Goal: Transaction & Acquisition: Purchase product/service

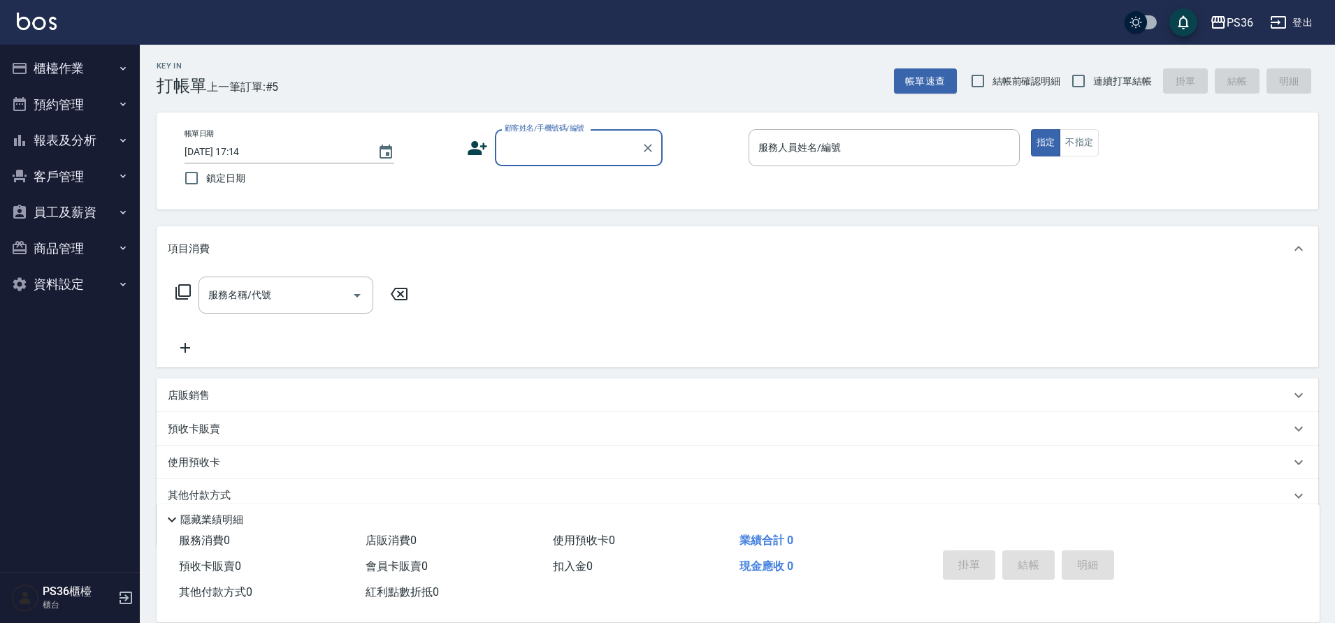
click at [83, 201] on button "員工及薪資" at bounding box center [70, 212] width 129 height 36
click at [565, 149] on input "顧客姓名/手機號碼/編號" at bounding box center [568, 148] width 134 height 24
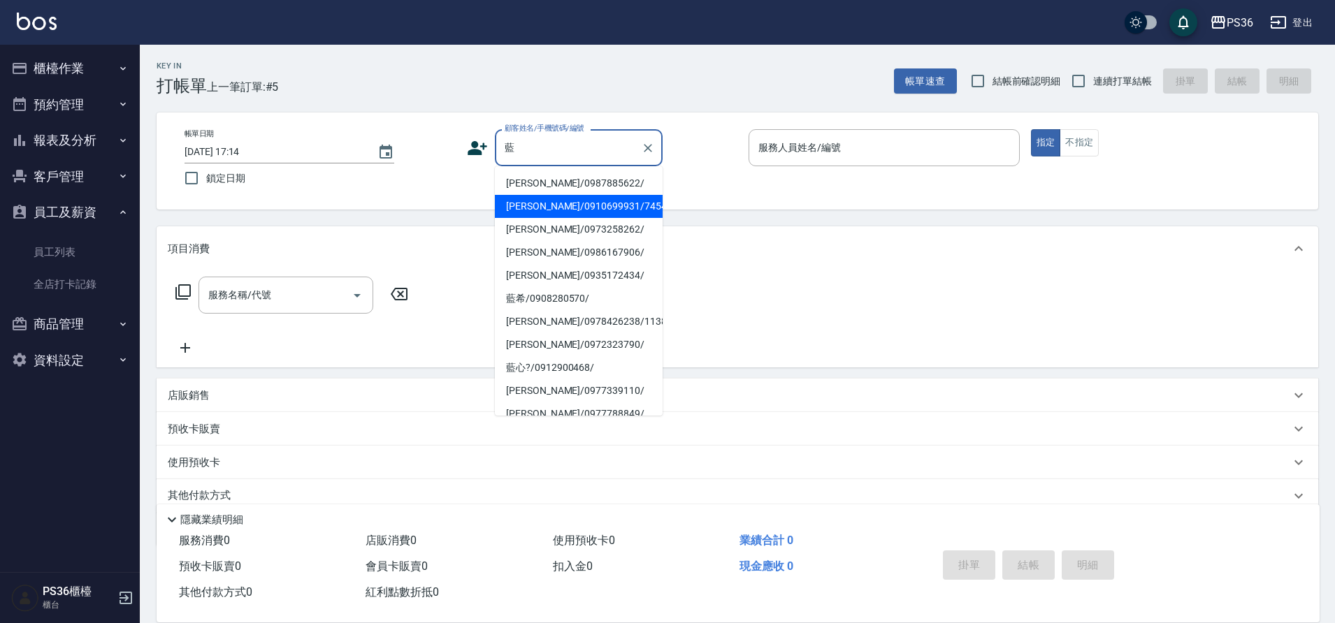
click at [572, 208] on li "[PERSON_NAME]/0910699931/745439" at bounding box center [579, 206] width 168 height 23
type input "[PERSON_NAME]/0910699931/745439"
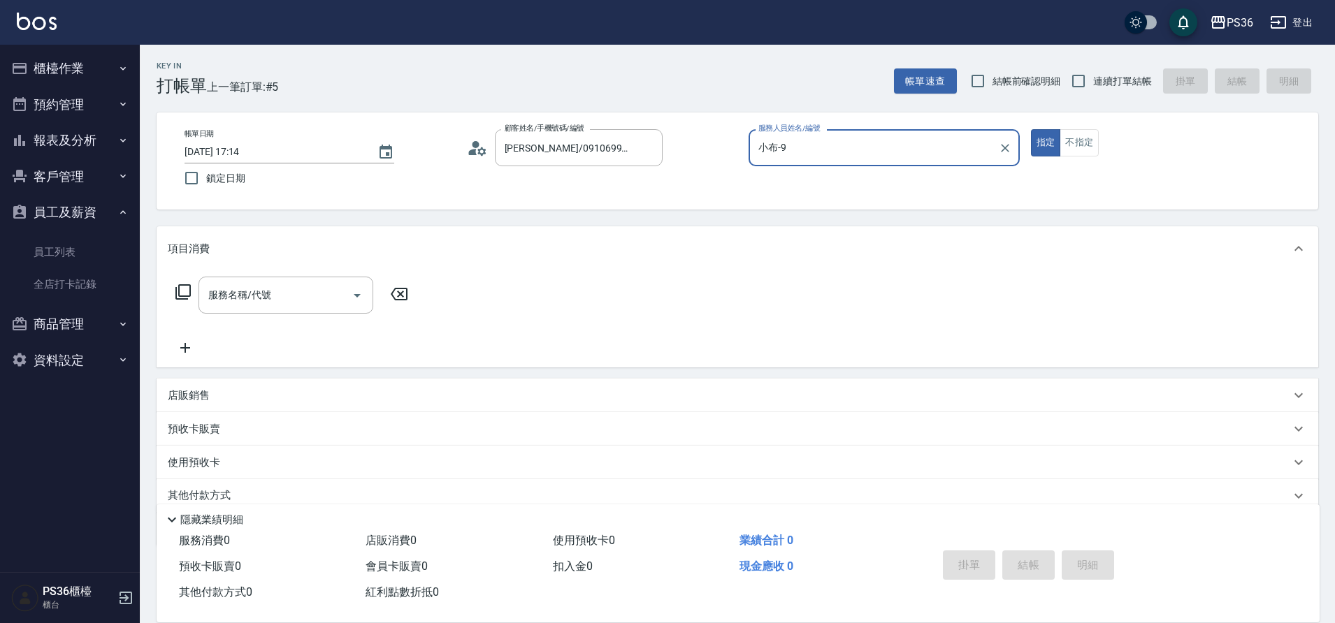
type input "小布-9"
click at [1031, 129] on button "指定" at bounding box center [1046, 142] width 30 height 27
type button "true"
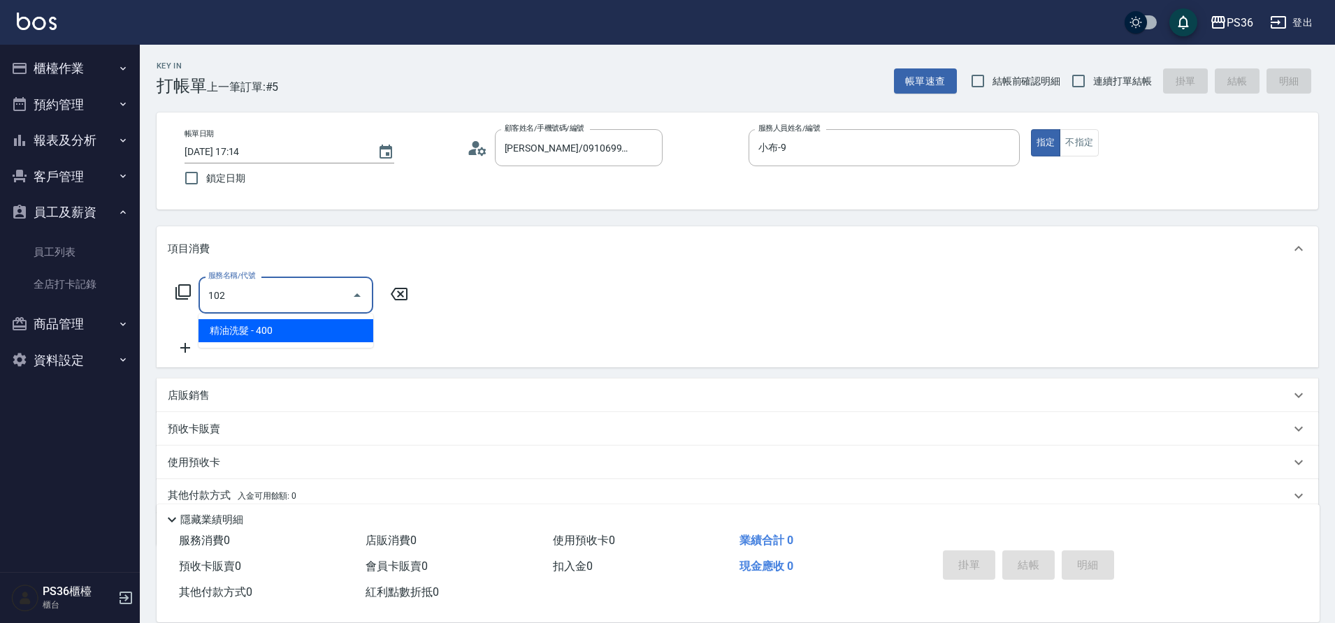
type input "精油洗髮(102)"
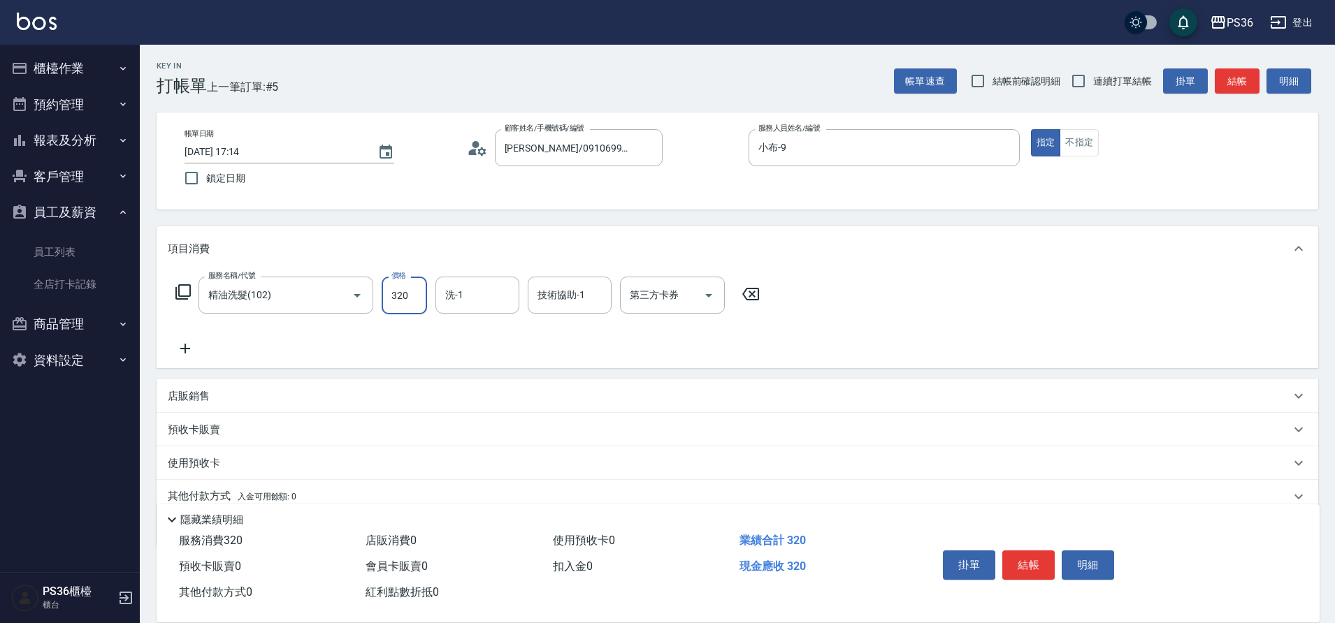
type input "320"
click at [183, 352] on icon at bounding box center [185, 348] width 35 height 17
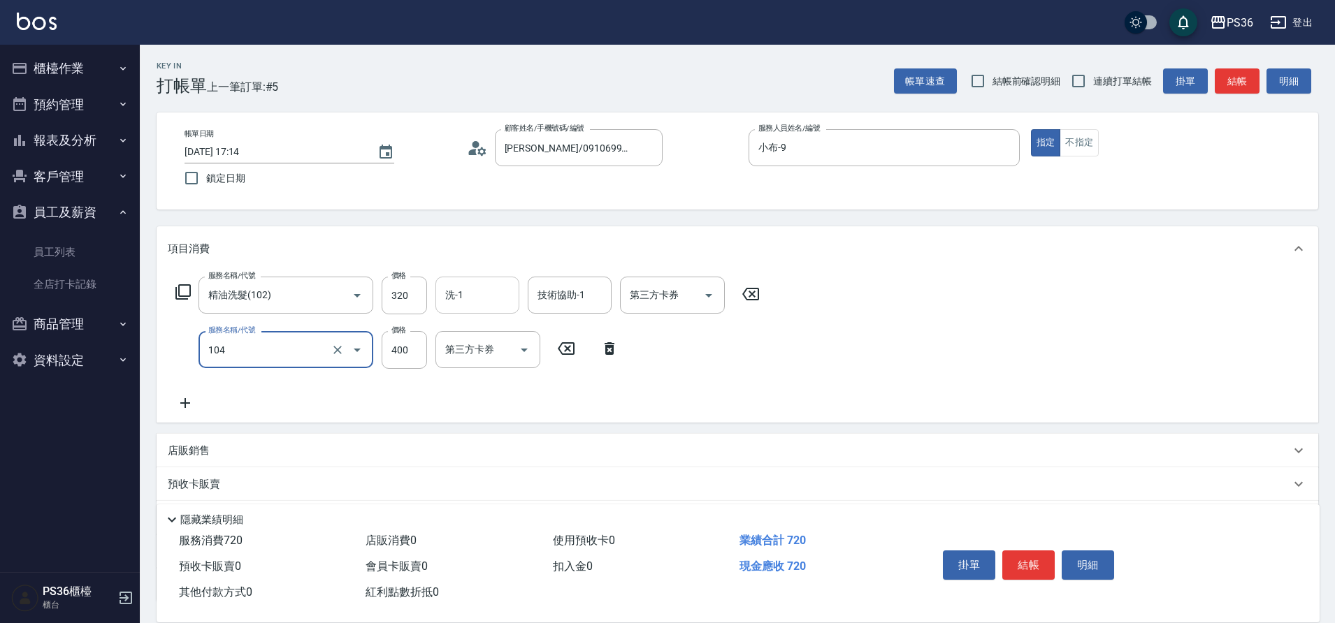
type input "B級單剪(104)"
click at [490, 307] on input "洗-1" at bounding box center [477, 295] width 71 height 24
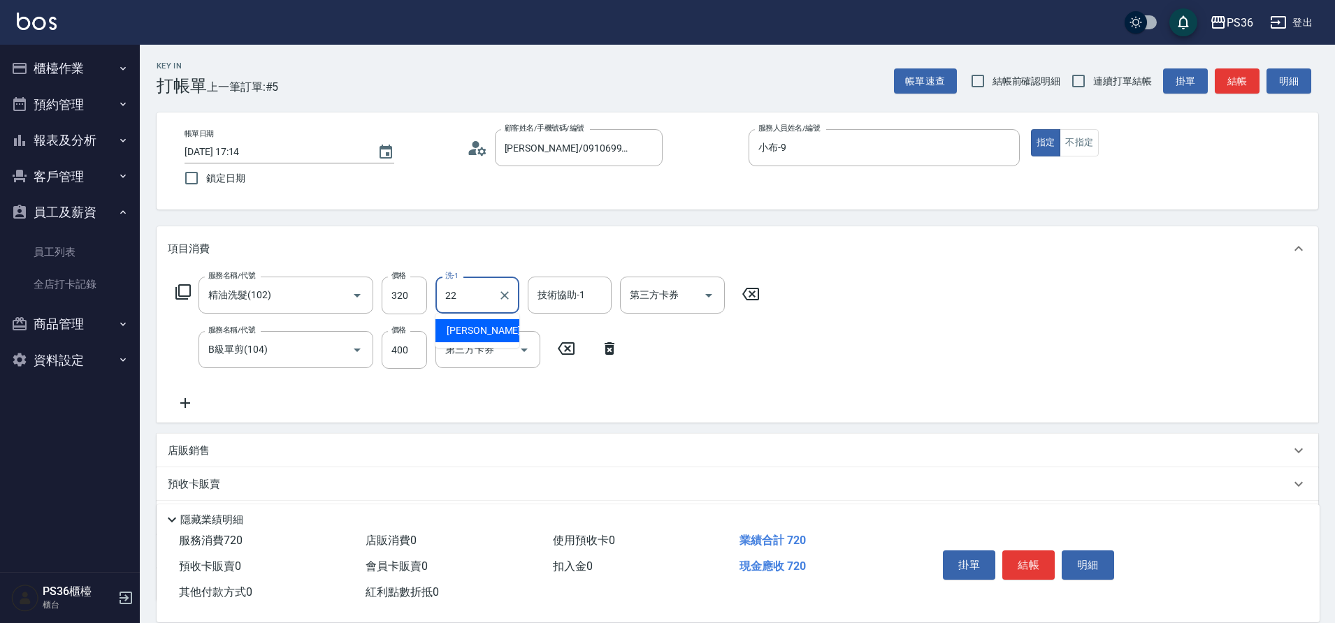
type input "[PERSON_NAME]-22"
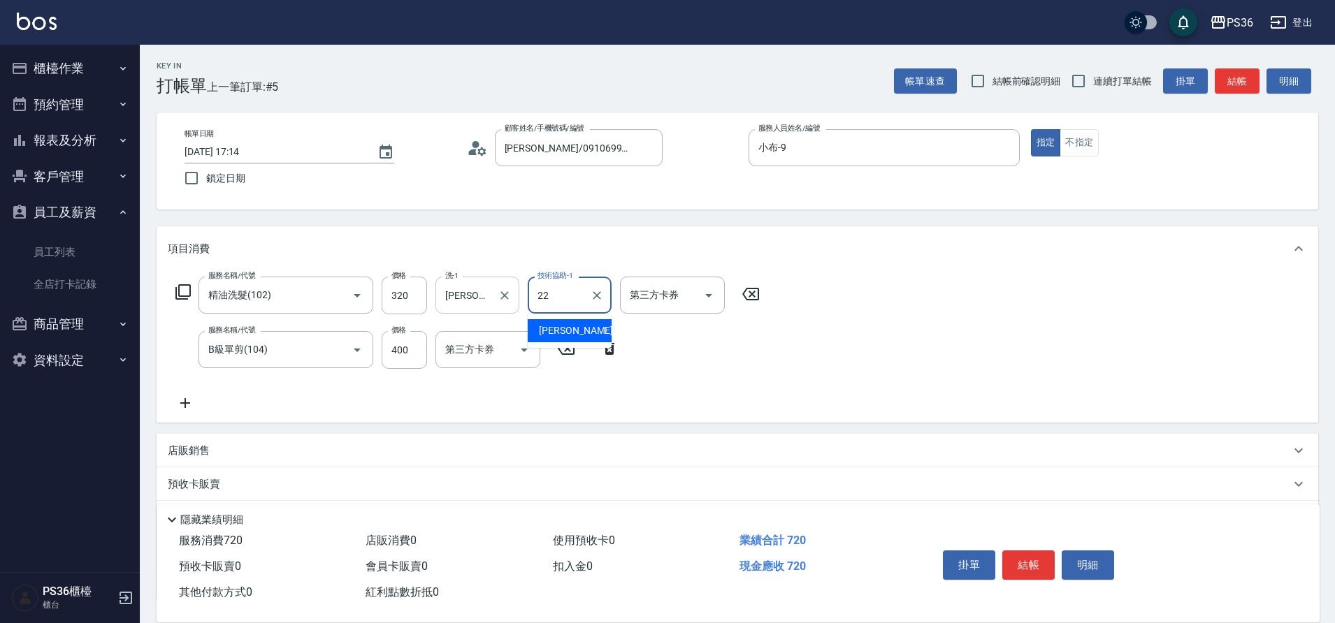
type input "[PERSON_NAME]-22"
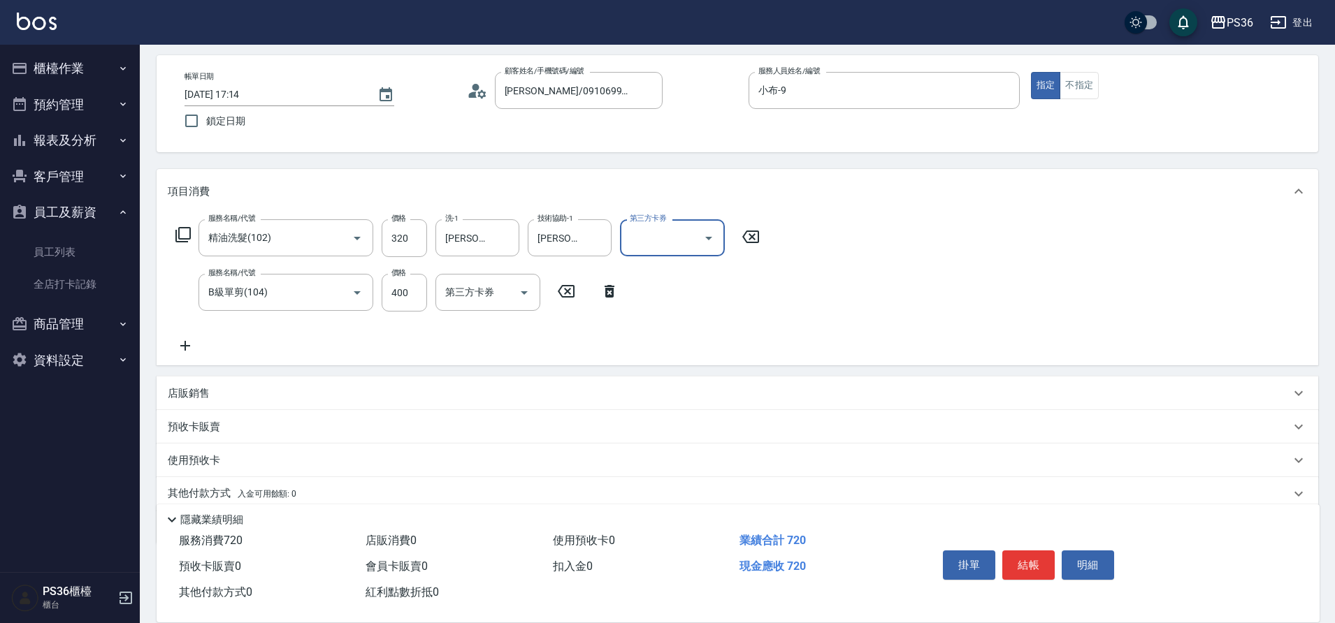
scroll to position [113, 0]
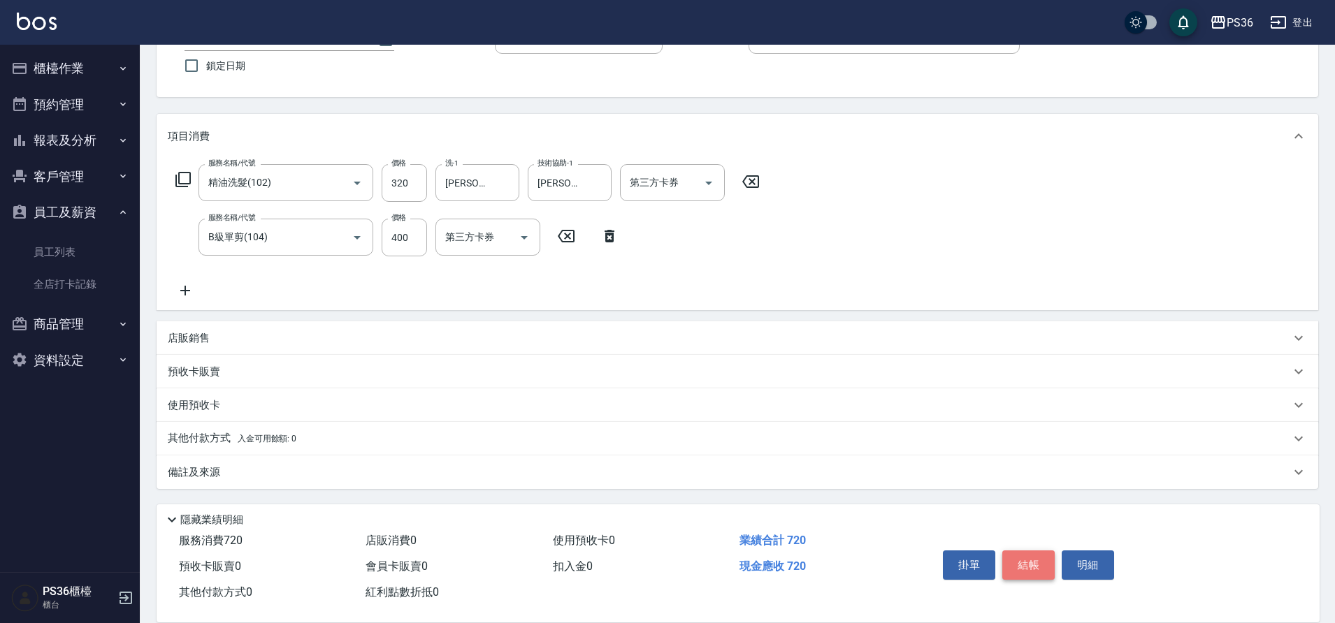
click at [1030, 556] on button "結帳" at bounding box center [1028, 565] width 52 height 29
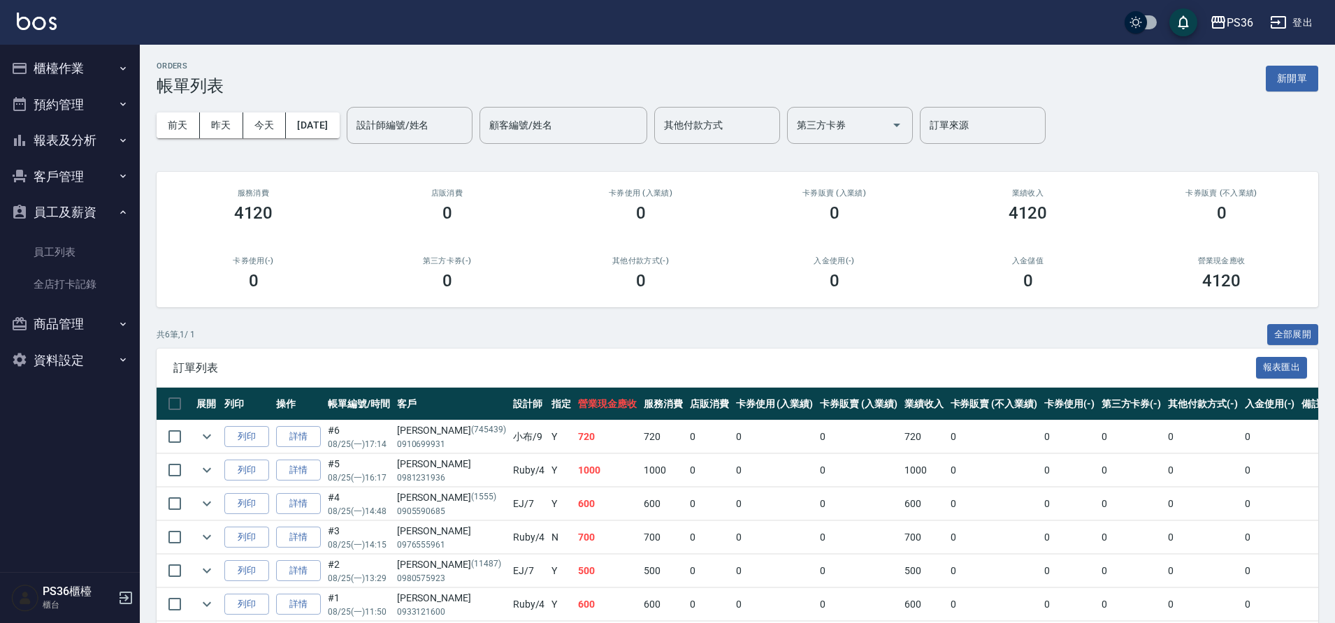
click at [59, 73] on button "櫃檯作業" at bounding box center [70, 68] width 129 height 36
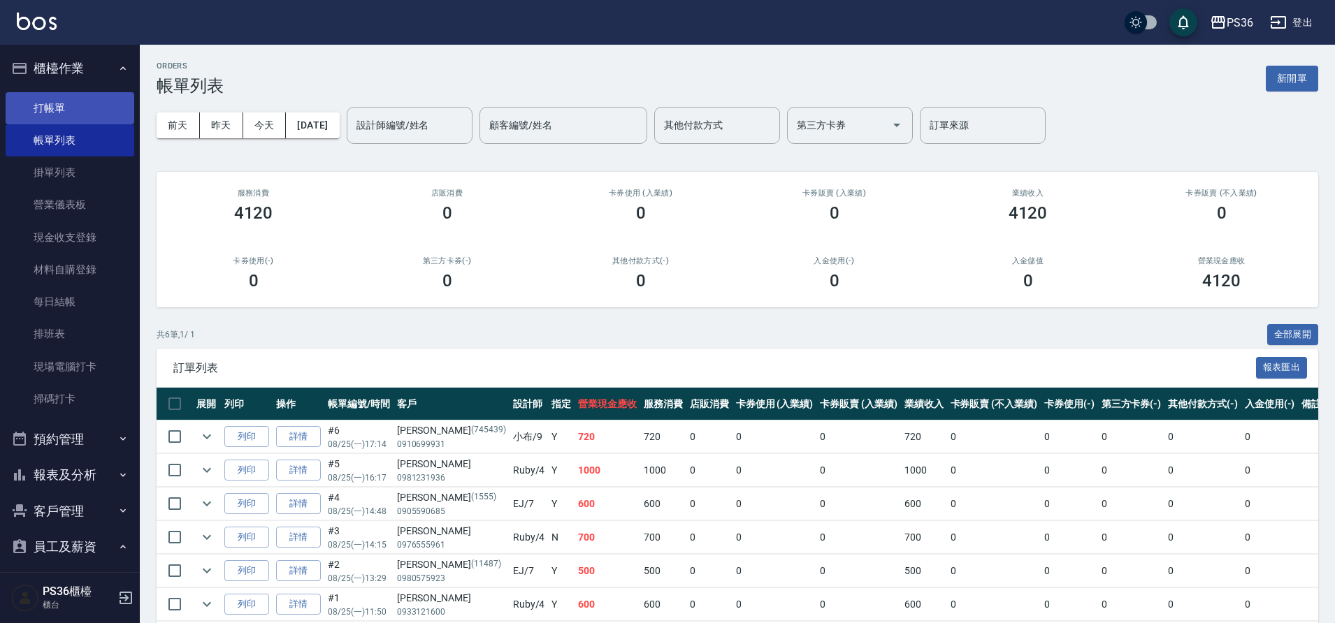
click at [71, 119] on link "打帳單" at bounding box center [70, 108] width 129 height 32
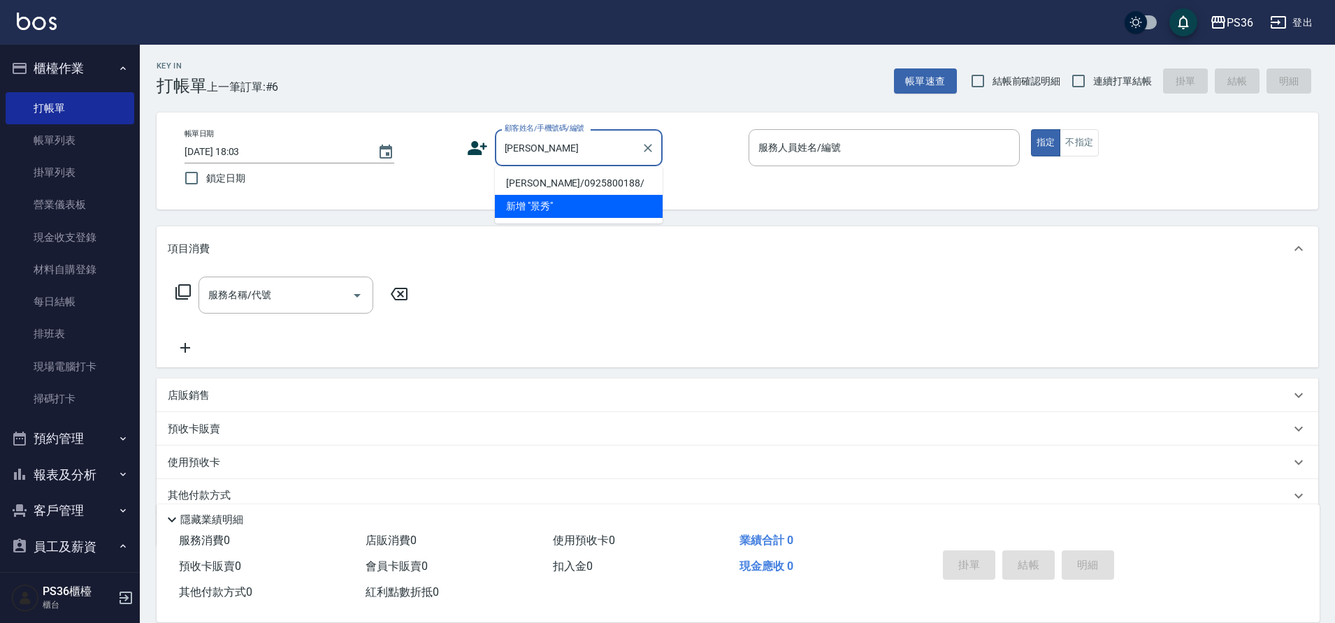
click at [569, 185] on li "[PERSON_NAME]/0925800188/" at bounding box center [579, 183] width 168 height 23
type input "[PERSON_NAME]/0925800188/"
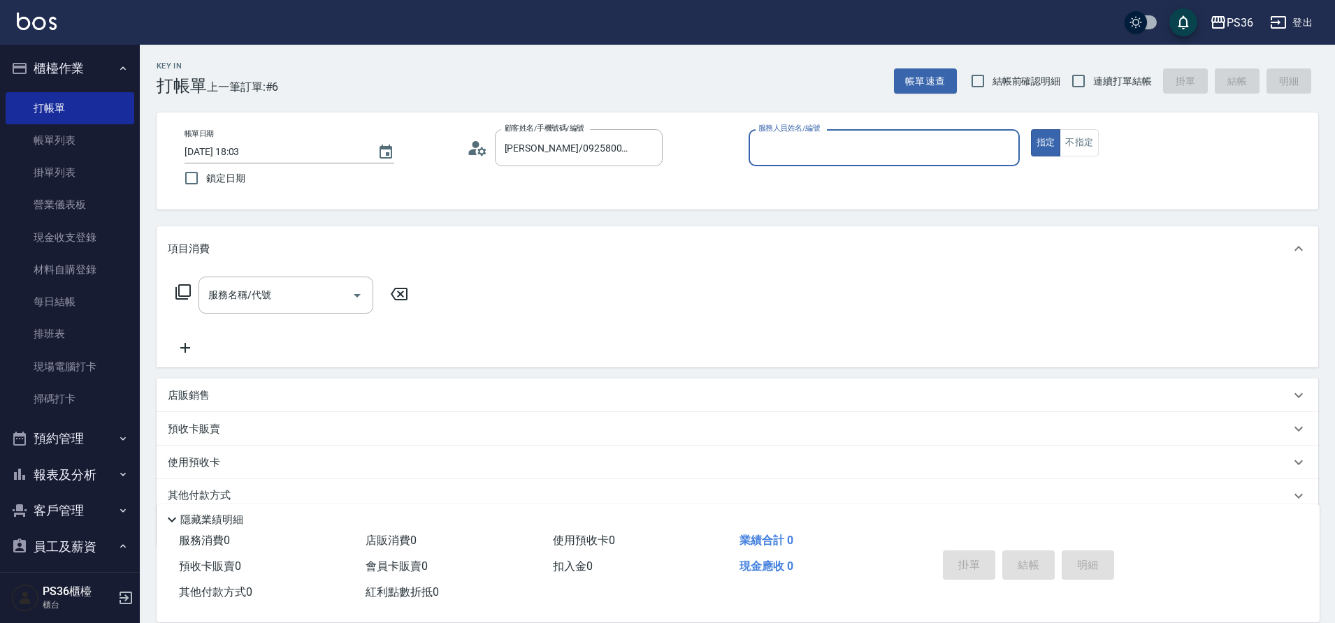
type input "EJ-7"
click at [298, 301] on input "服務名稱/代號" at bounding box center [275, 295] width 141 height 24
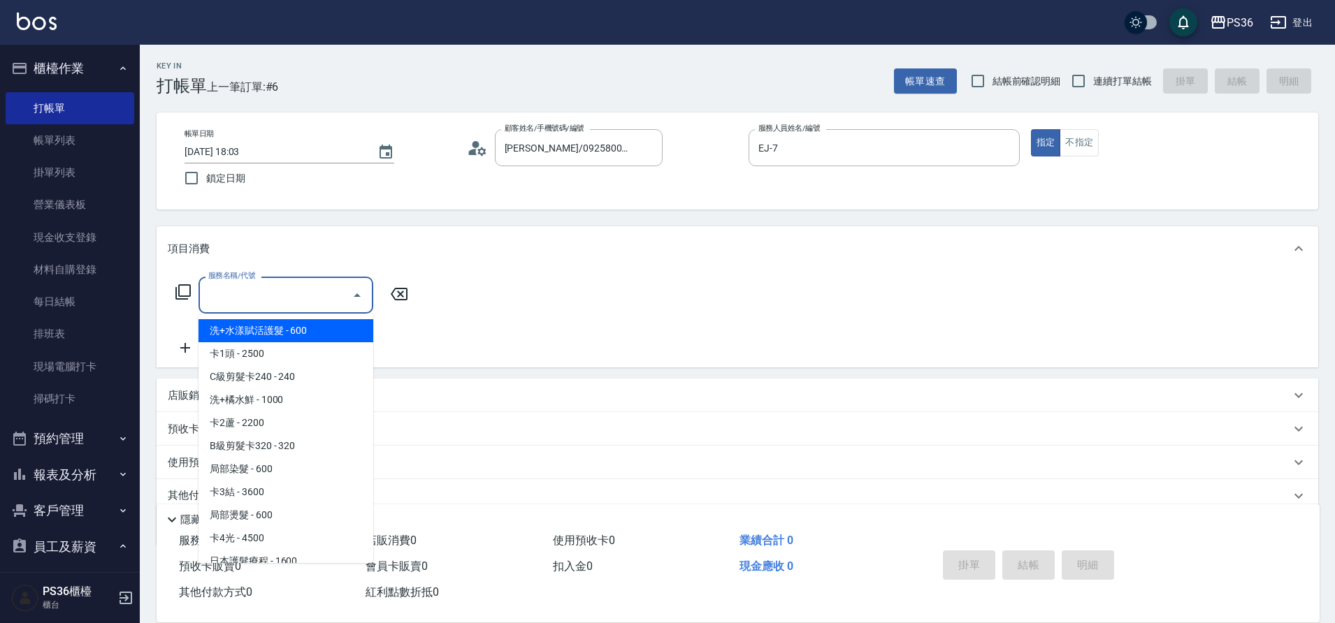
click at [178, 289] on icon at bounding box center [182, 291] width 15 height 15
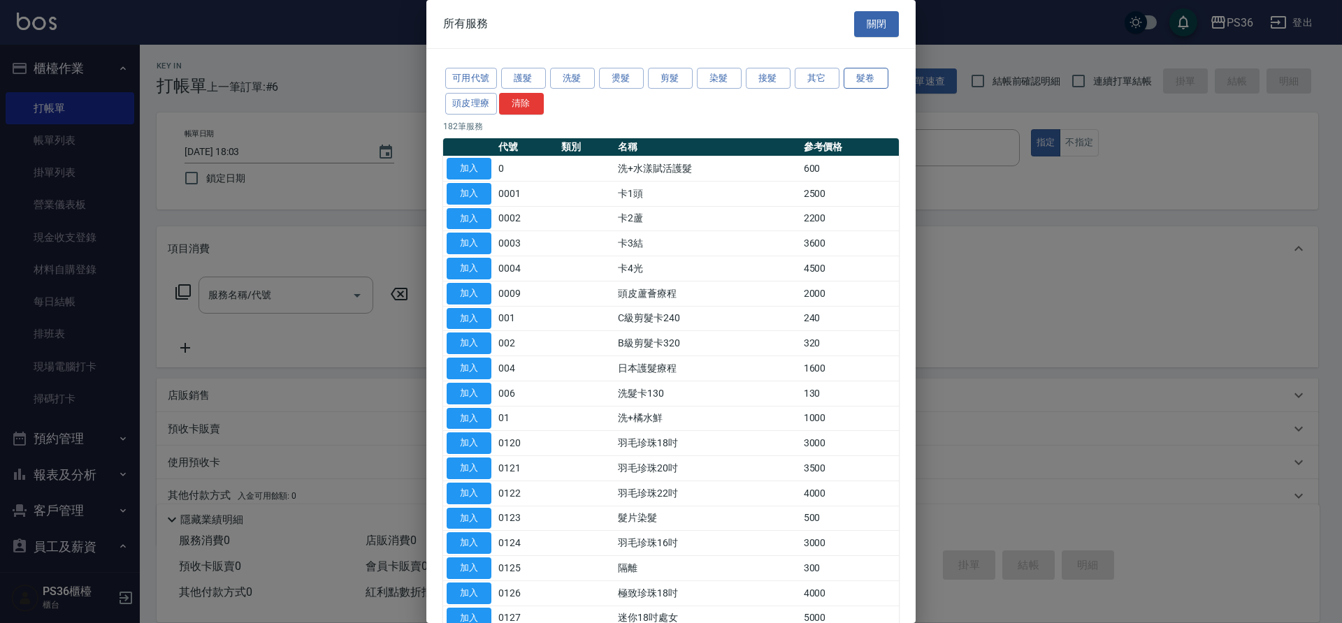
click at [874, 77] on button "髮卷" at bounding box center [866, 79] width 45 height 22
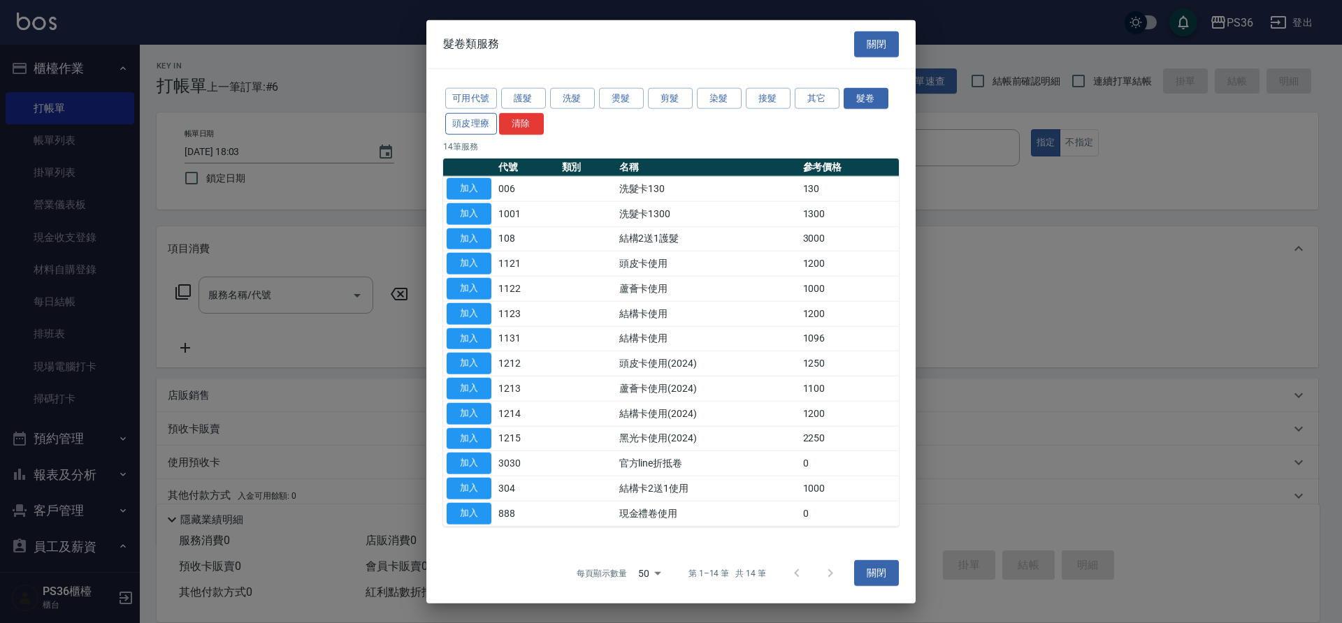
click at [479, 129] on button "頭皮理療" at bounding box center [471, 124] width 52 height 22
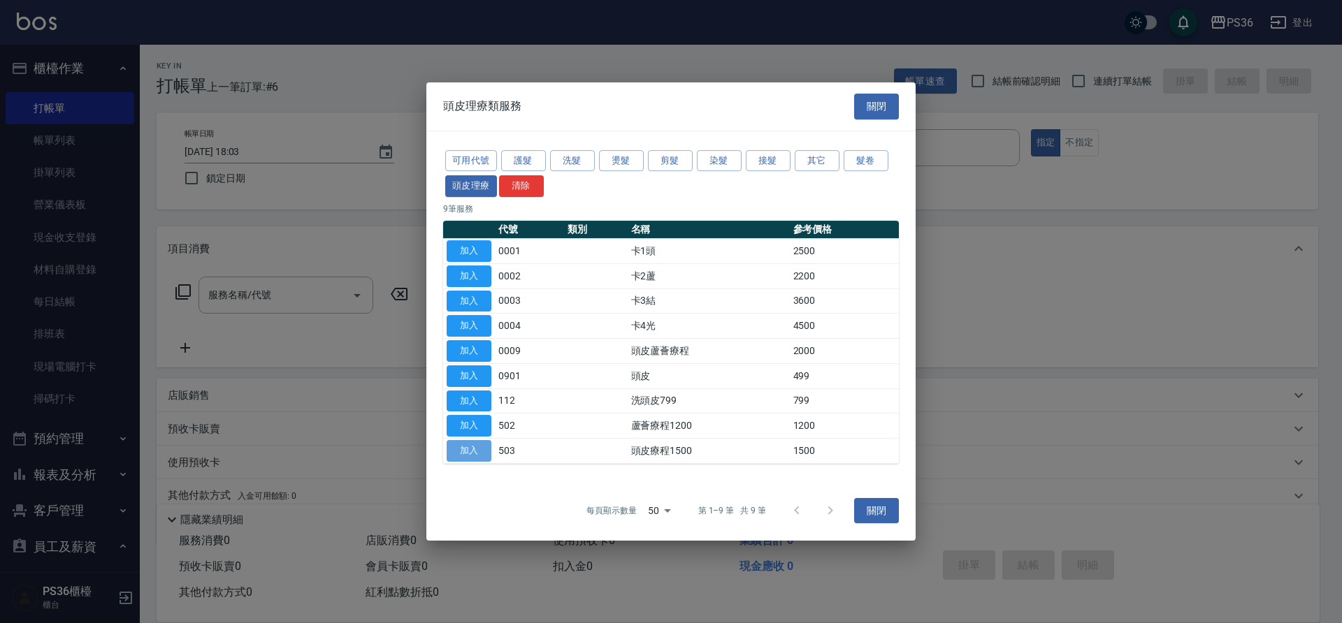
click at [456, 449] on button "加入" at bounding box center [469, 451] width 45 height 22
type input "頭皮療程1500(503)"
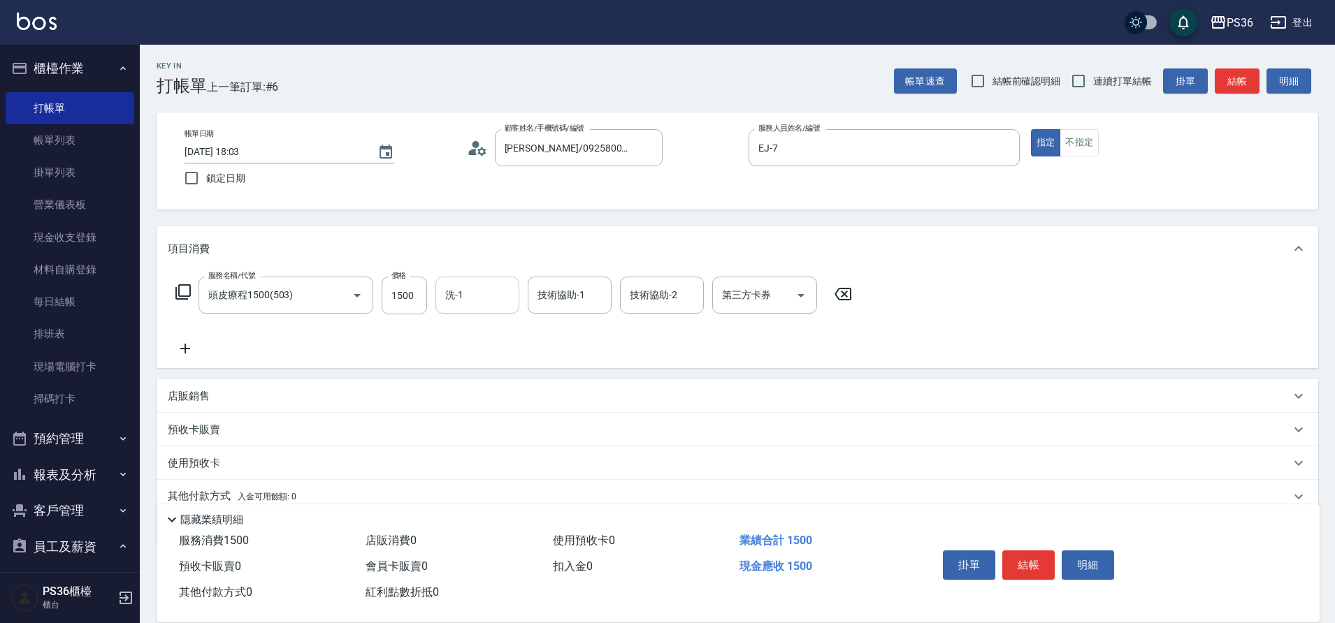
click at [470, 300] on input "洗-1" at bounding box center [477, 295] width 71 height 24
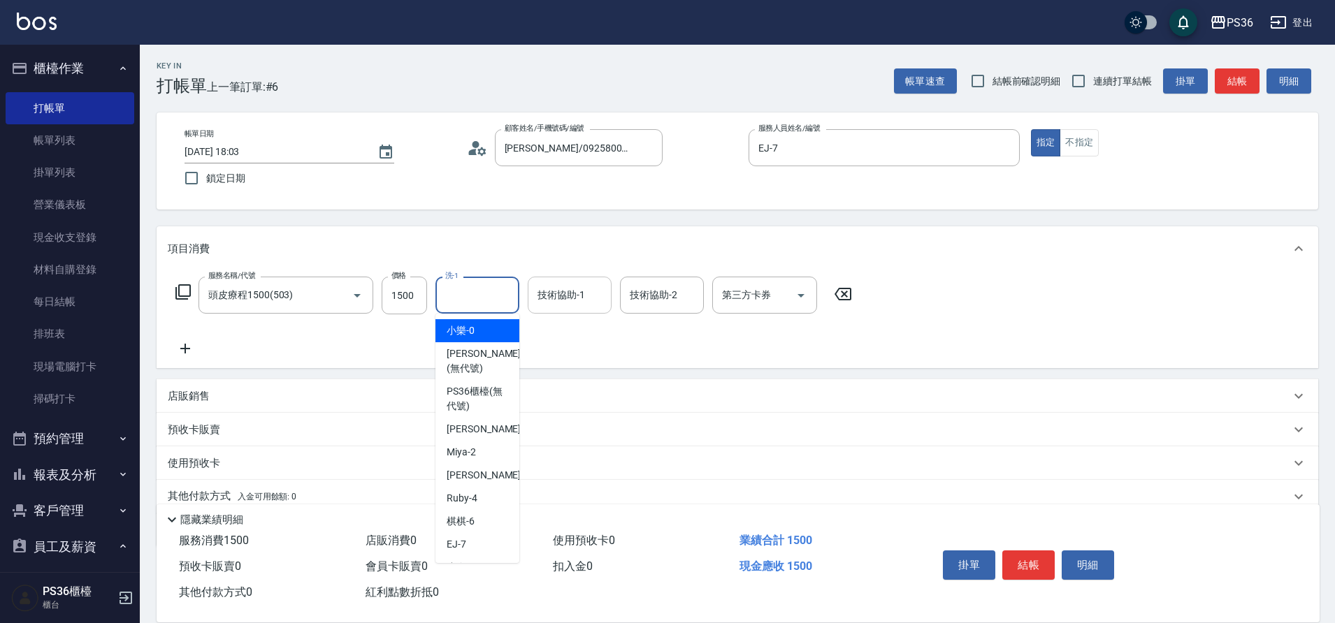
click at [544, 287] on div "技術協助-1 技術協助-1" at bounding box center [570, 295] width 84 height 37
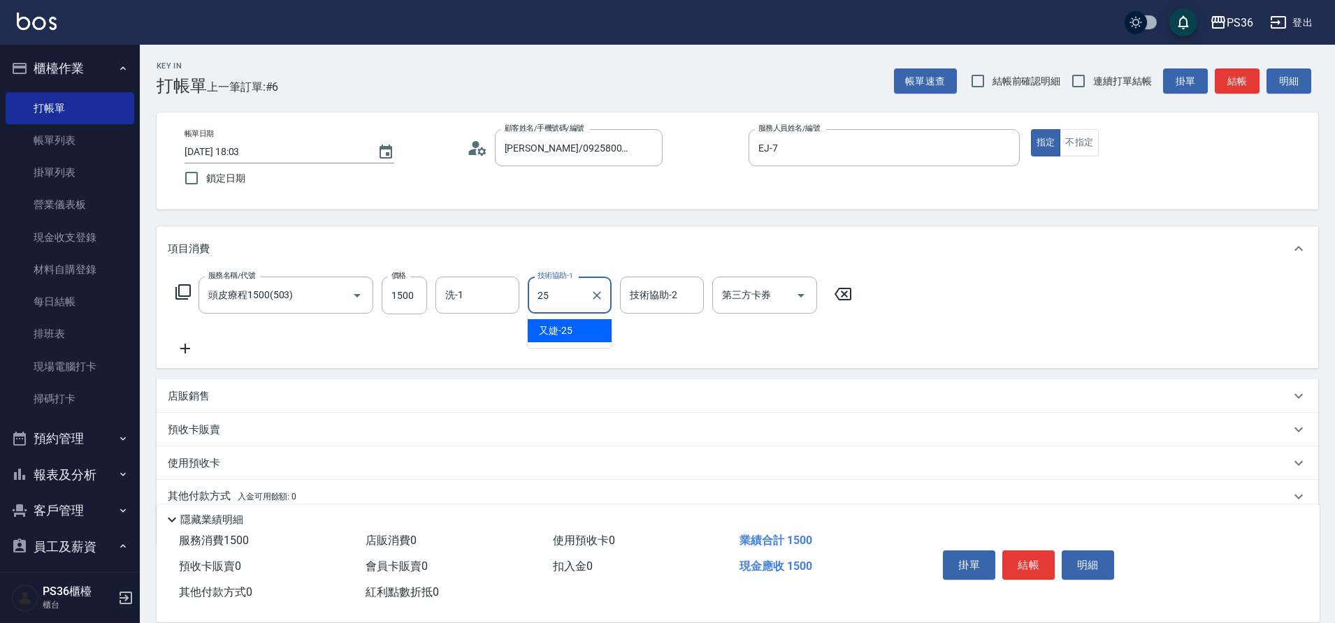
type input "又婕-25"
click at [1031, 564] on button "結帳" at bounding box center [1028, 565] width 52 height 29
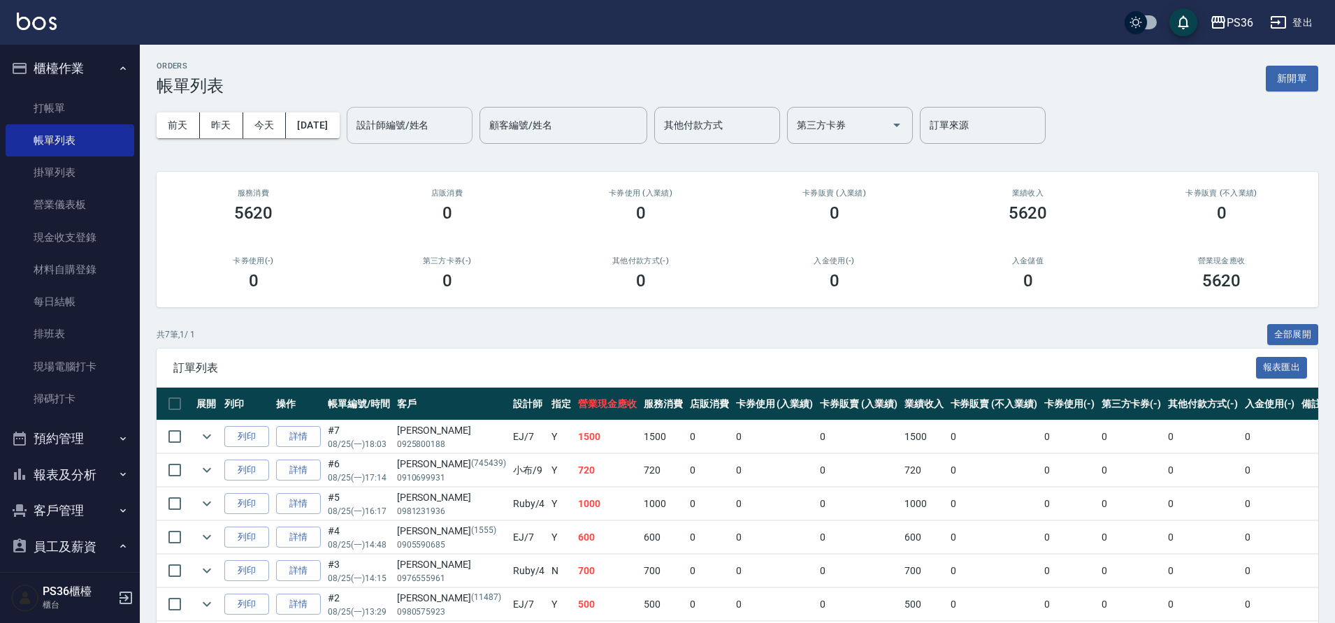
click at [420, 133] on input "設計師編號/姓名" at bounding box center [409, 125] width 113 height 24
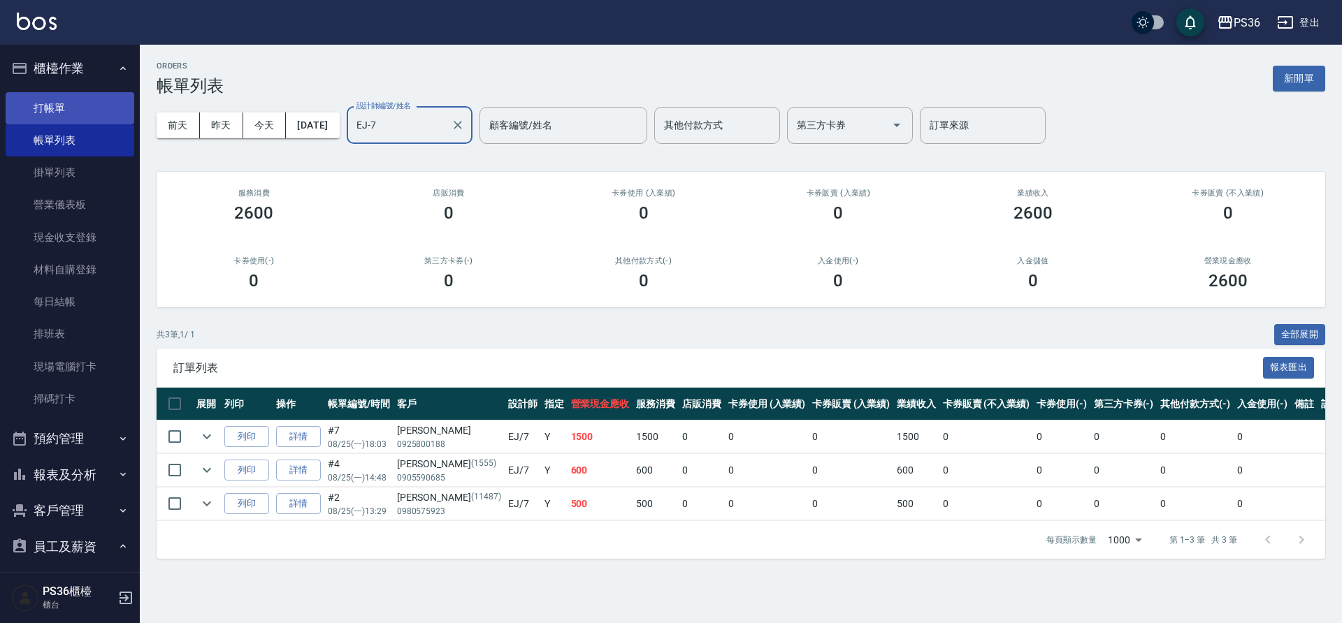
type input "EJ-7"
click at [64, 104] on link "打帳單" at bounding box center [70, 108] width 129 height 32
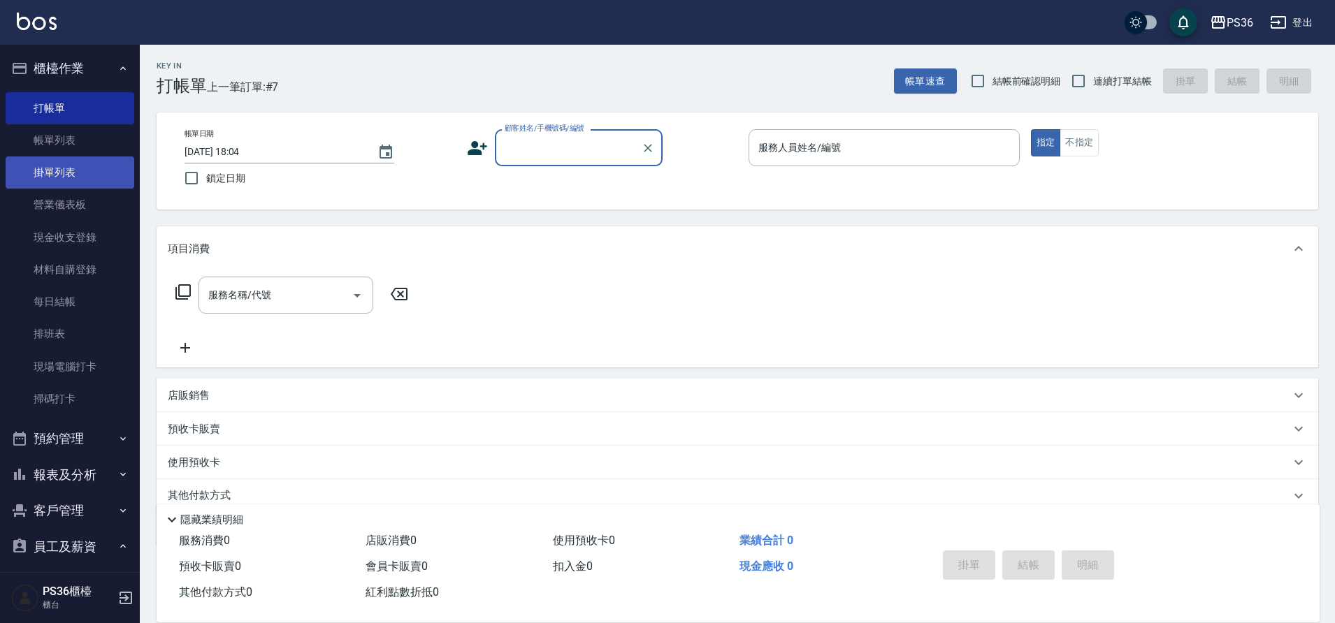
click at [78, 168] on link "掛單列表" at bounding box center [70, 173] width 129 height 32
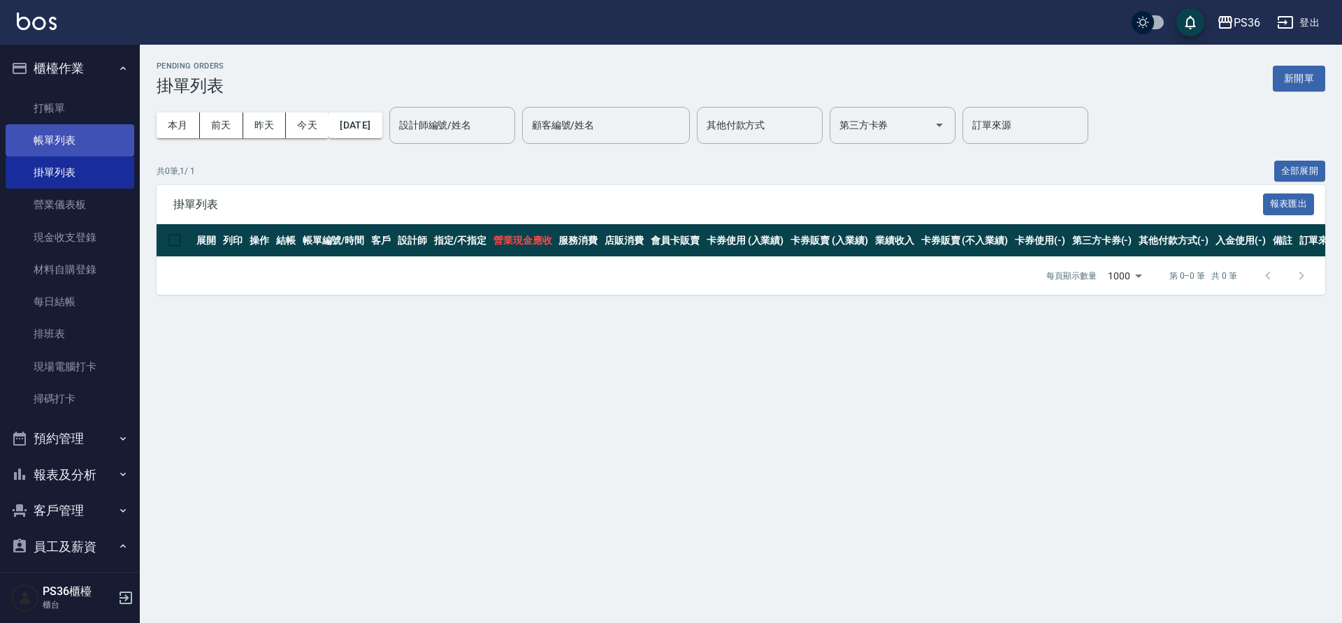
click at [68, 133] on link "帳單列表" at bounding box center [70, 140] width 129 height 32
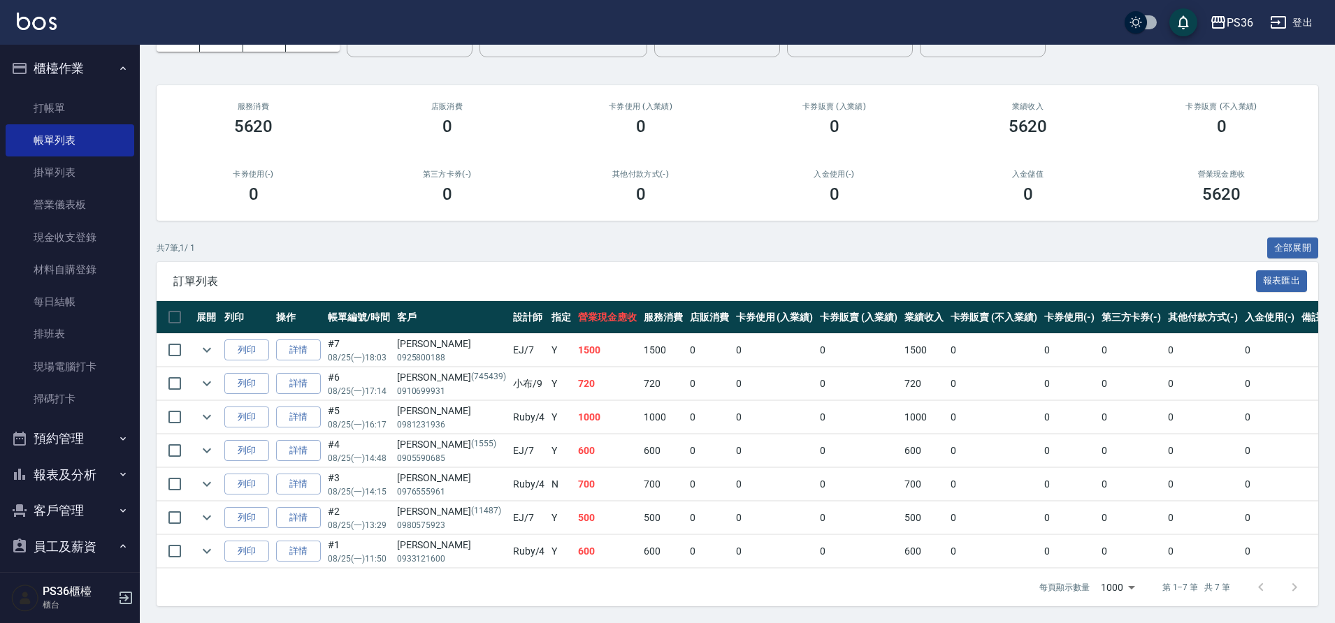
scroll to position [99, 0]
click at [205, 549] on icon "expand row" at bounding box center [207, 551] width 8 height 5
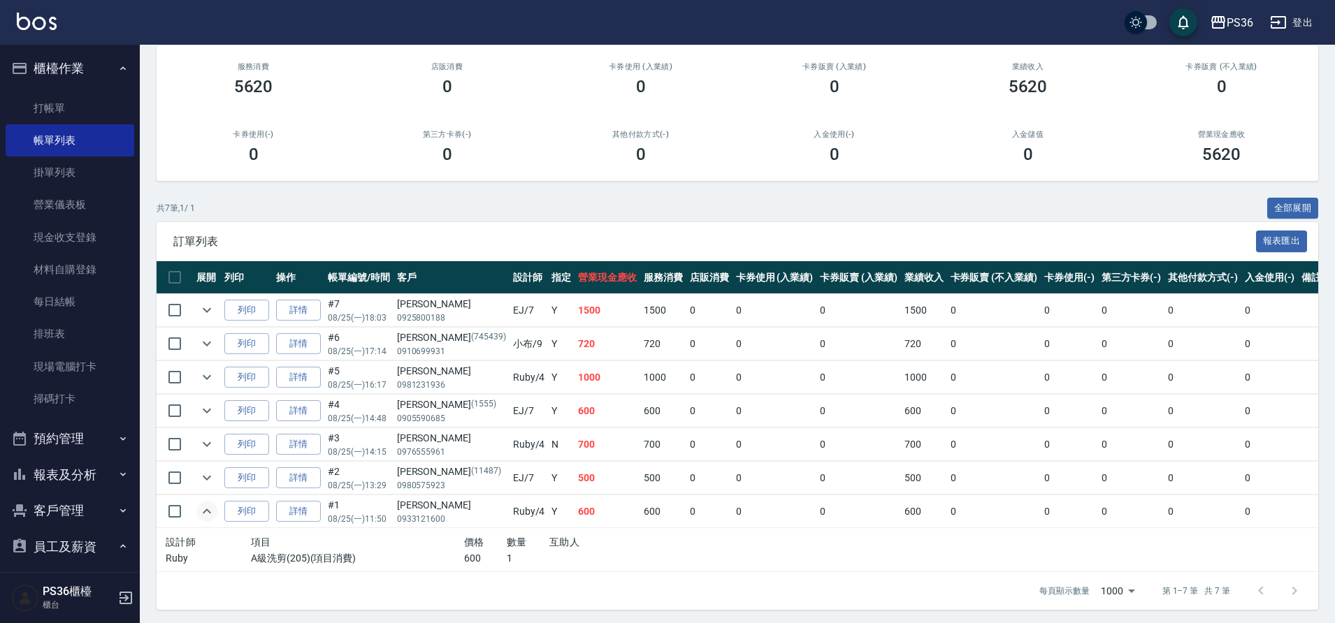
scroll to position [142, 0]
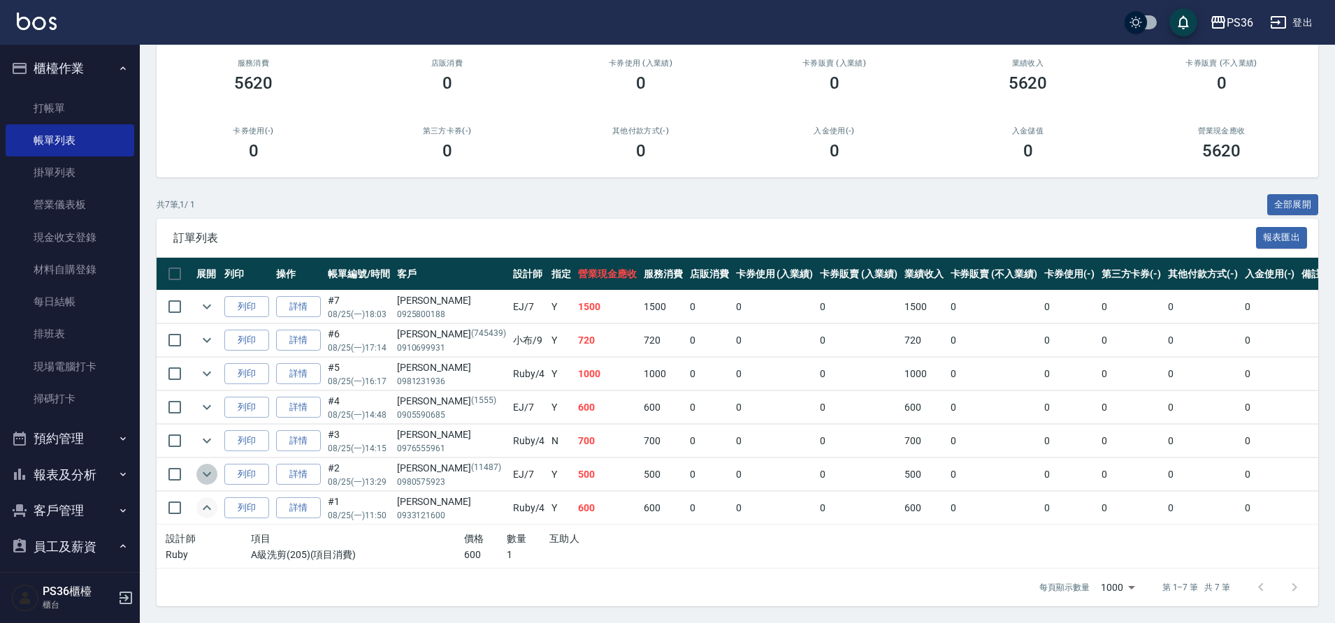
click at [205, 469] on icon "expand row" at bounding box center [206, 474] width 17 height 17
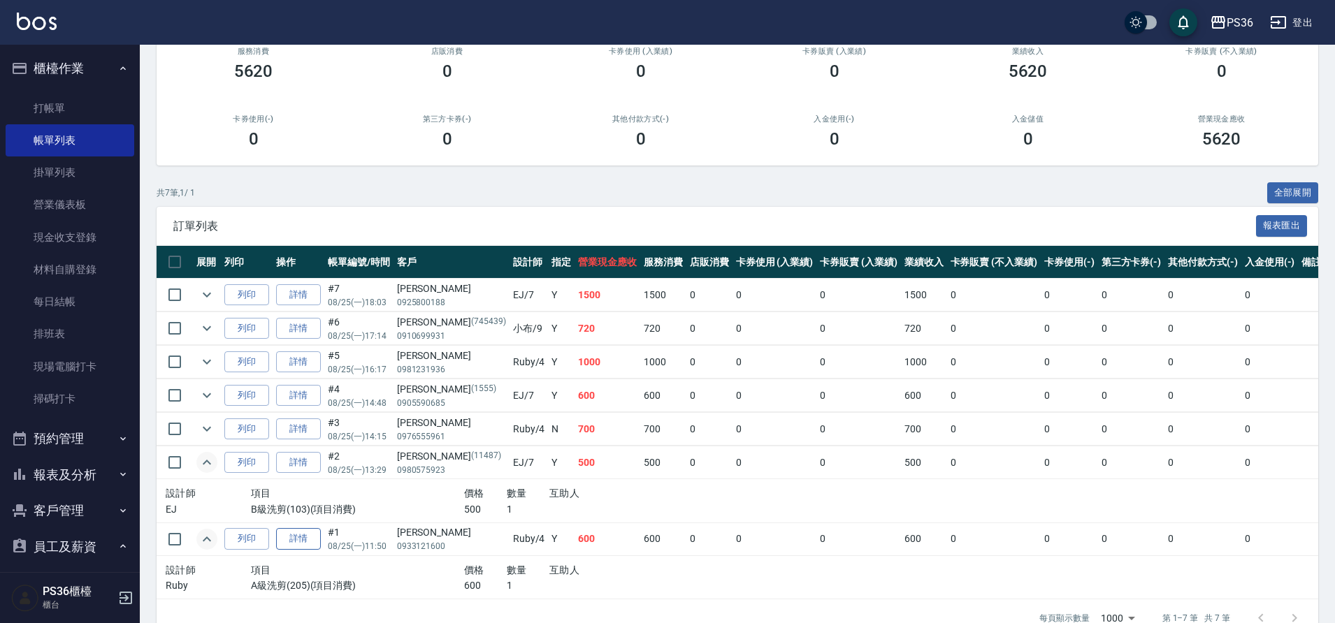
click at [303, 540] on link "詳情" at bounding box center [298, 539] width 45 height 22
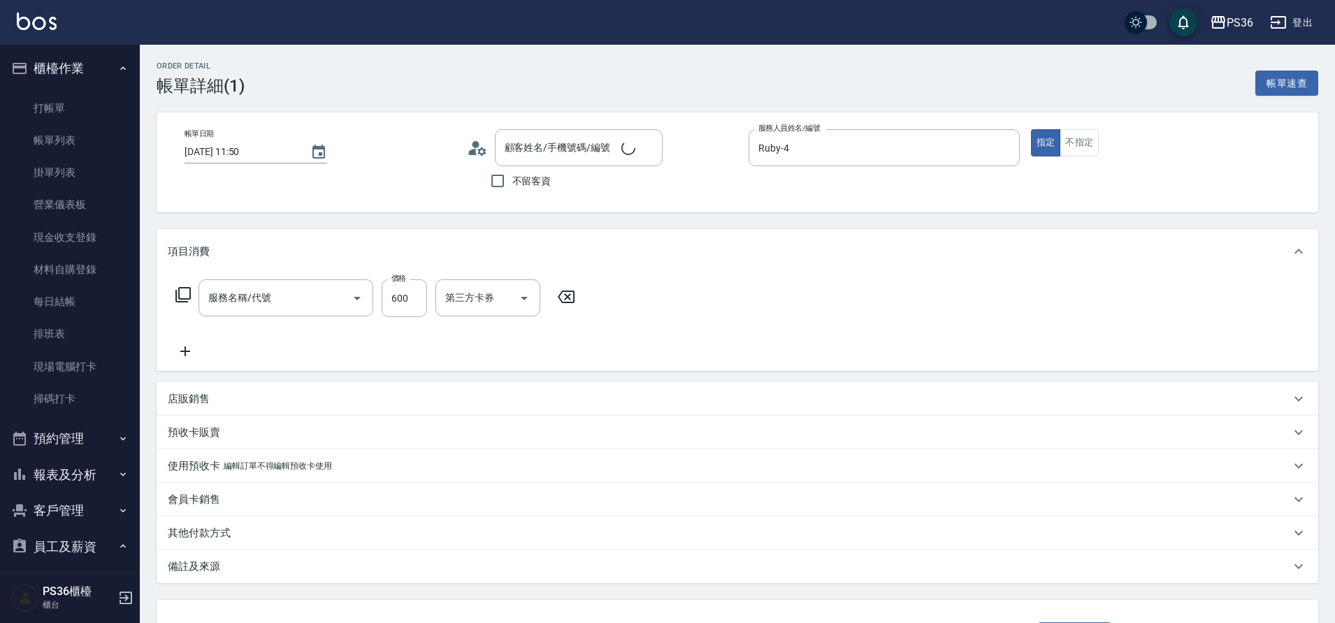
type input "[DATE] 11:50"
type input "Ruby-4"
type input "A級洗剪(205)"
type input "[PERSON_NAME]/0933121600/"
click at [483, 308] on input "洗-1" at bounding box center [477, 298] width 71 height 24
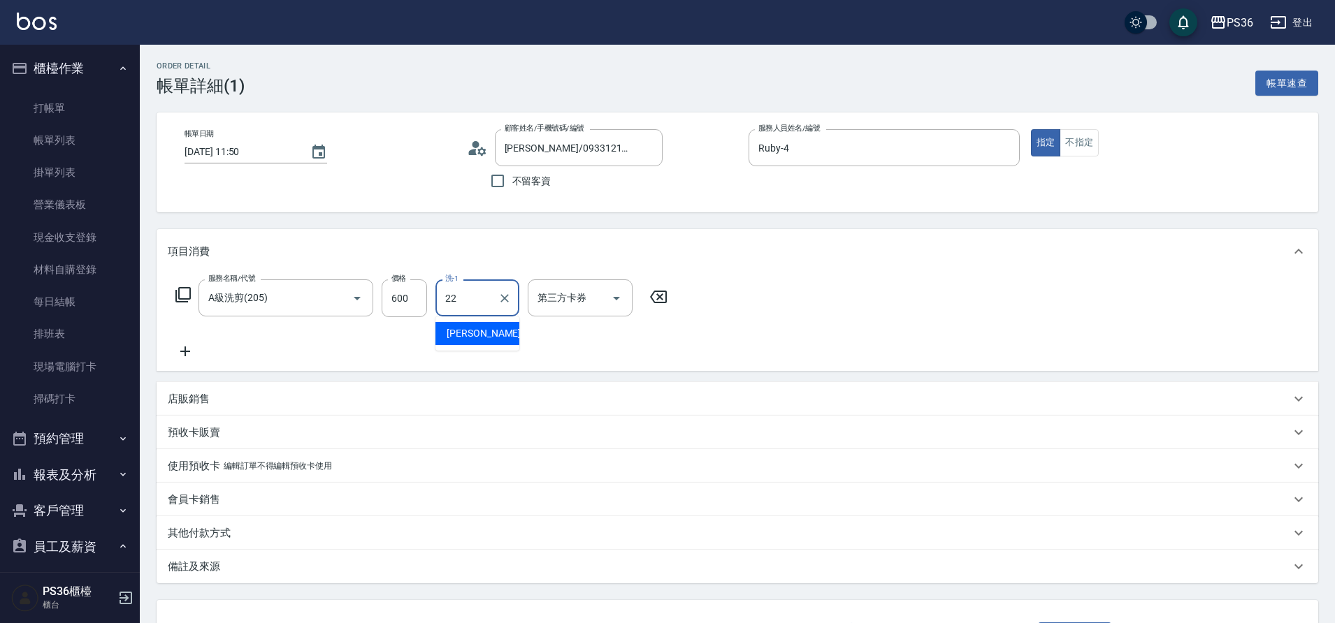
type input "[PERSON_NAME]-22"
click at [506, 298] on icon "Clear" at bounding box center [505, 298] width 14 height 14
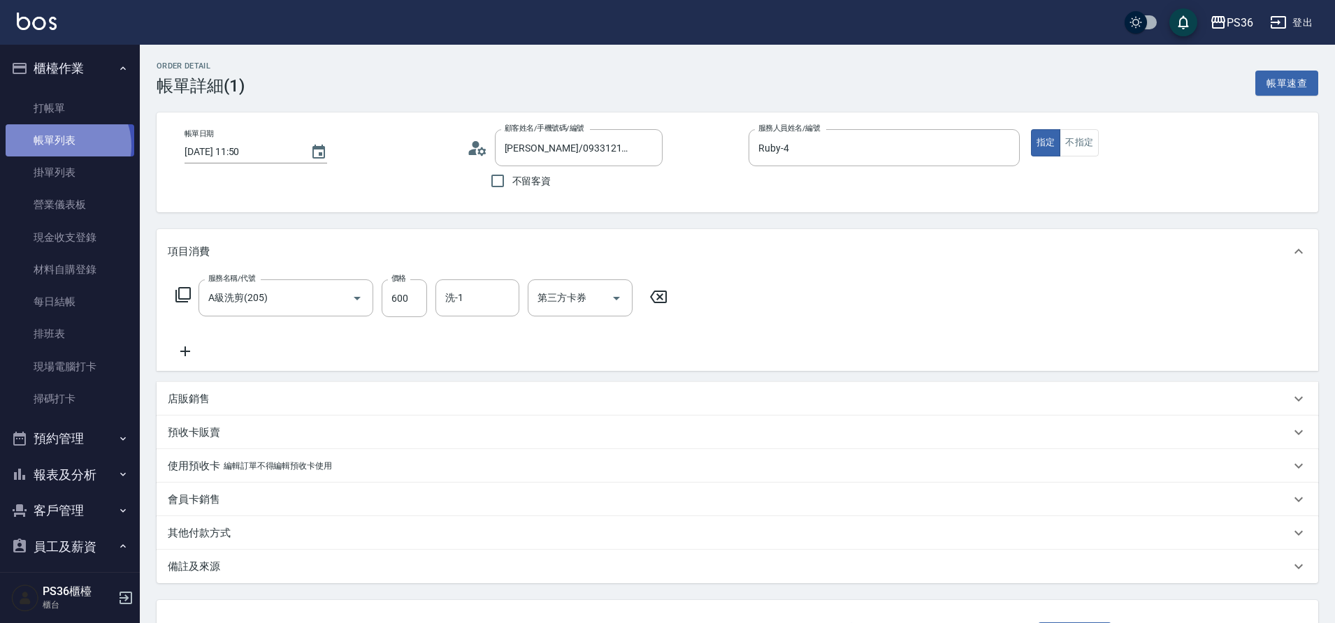
click at [64, 146] on link "帳單列表" at bounding box center [70, 140] width 129 height 32
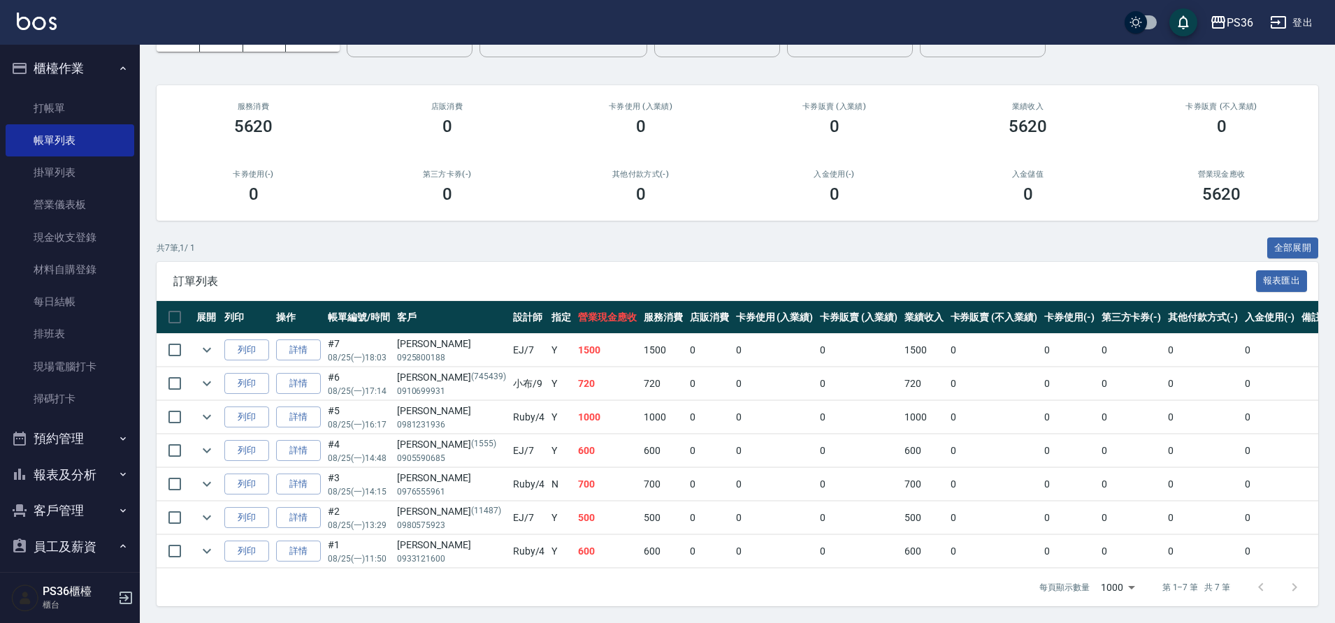
scroll to position [99, 0]
click at [205, 375] on icon "expand row" at bounding box center [206, 383] width 17 height 17
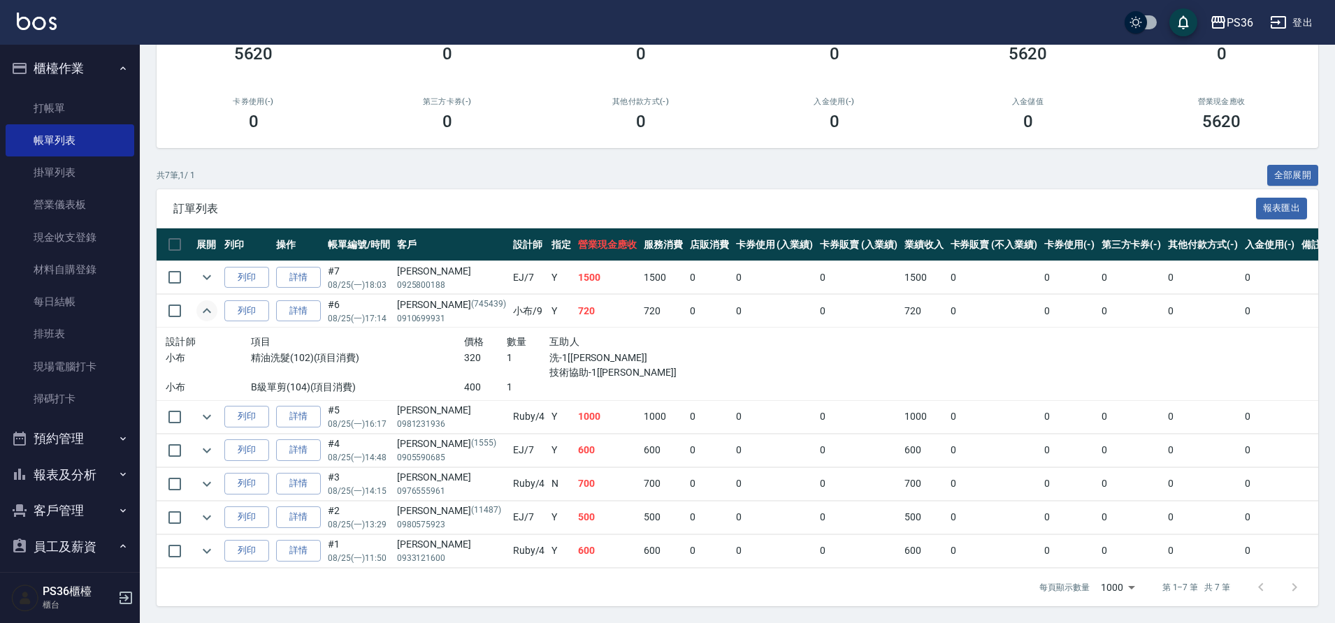
scroll to position [171, 0]
click at [204, 410] on icon "expand row" at bounding box center [206, 417] width 17 height 17
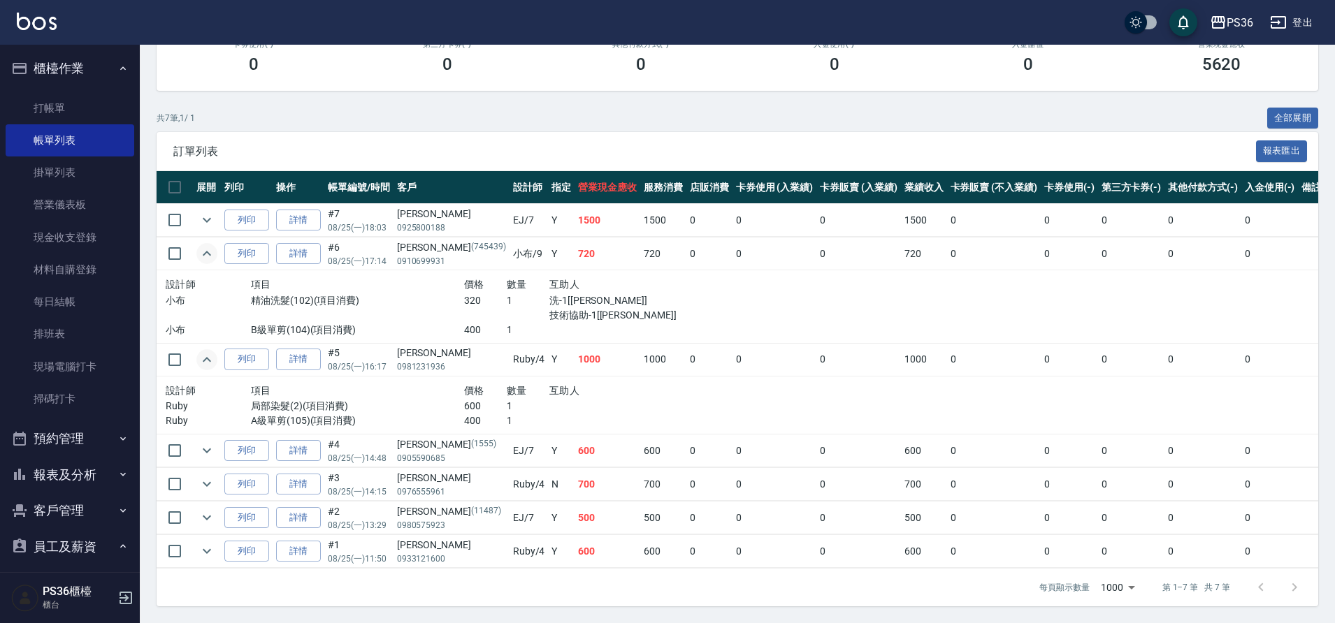
scroll to position [229, 0]
click at [207, 442] on icon "expand row" at bounding box center [206, 450] width 17 height 17
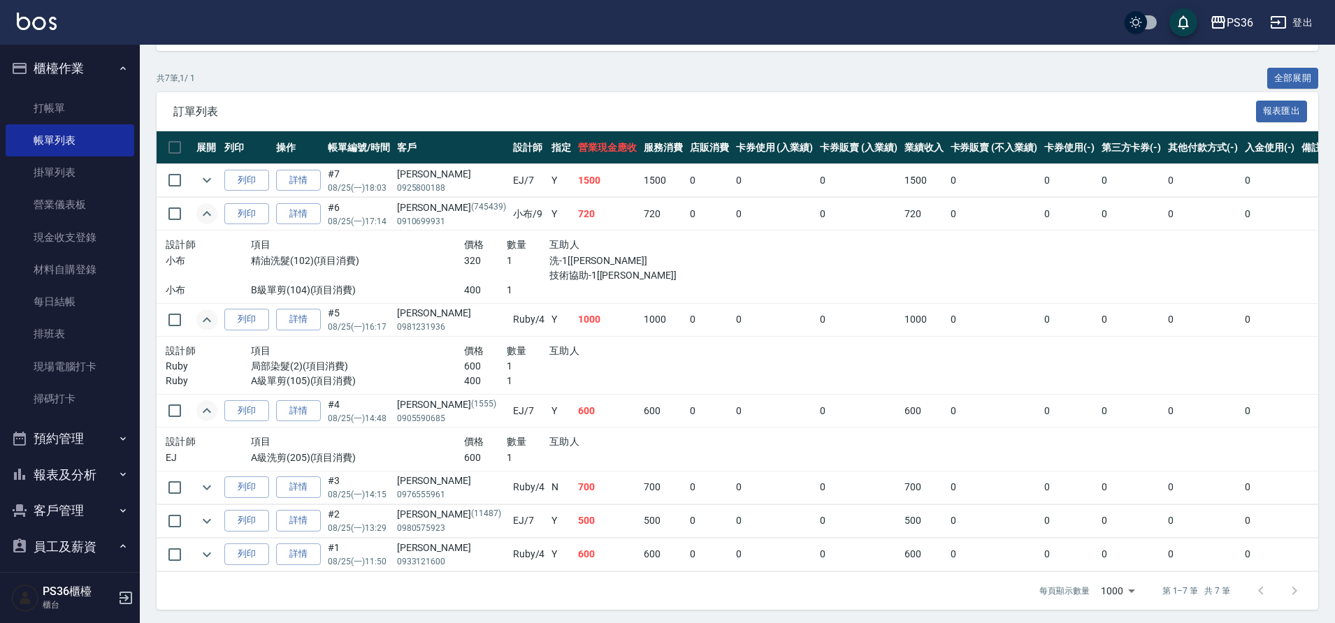
scroll to position [272, 0]
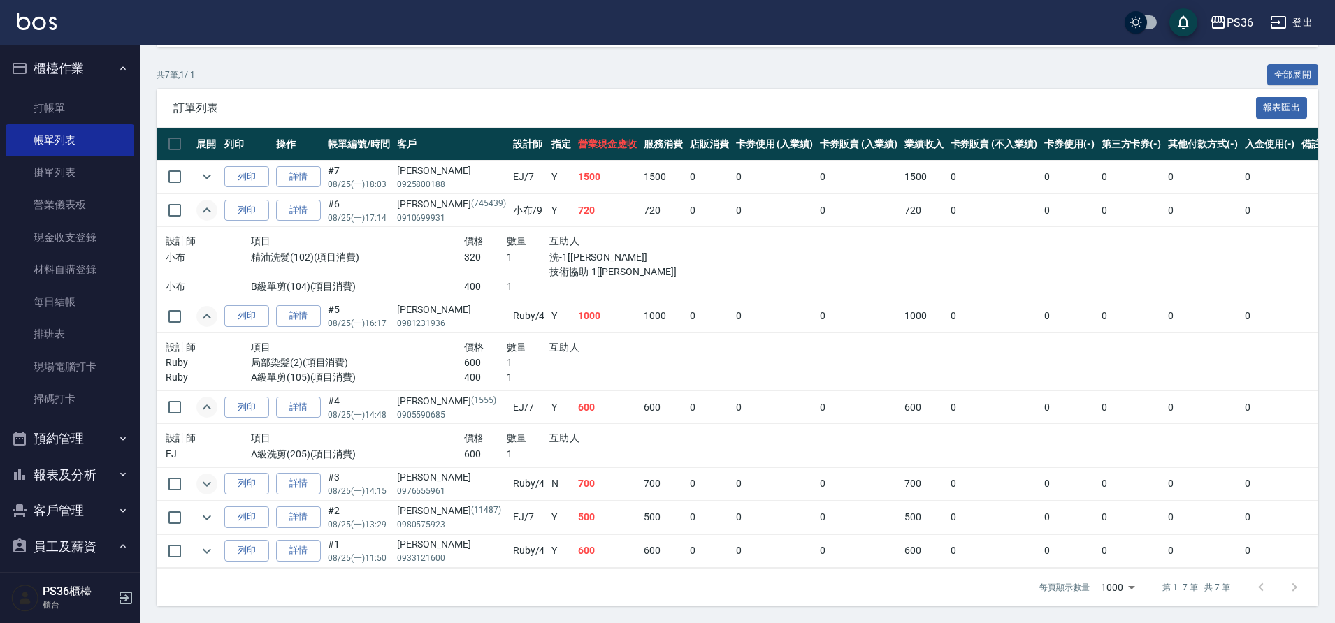
click at [206, 476] on icon "expand row" at bounding box center [206, 484] width 17 height 17
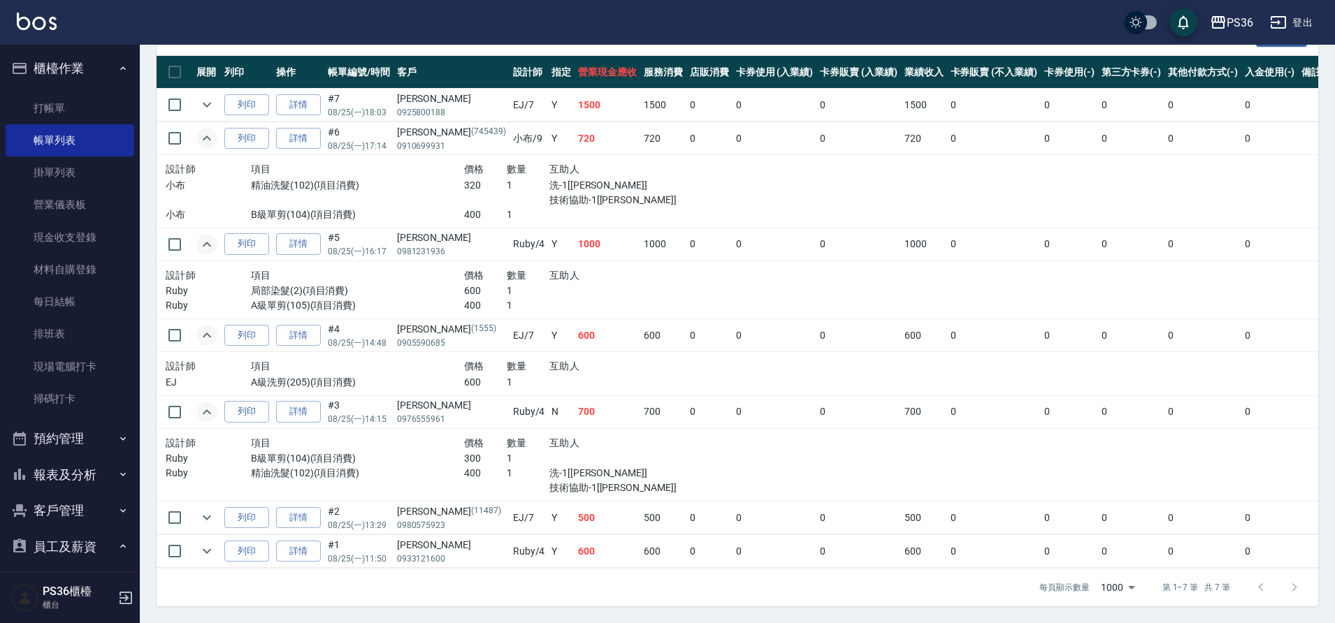
scroll to position [344, 0]
click at [207, 510] on icon "expand row" at bounding box center [206, 518] width 17 height 17
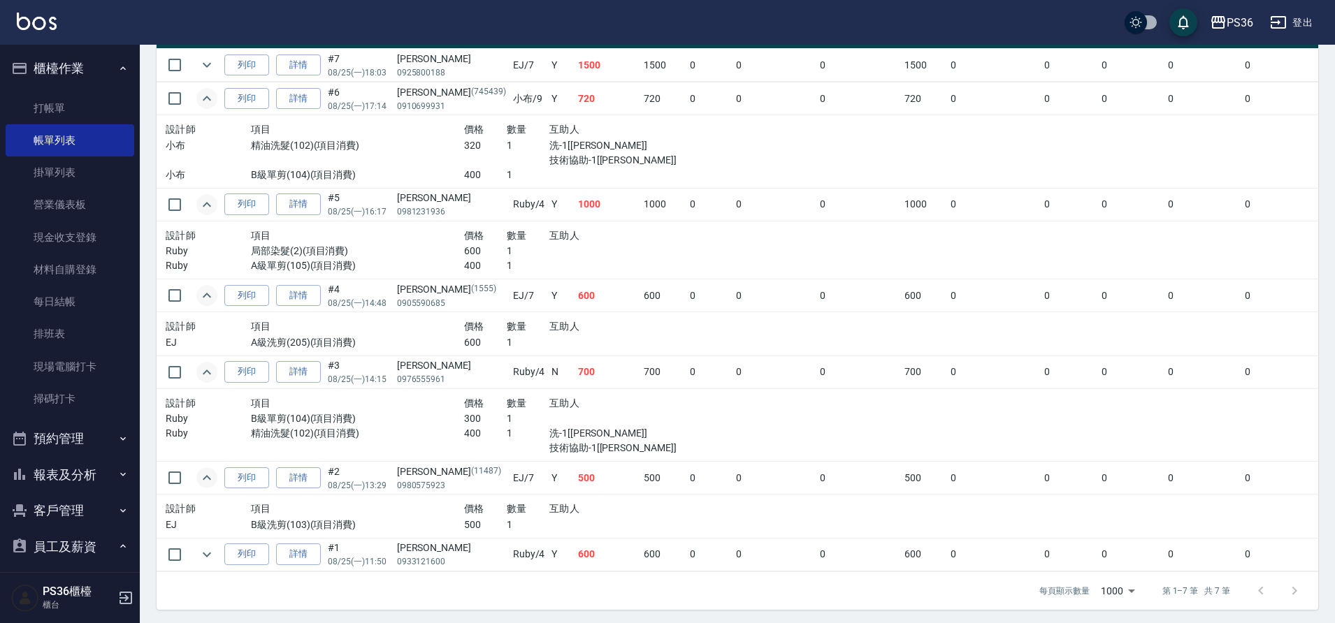
scroll to position [387, 0]
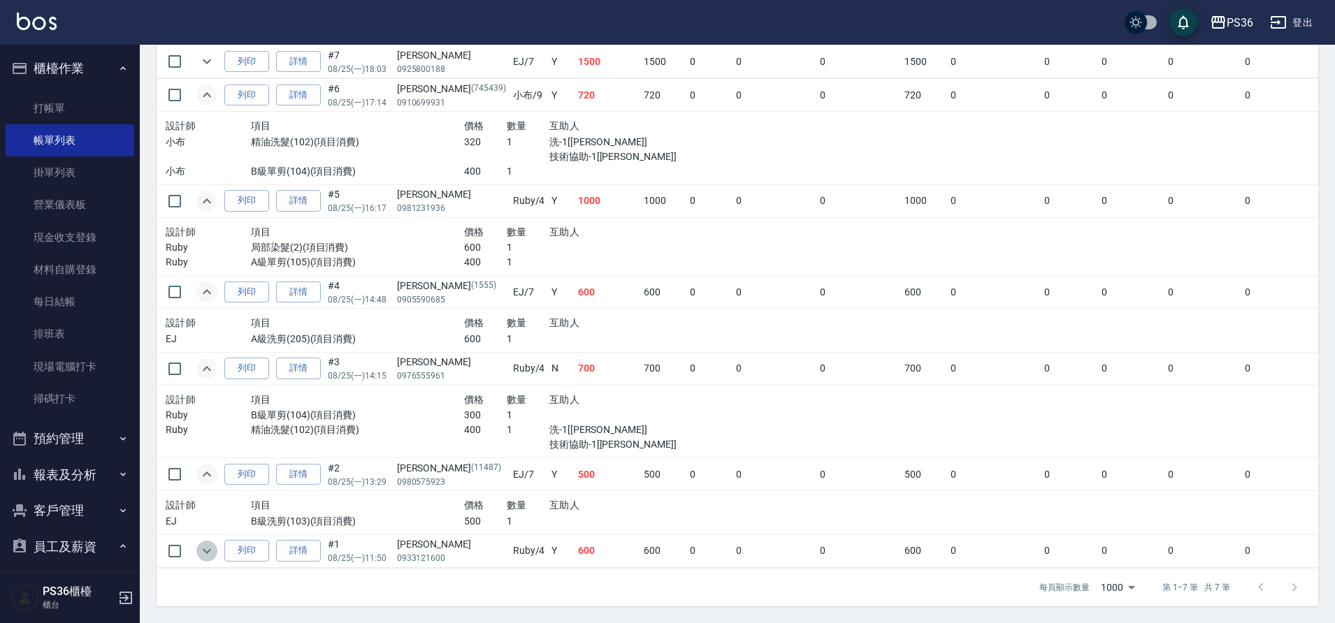
click at [205, 543] on icon "expand row" at bounding box center [206, 551] width 17 height 17
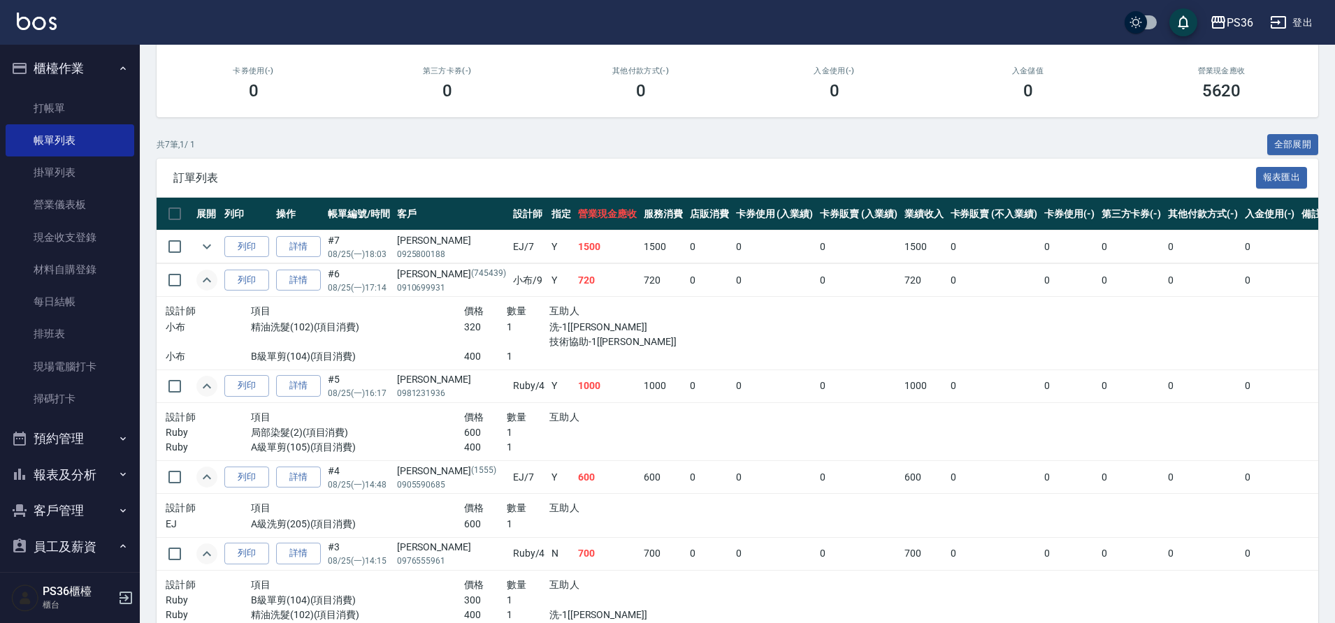
scroll to position [178, 0]
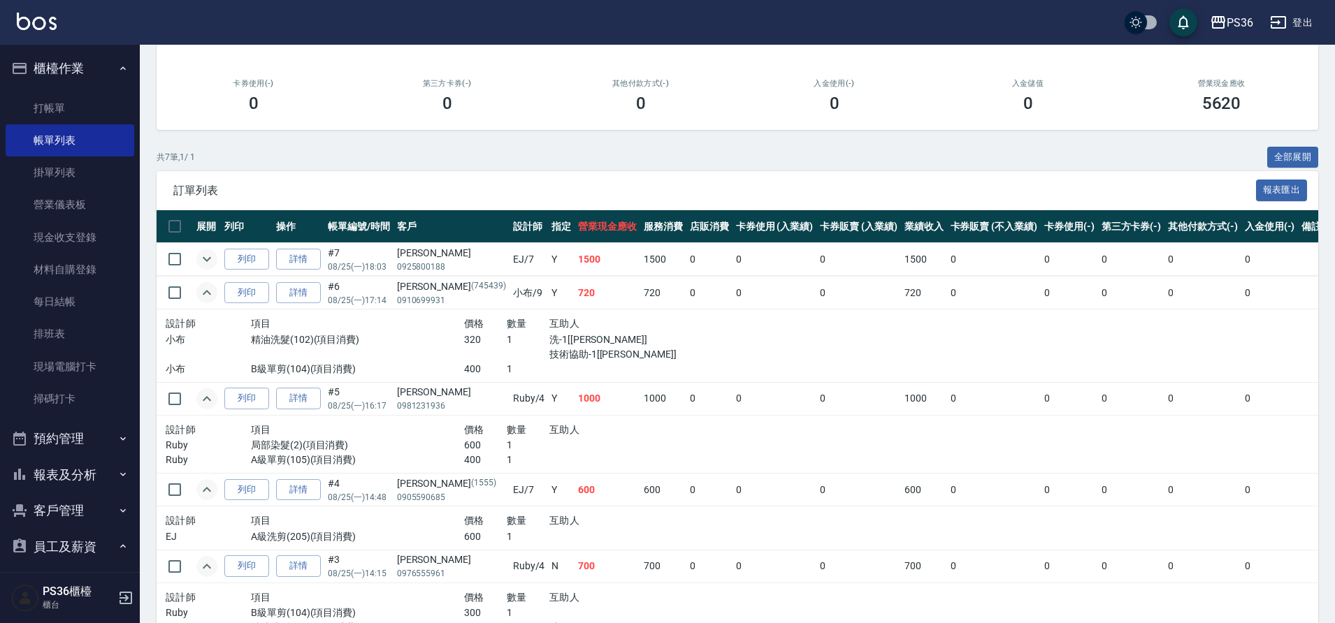
click at [208, 263] on icon "expand row" at bounding box center [206, 259] width 17 height 17
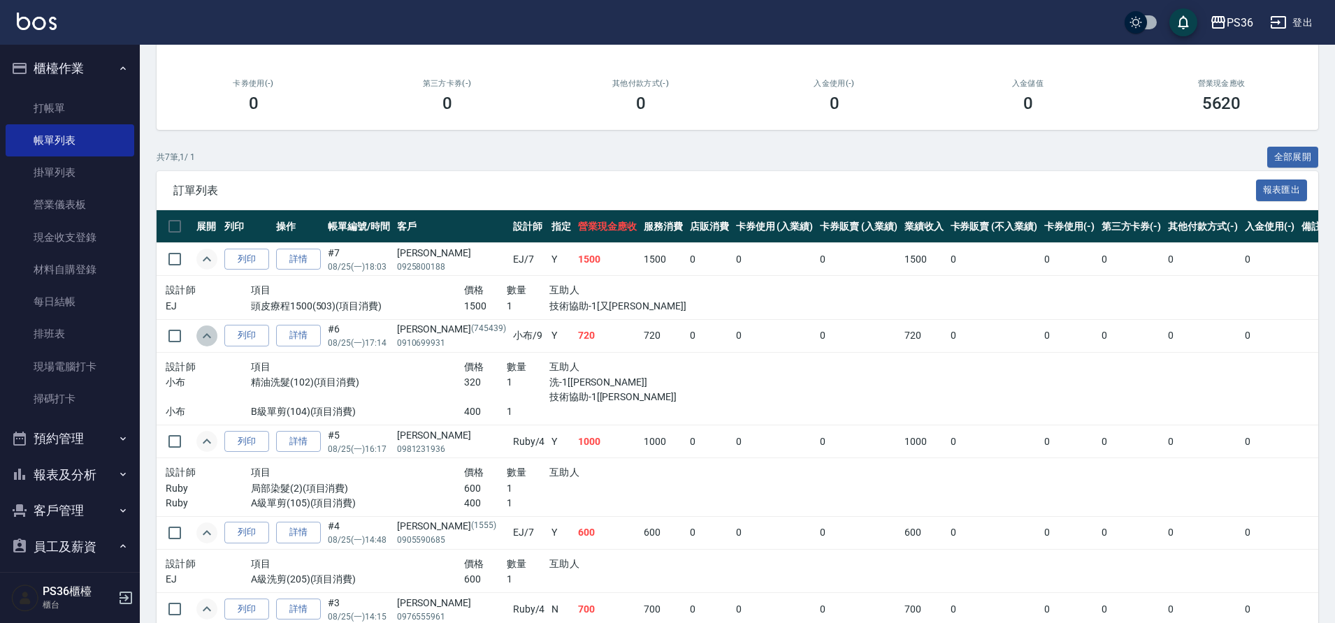
click at [205, 337] on icon "expand row" at bounding box center [207, 335] width 8 height 5
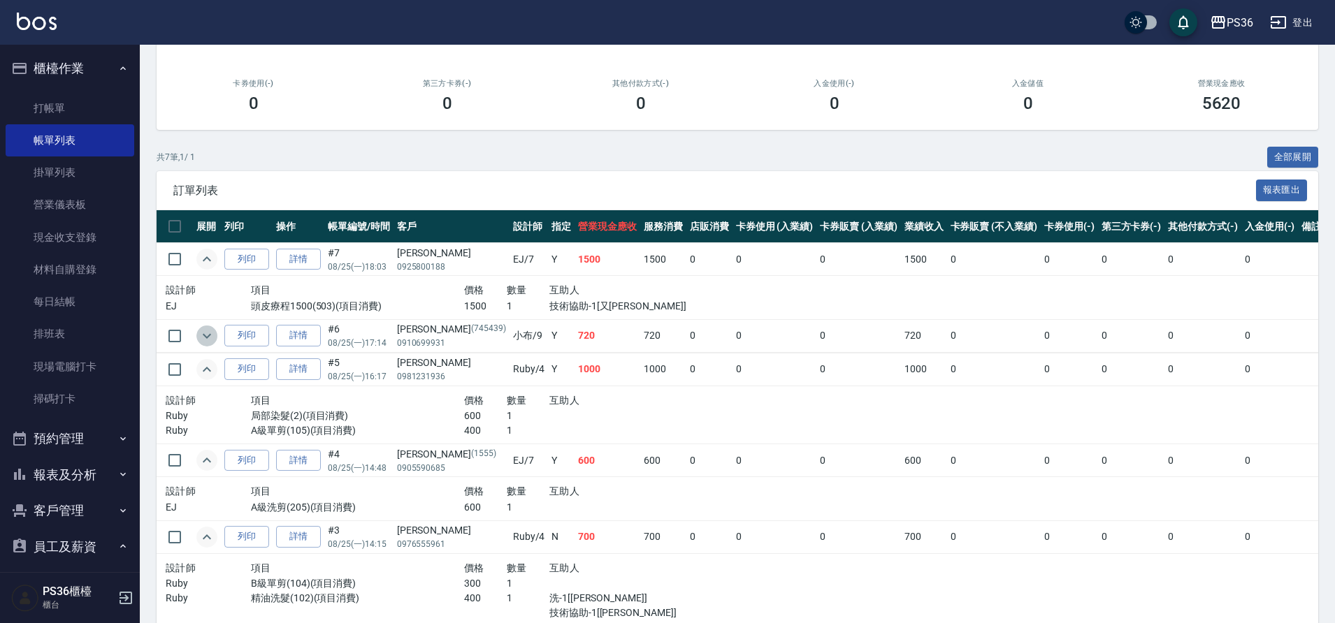
click at [205, 337] on icon "expand row" at bounding box center [206, 336] width 17 height 17
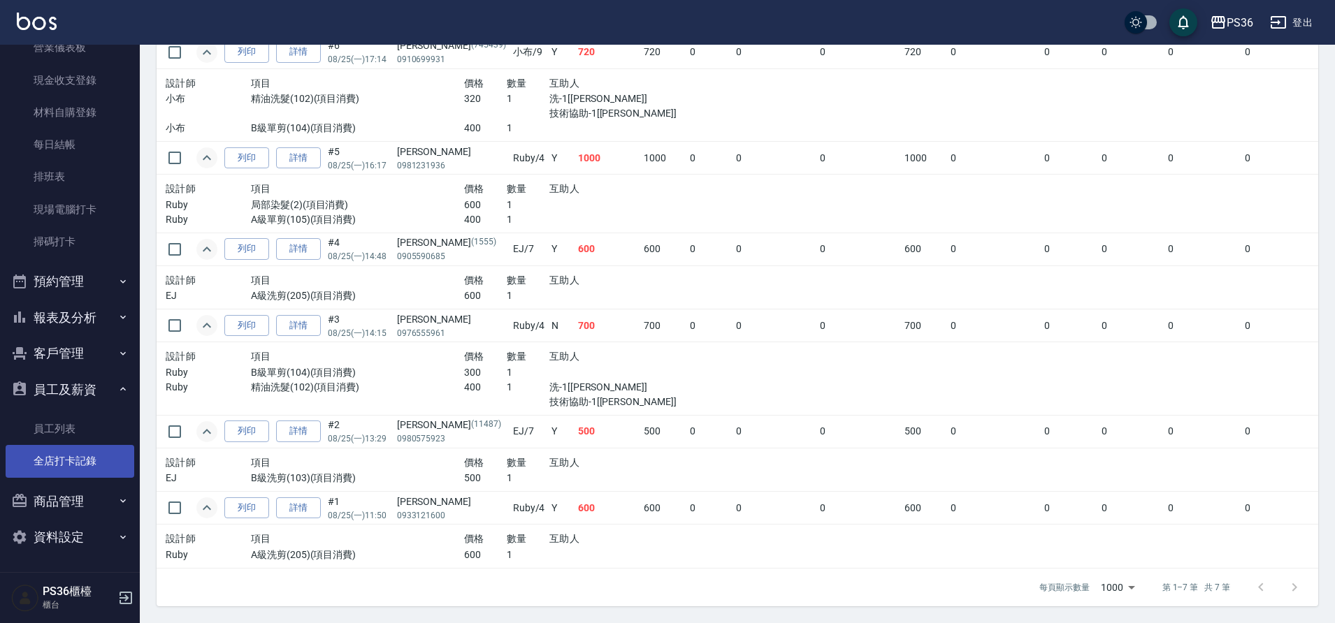
scroll to position [473, 0]
click at [71, 391] on button "員工及薪資" at bounding box center [70, 390] width 129 height 36
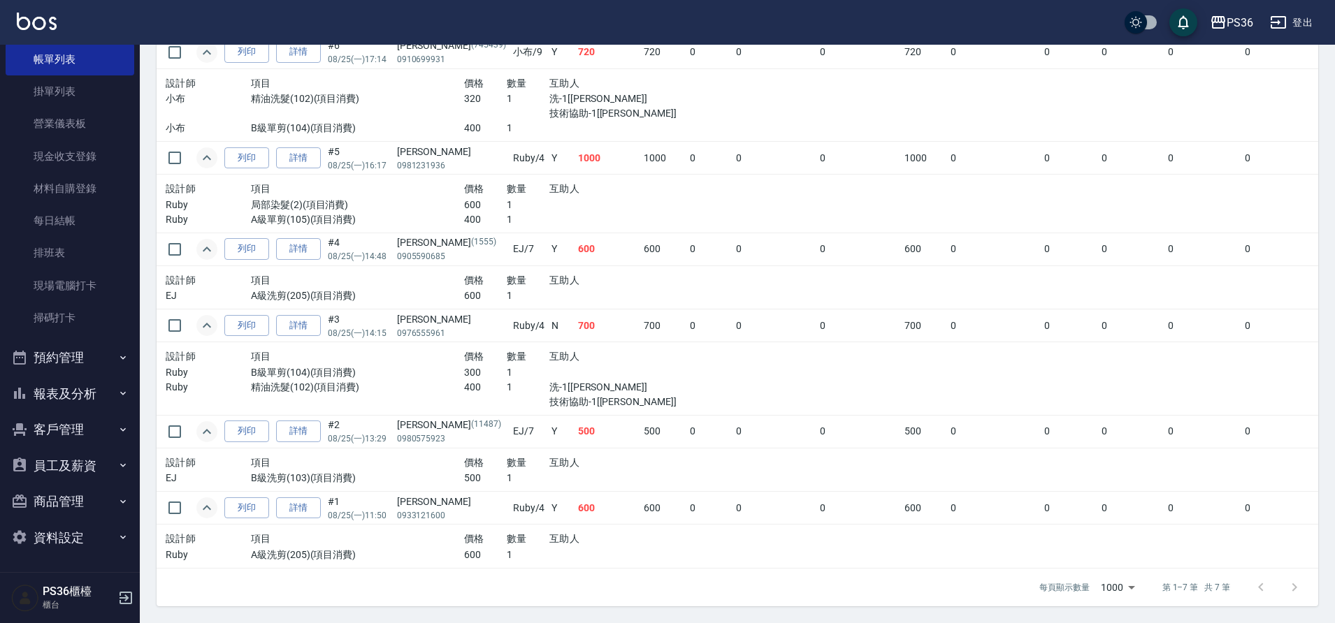
scroll to position [81, 0]
click at [106, 464] on button "員工及薪資" at bounding box center [70, 466] width 129 height 36
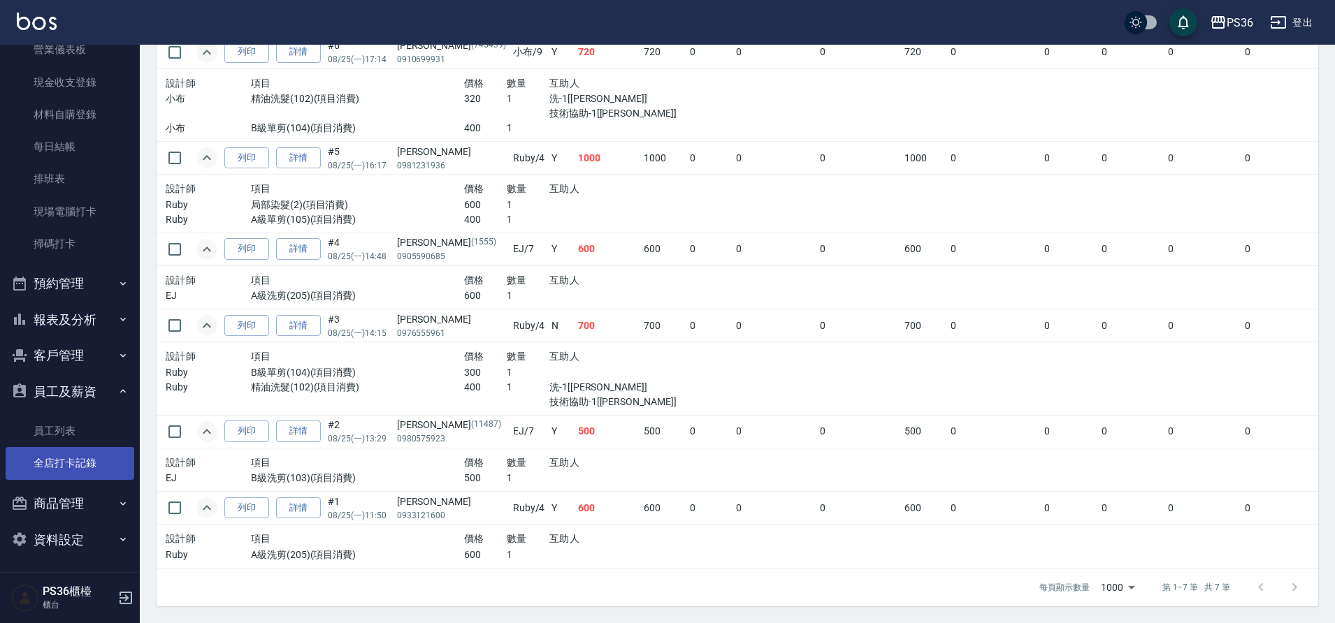
scroll to position [157, 0]
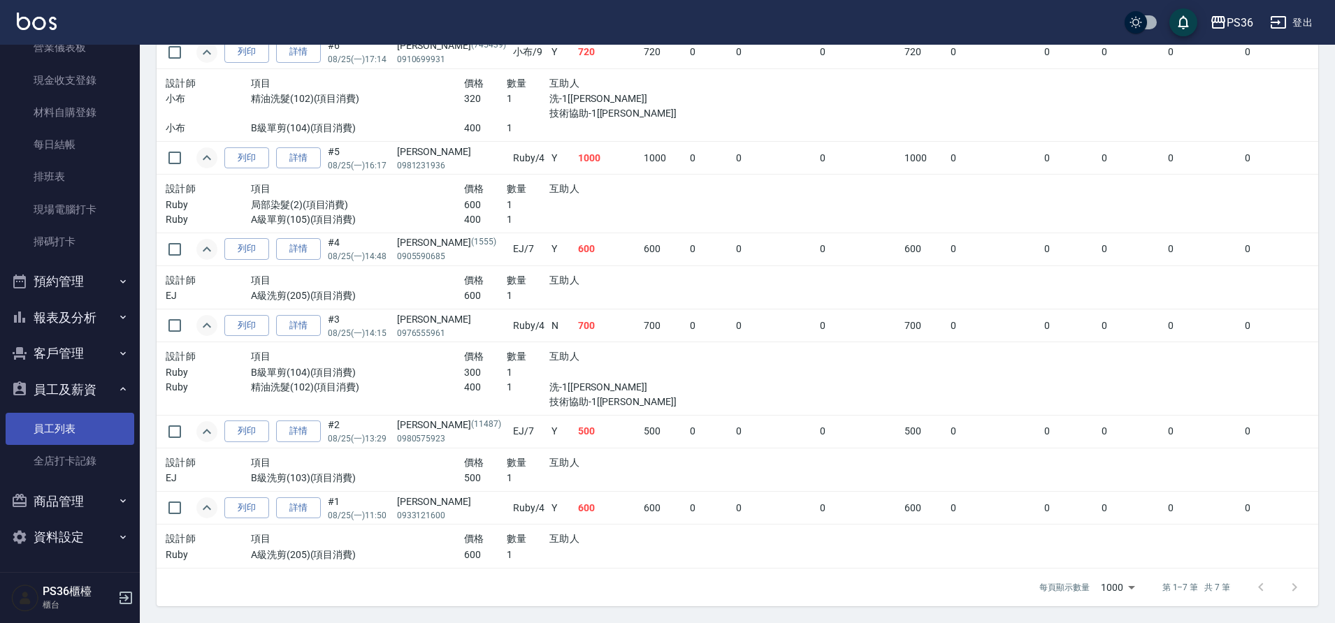
click at [59, 422] on link "員工列表" at bounding box center [70, 429] width 129 height 32
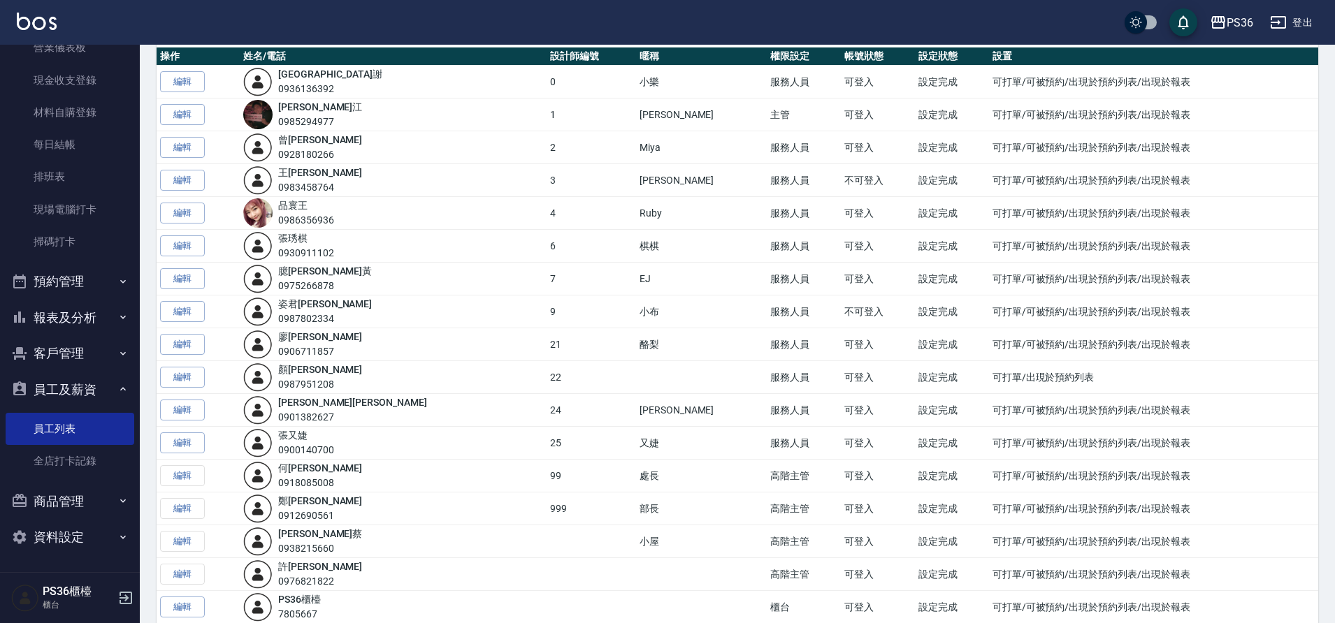
scroll to position [170, 0]
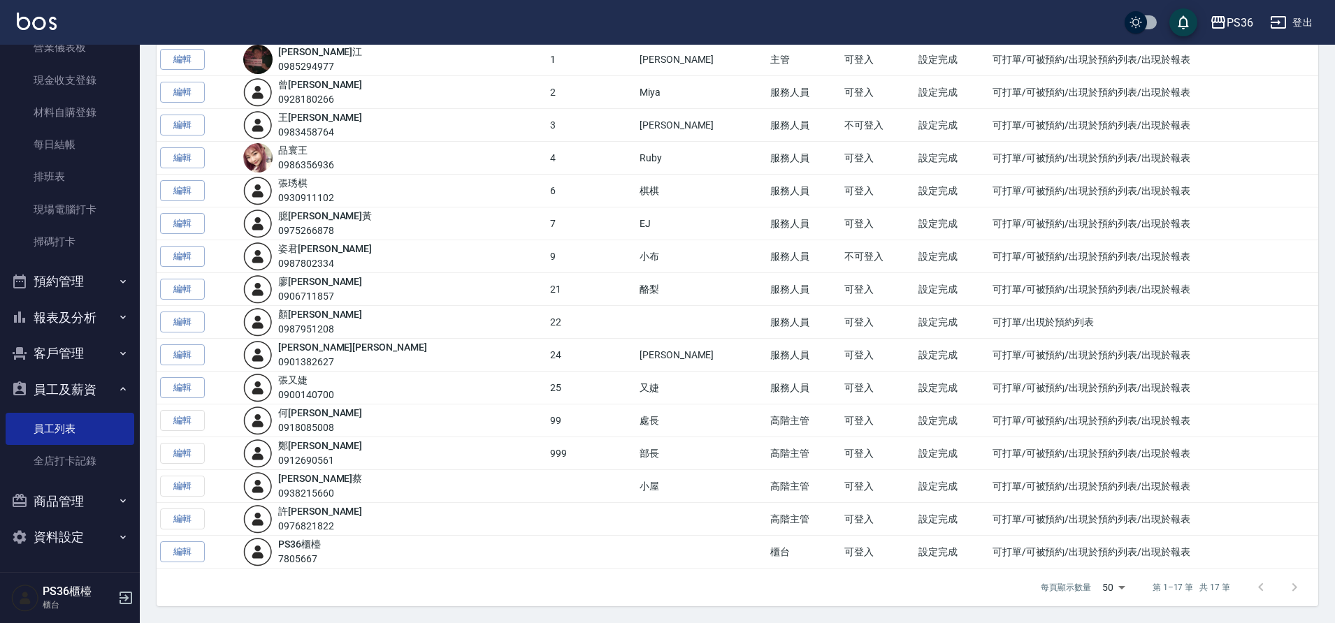
click at [73, 284] on button "預約管理" at bounding box center [70, 281] width 129 height 36
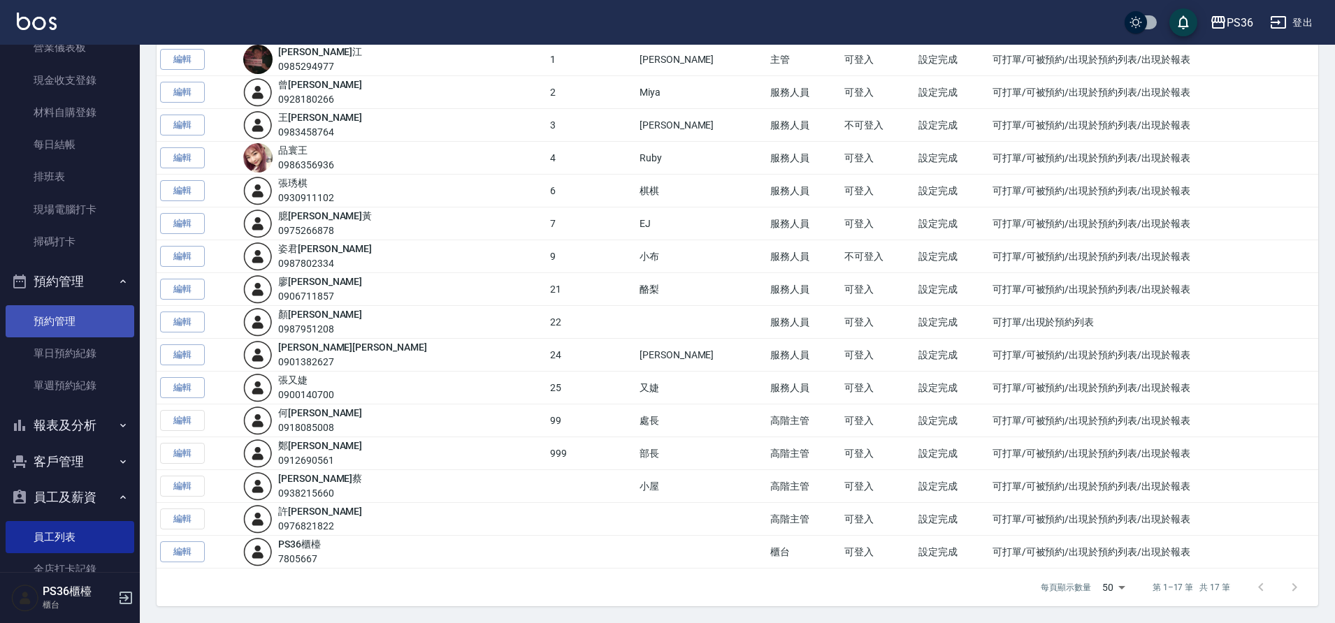
click at [74, 320] on link "預約管理" at bounding box center [70, 321] width 129 height 32
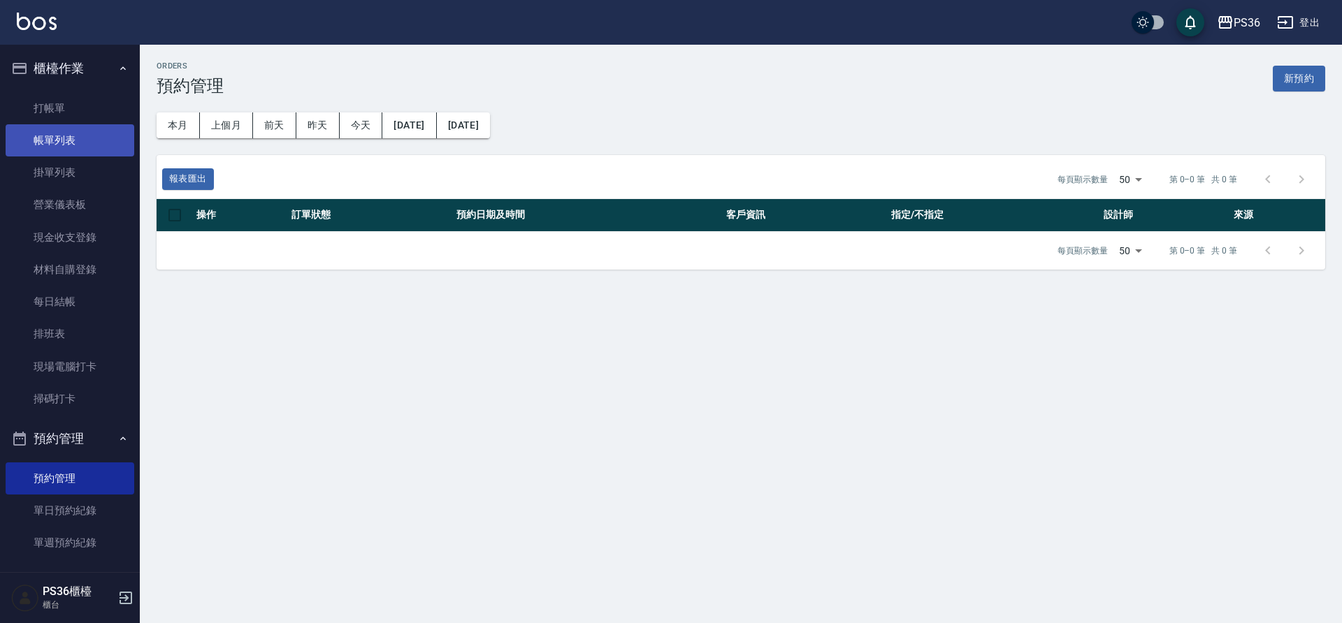
click at [72, 132] on link "帳單列表" at bounding box center [70, 140] width 129 height 32
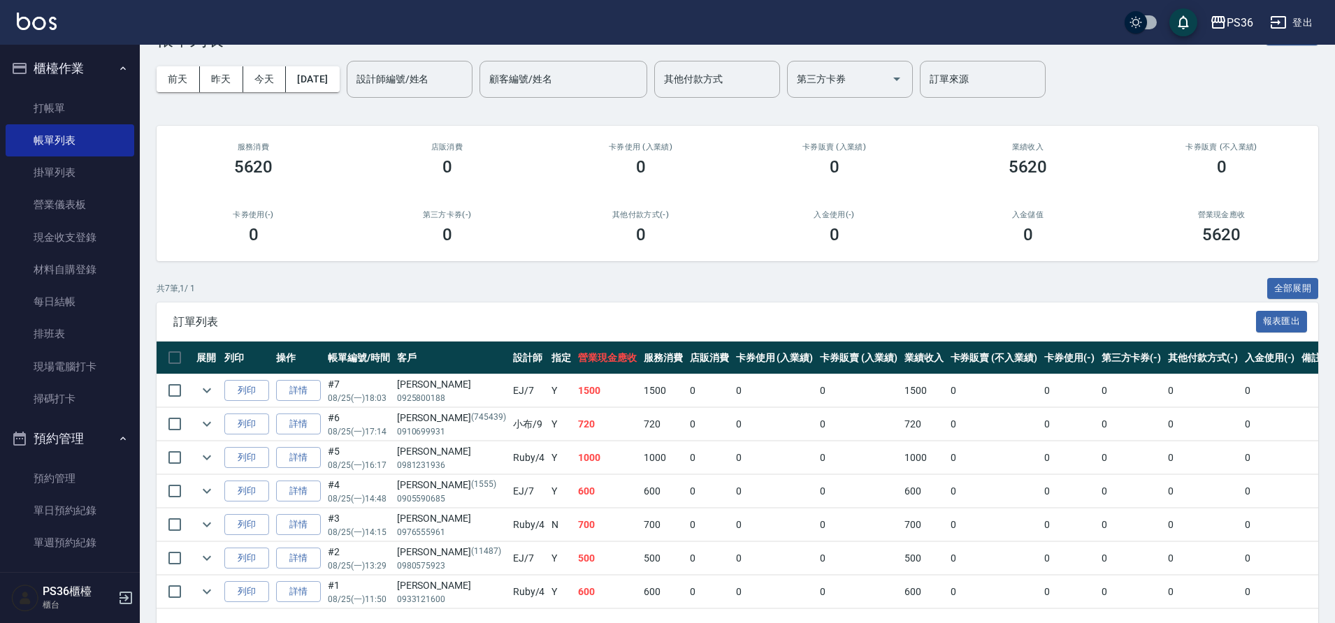
scroll to position [99, 0]
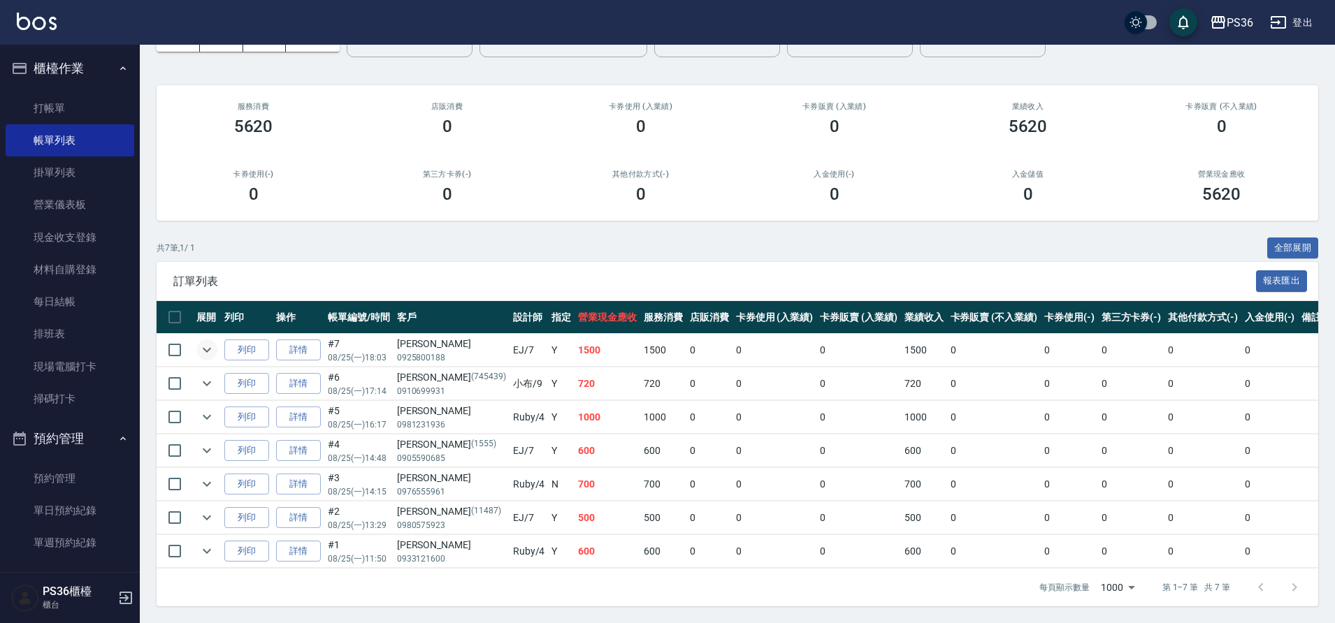
click at [210, 348] on icon "expand row" at bounding box center [207, 350] width 8 height 5
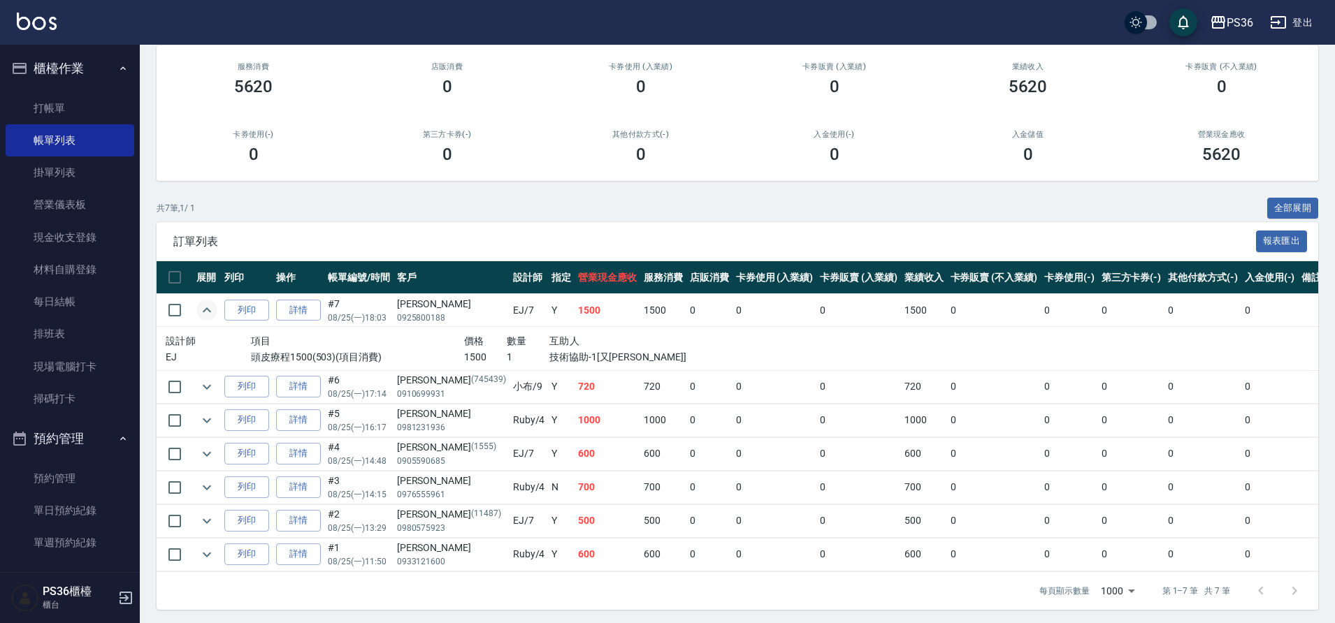
scroll to position [142, 0]
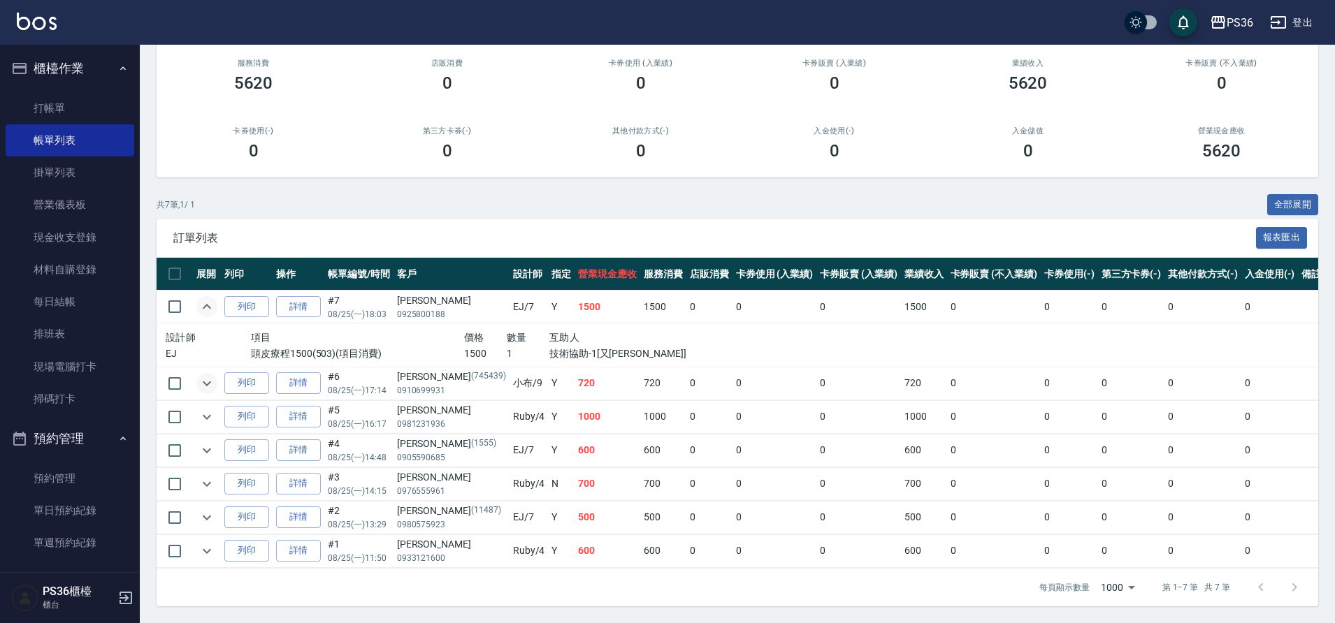
click at [211, 375] on icon "expand row" at bounding box center [206, 383] width 17 height 17
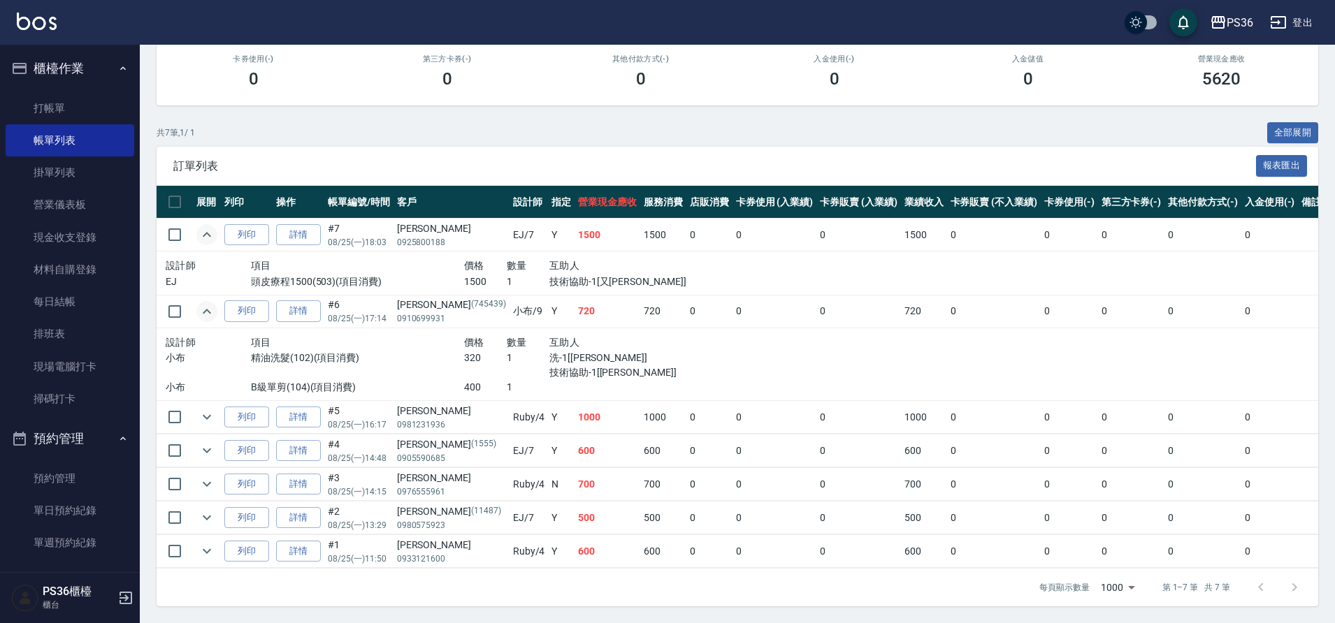
scroll to position [214, 0]
click at [210, 415] on icon "expand row" at bounding box center [207, 417] width 8 height 5
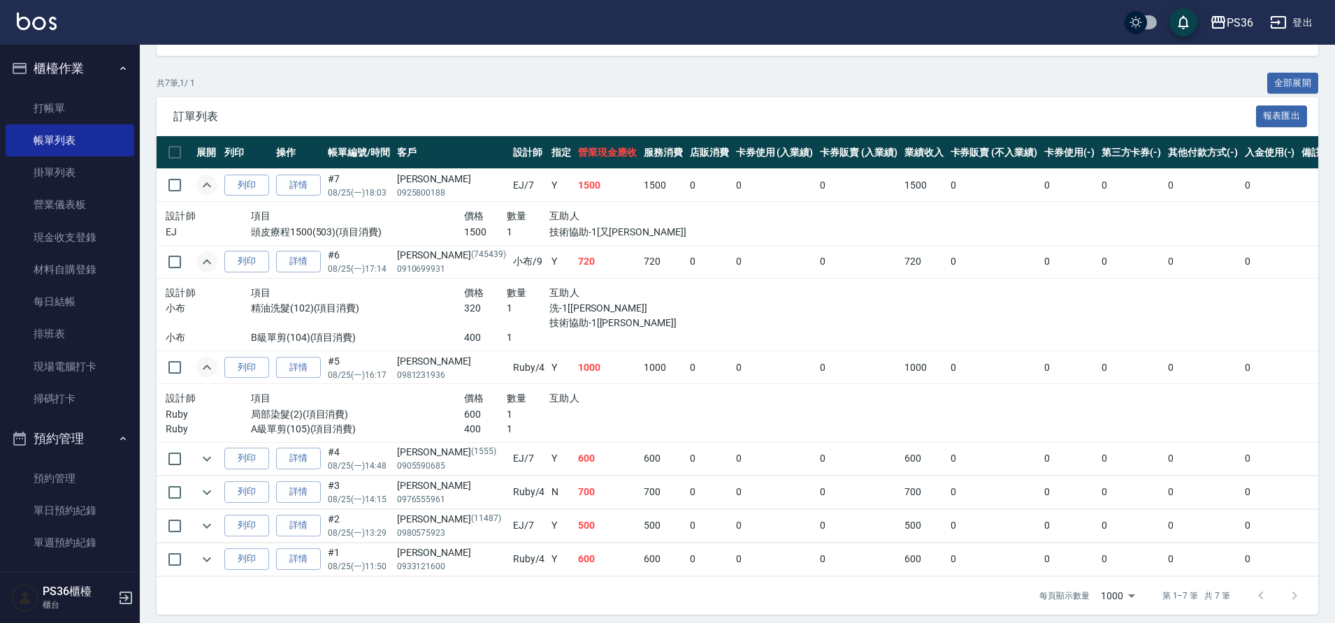
scroll to position [272, 0]
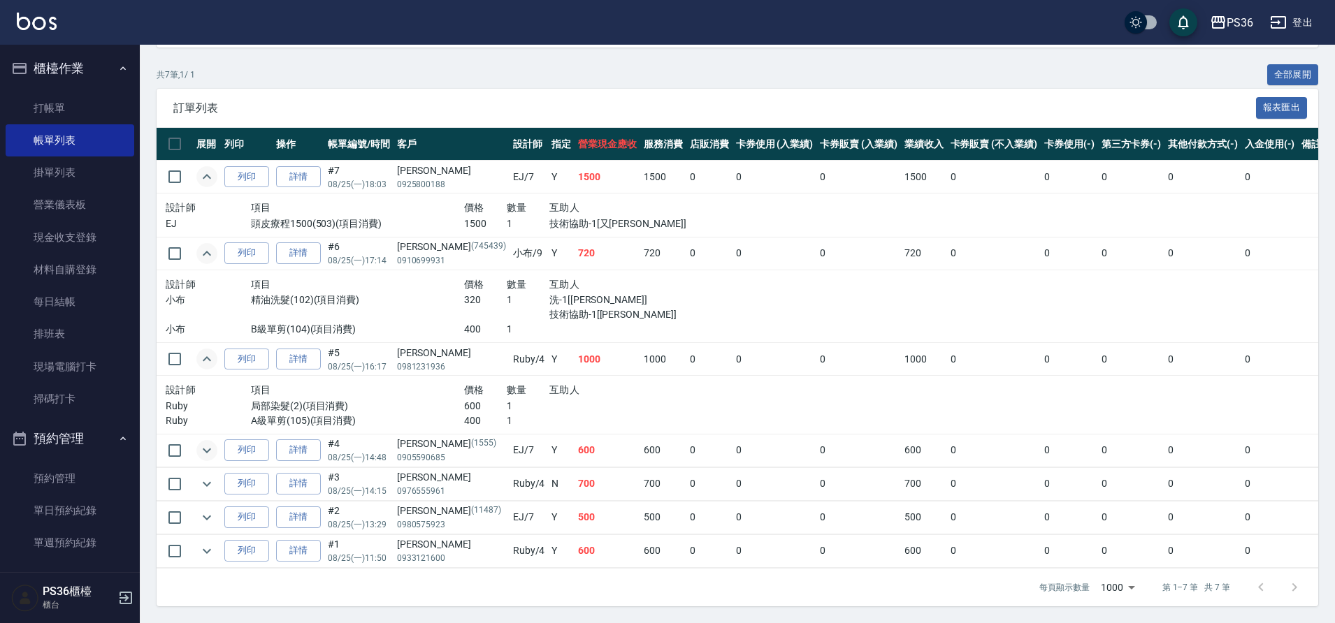
click at [211, 442] on icon "expand row" at bounding box center [206, 450] width 17 height 17
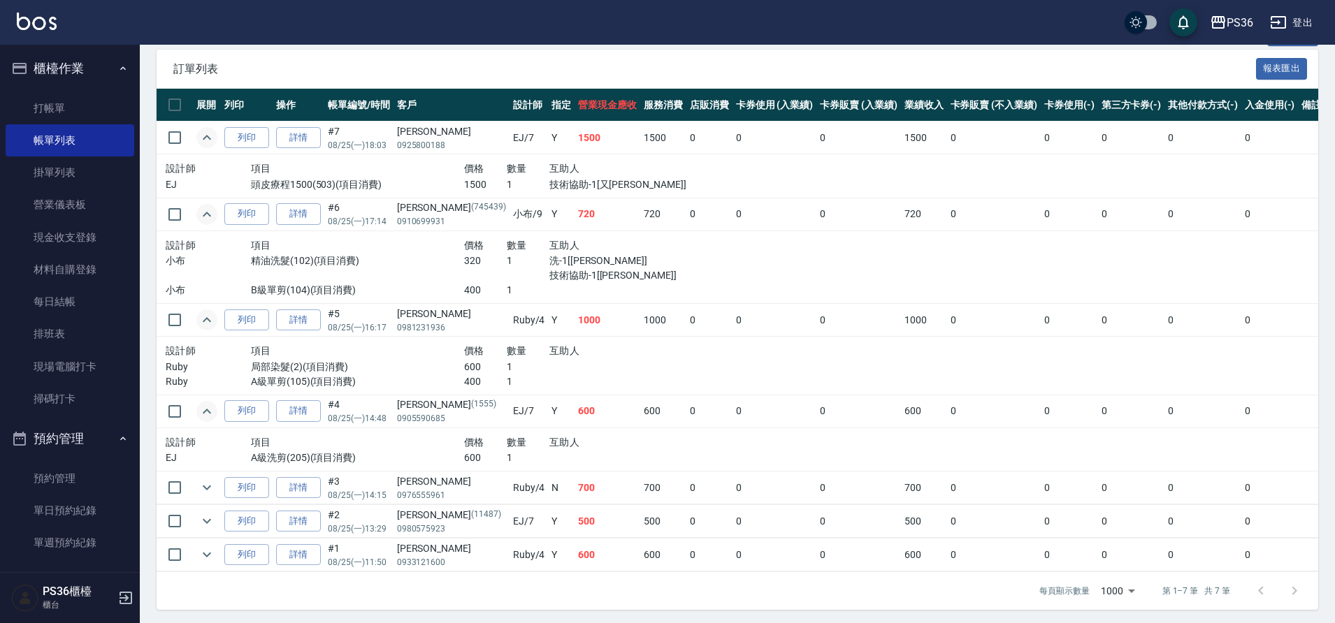
scroll to position [315, 0]
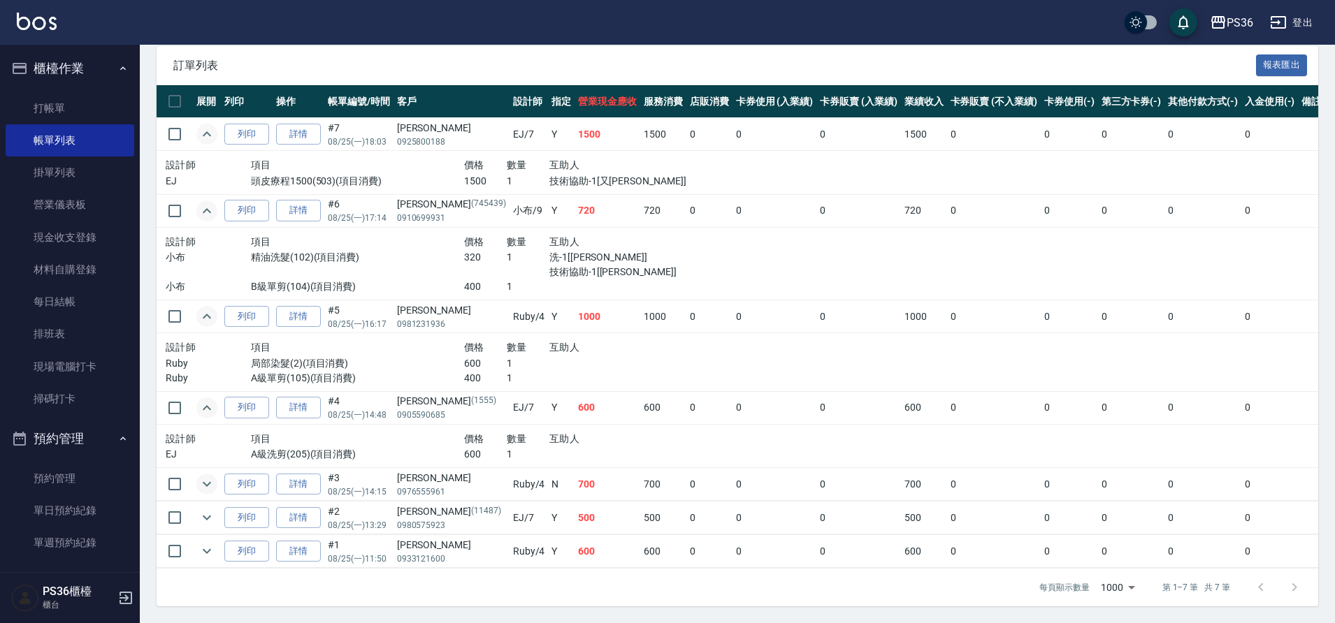
click at [211, 476] on icon "expand row" at bounding box center [206, 484] width 17 height 17
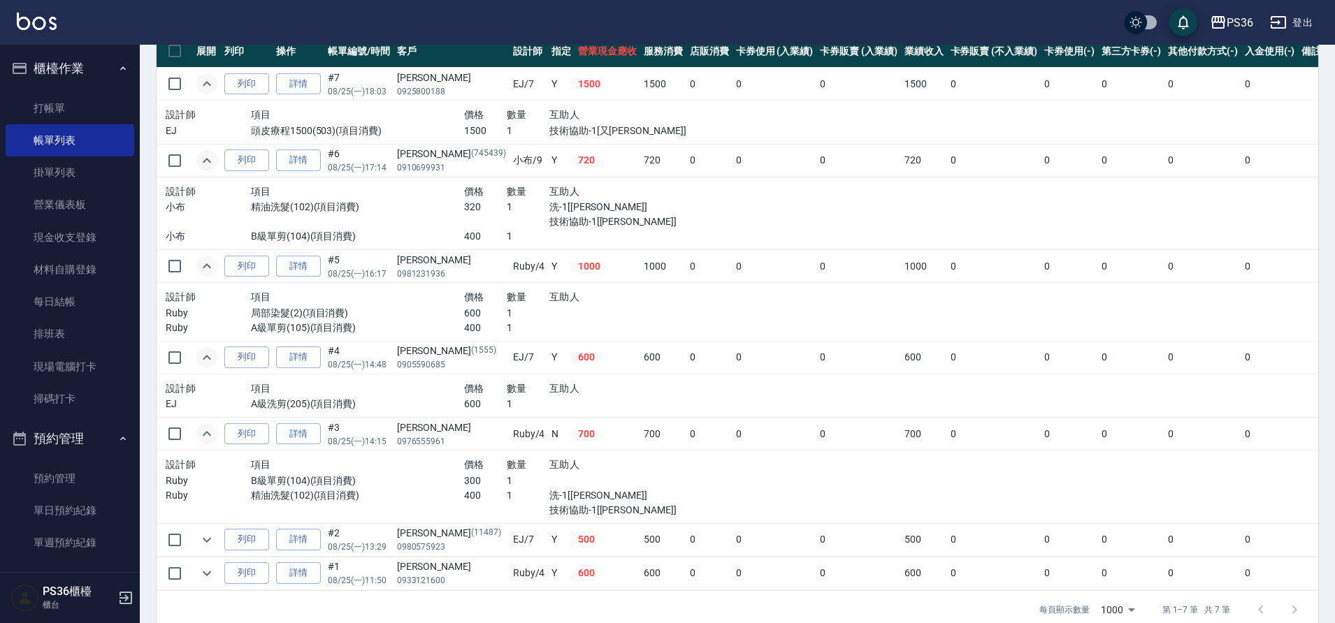
scroll to position [387, 0]
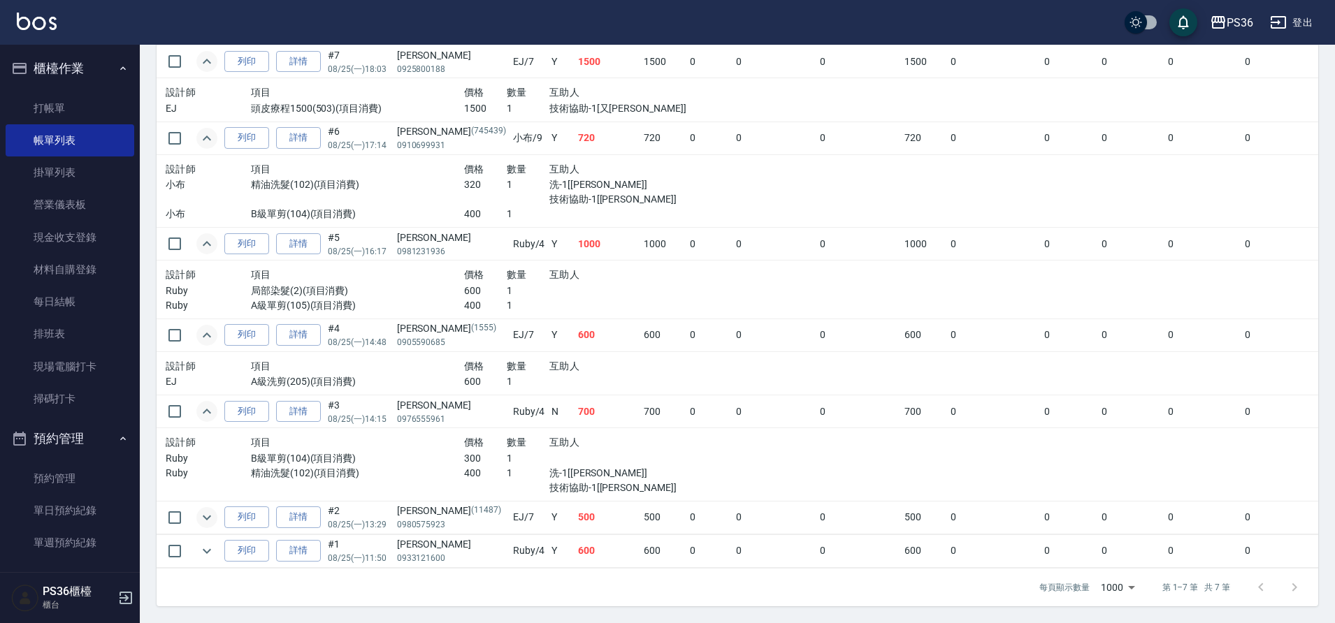
click at [208, 513] on button "expand row" at bounding box center [206, 517] width 21 height 21
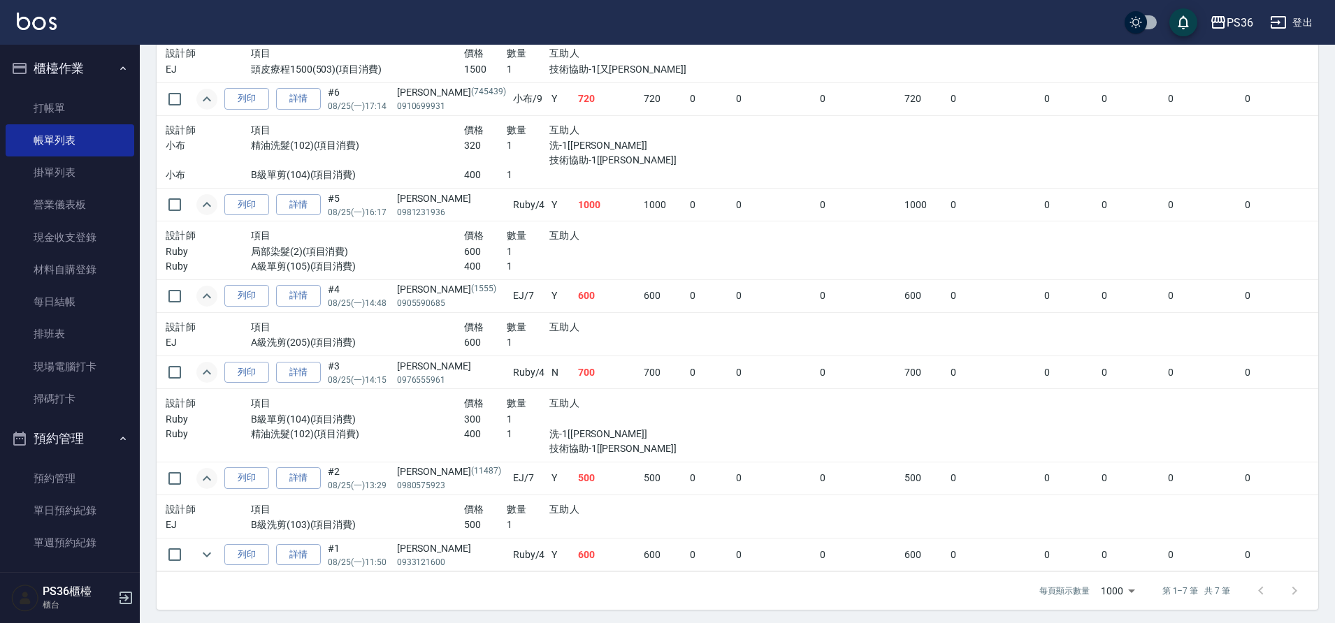
scroll to position [430, 0]
click at [203, 543] on icon "expand row" at bounding box center [206, 551] width 17 height 17
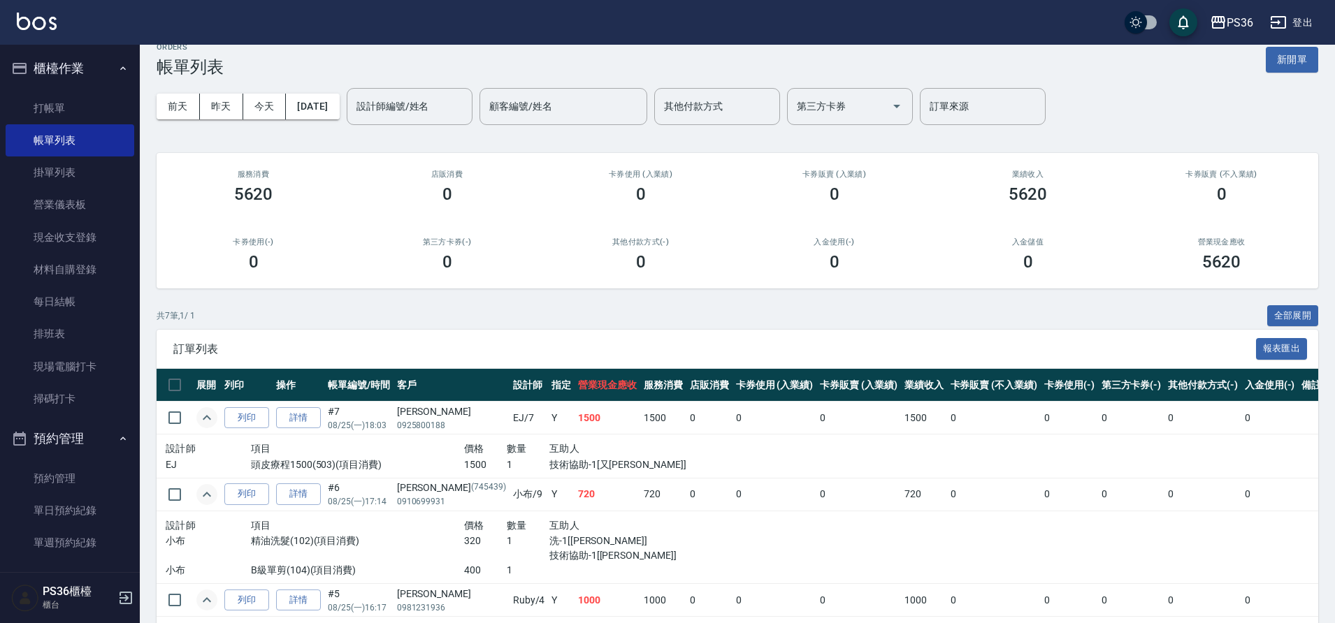
scroll to position [0, 0]
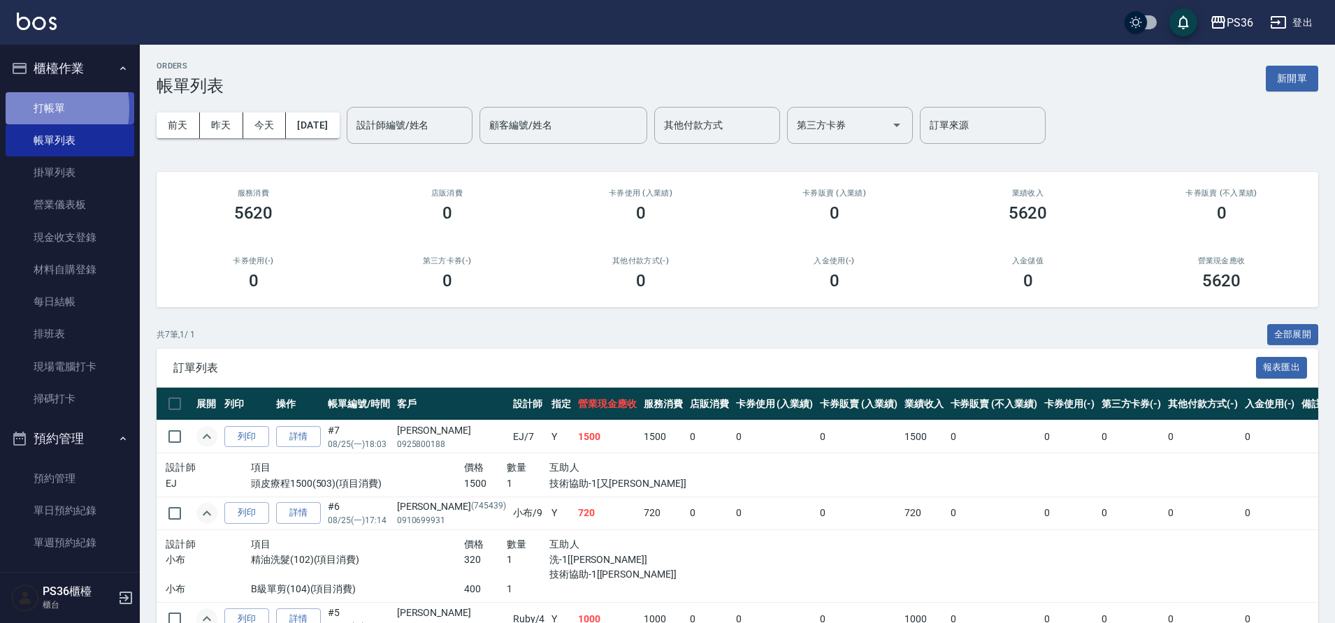
click at [27, 108] on link "打帳單" at bounding box center [70, 108] width 129 height 32
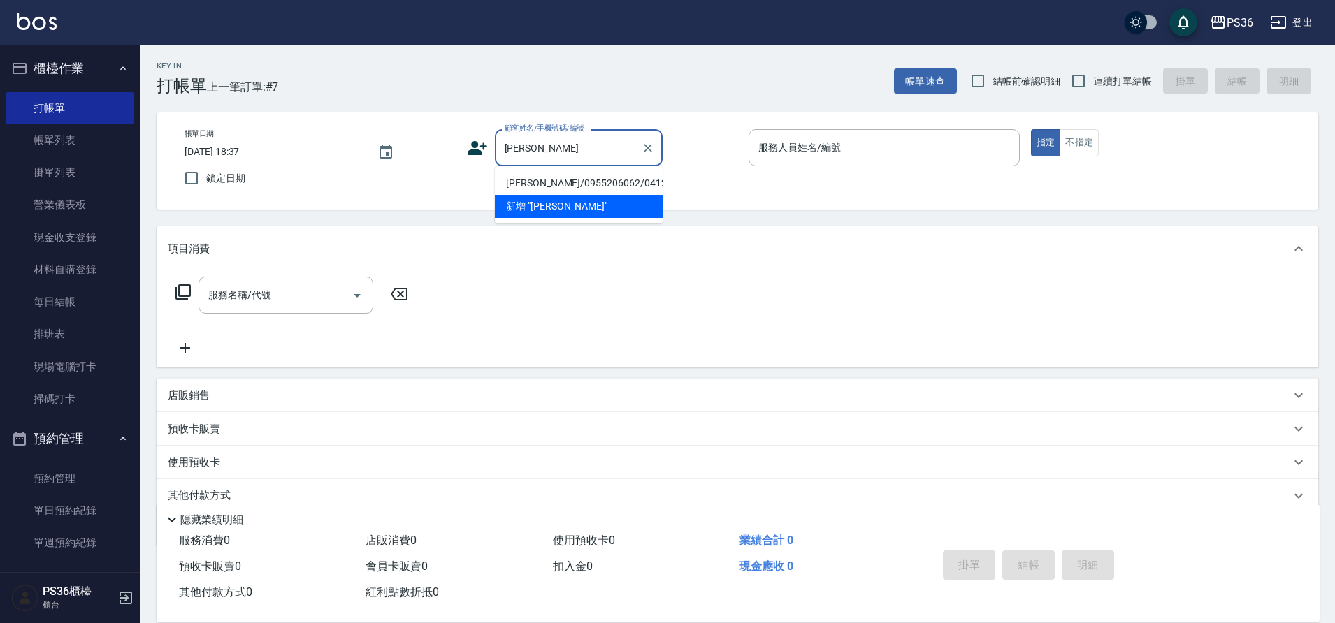
click at [589, 191] on li "[PERSON_NAME]/0955206062/041241" at bounding box center [579, 183] width 168 height 23
type input "[PERSON_NAME]/0955206062/041241"
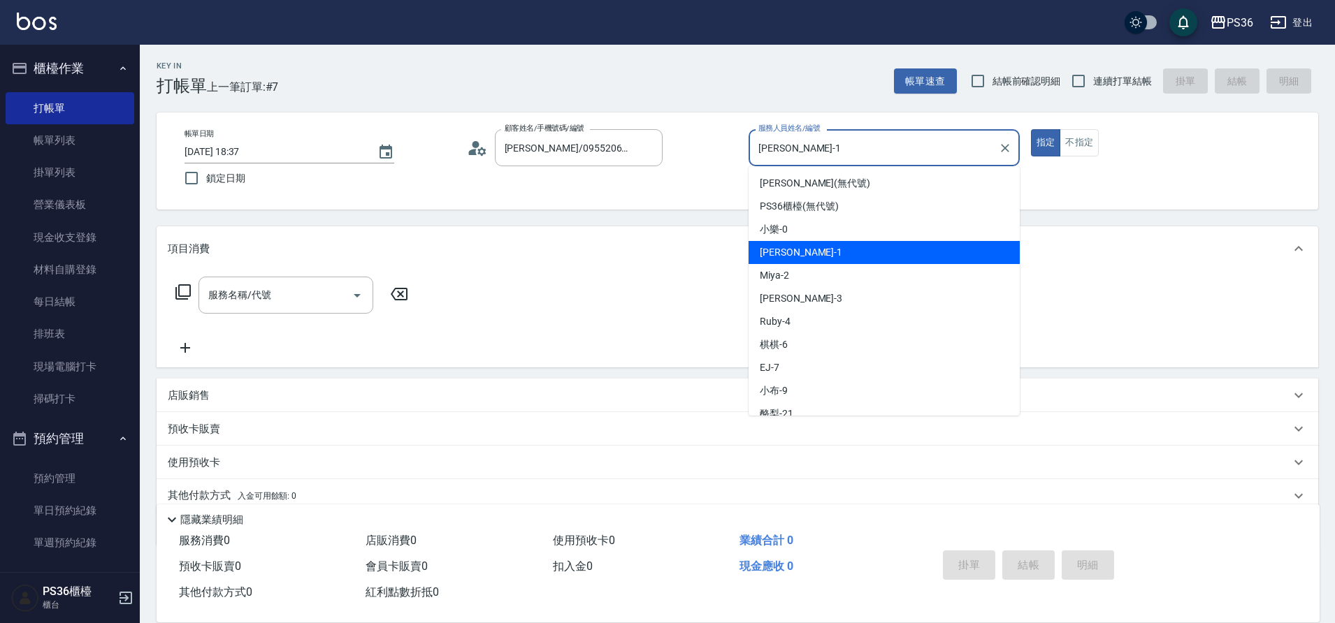
drag, startPoint x: 806, startPoint y: 147, endPoint x: 758, endPoint y: 157, distance: 49.2
click at [758, 157] on input "[PERSON_NAME]-1" at bounding box center [874, 148] width 238 height 24
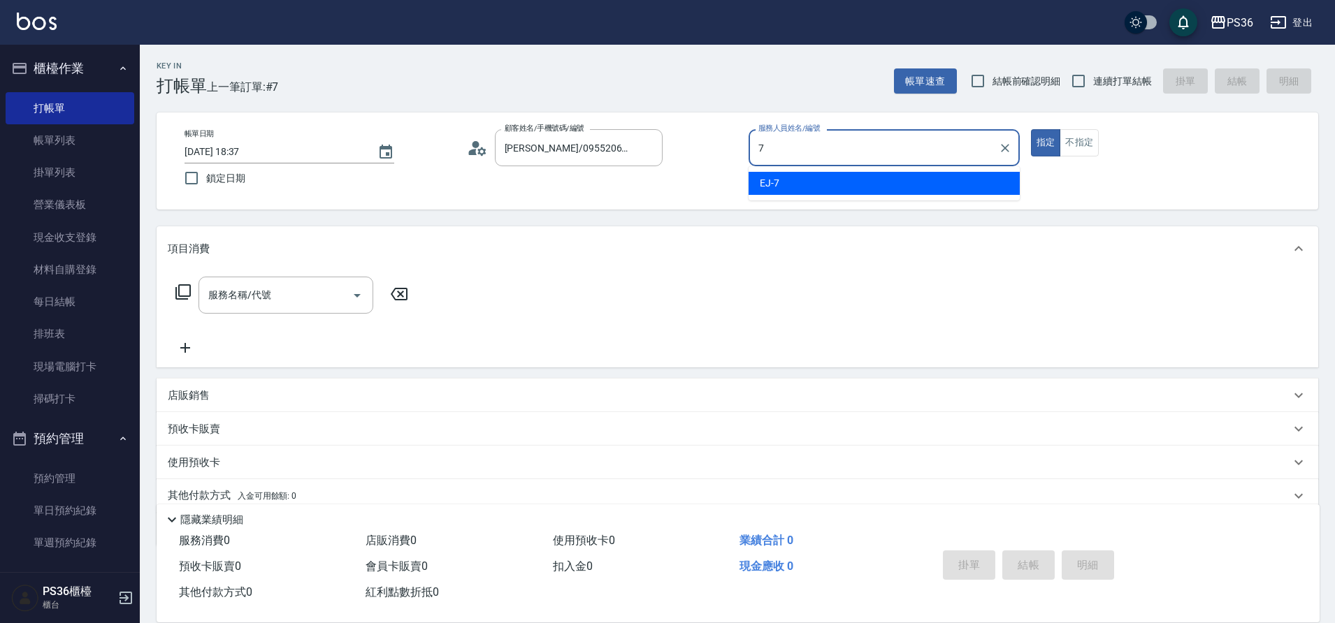
type input "EJ-7"
type button "true"
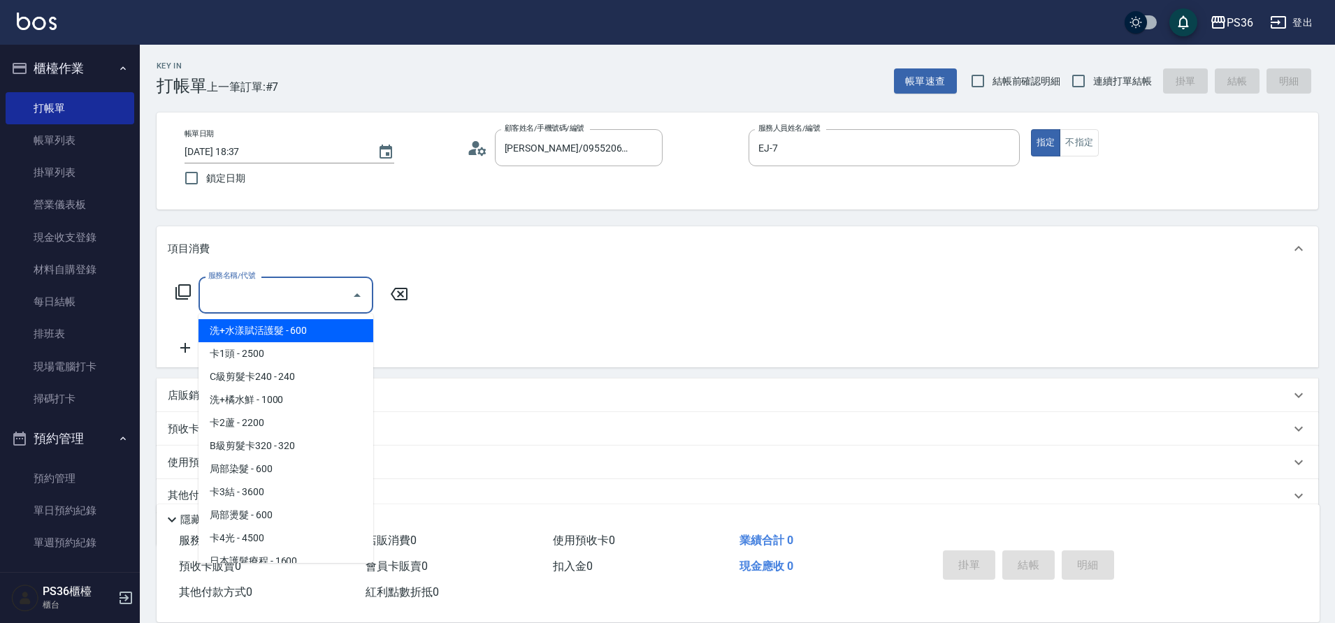
click at [261, 304] on input "服務名稱/代號" at bounding box center [275, 295] width 141 height 24
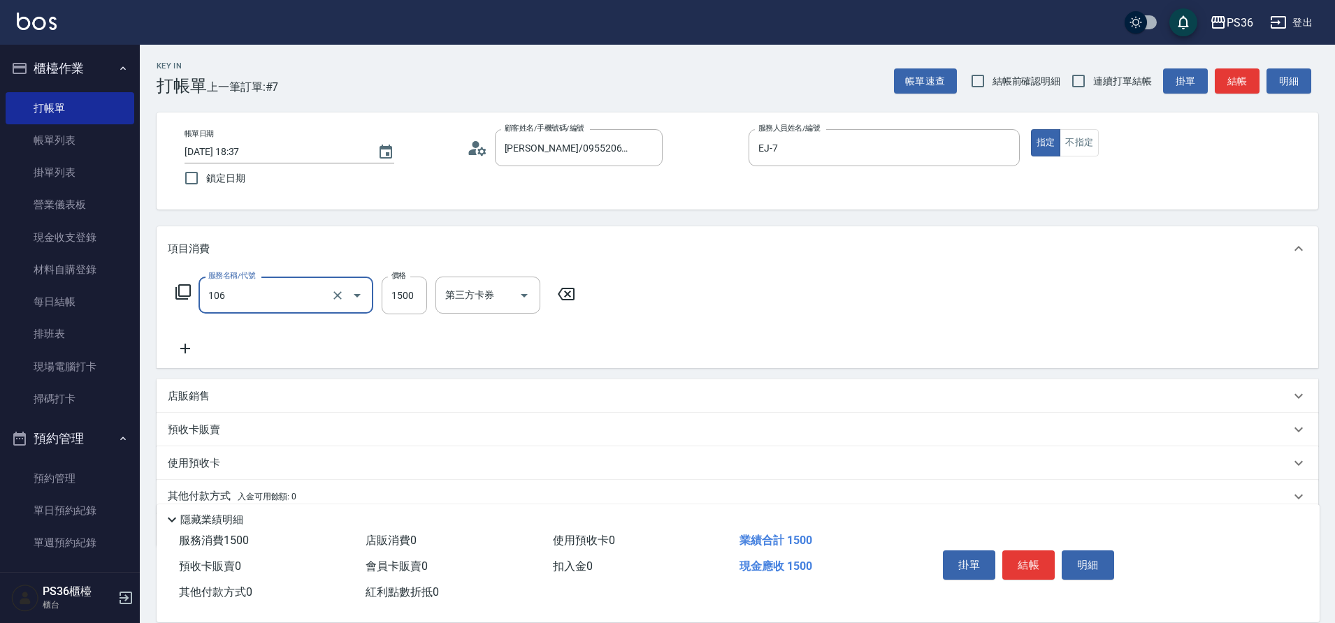
type input "頂級染髮(106)"
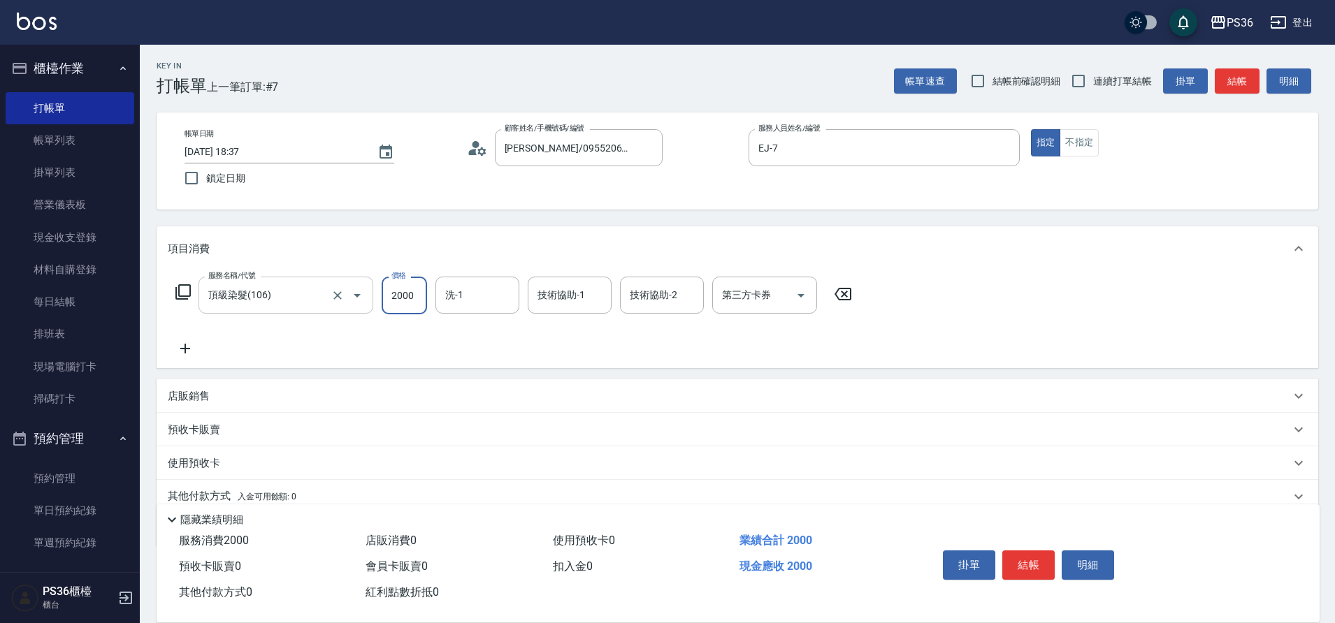
type input "2000"
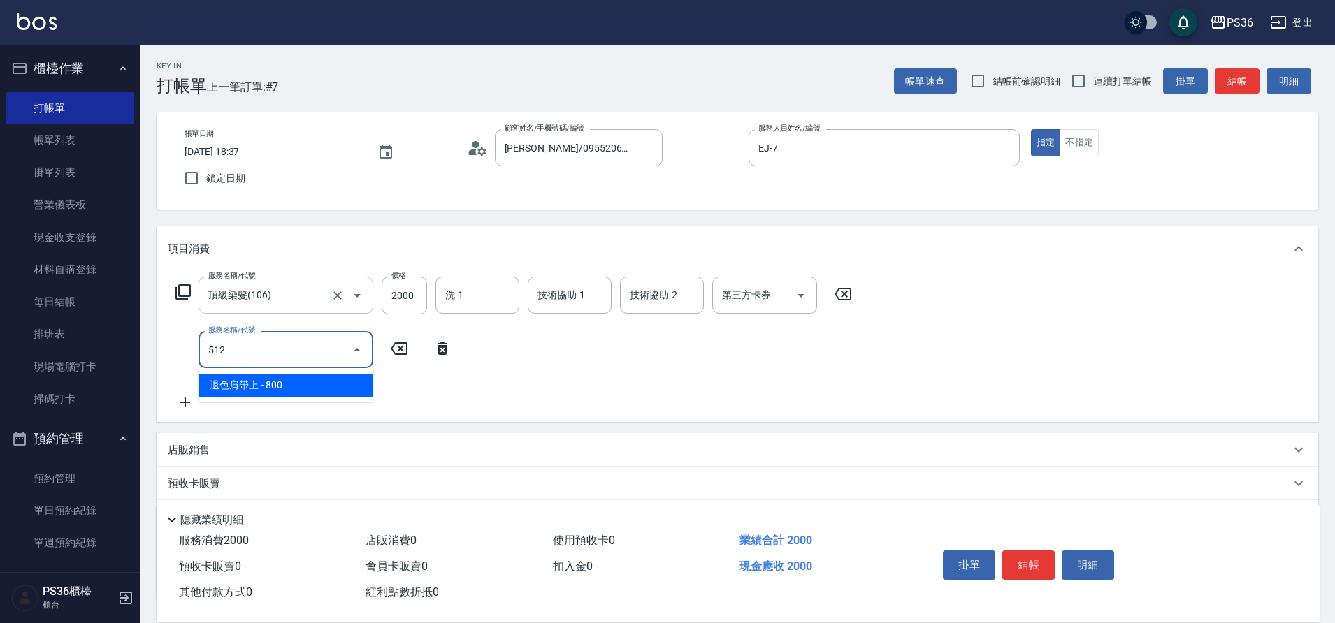
type input "退色肩帶上(512)"
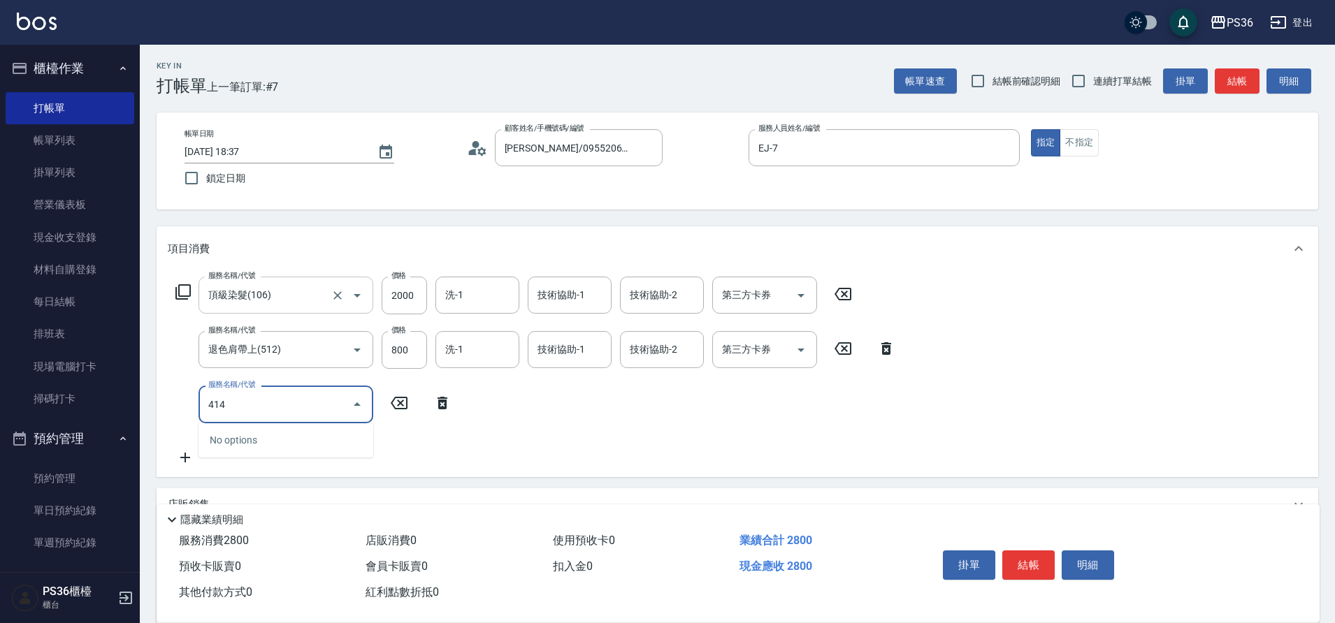
type input "414"
click at [439, 403] on icon at bounding box center [443, 403] width 10 height 13
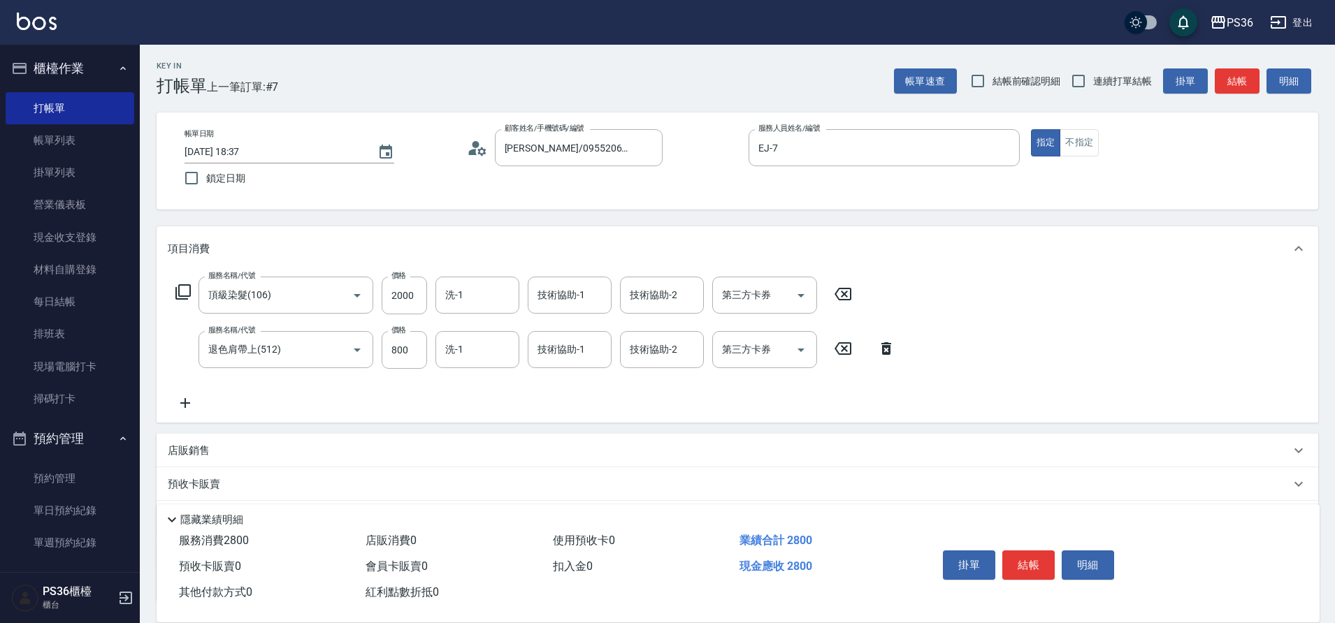
click at [179, 289] on icon at bounding box center [182, 291] width 15 height 15
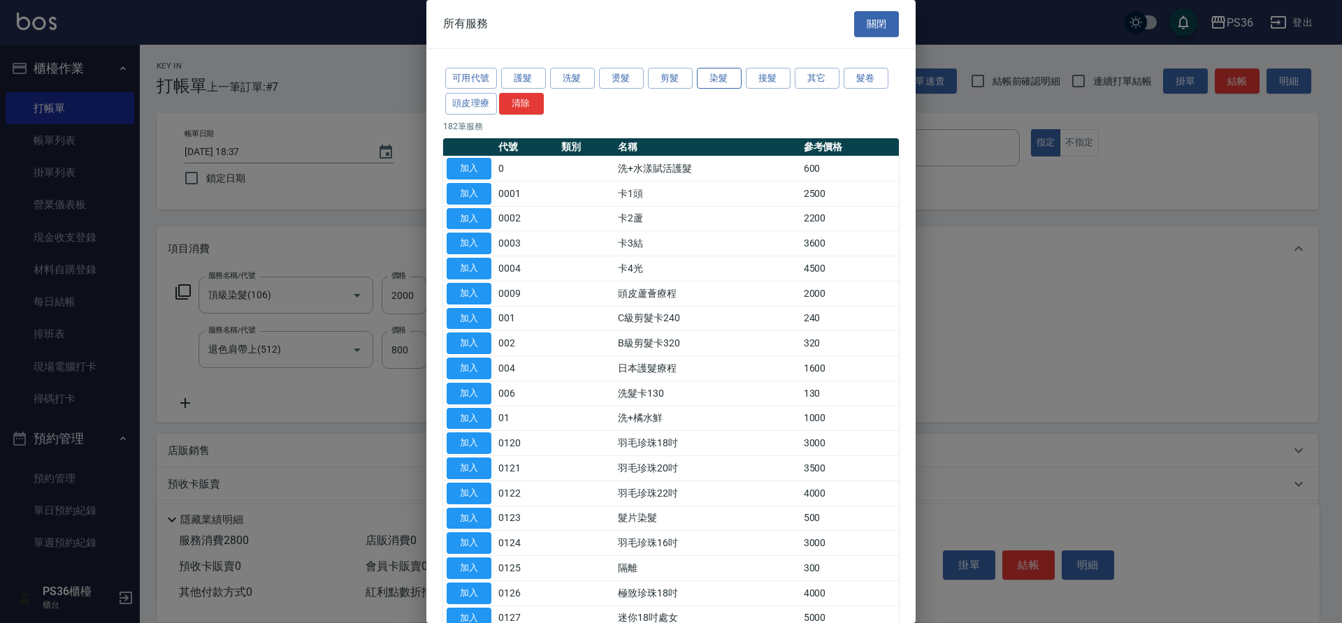
click at [703, 80] on button "染髮" at bounding box center [719, 79] width 45 height 22
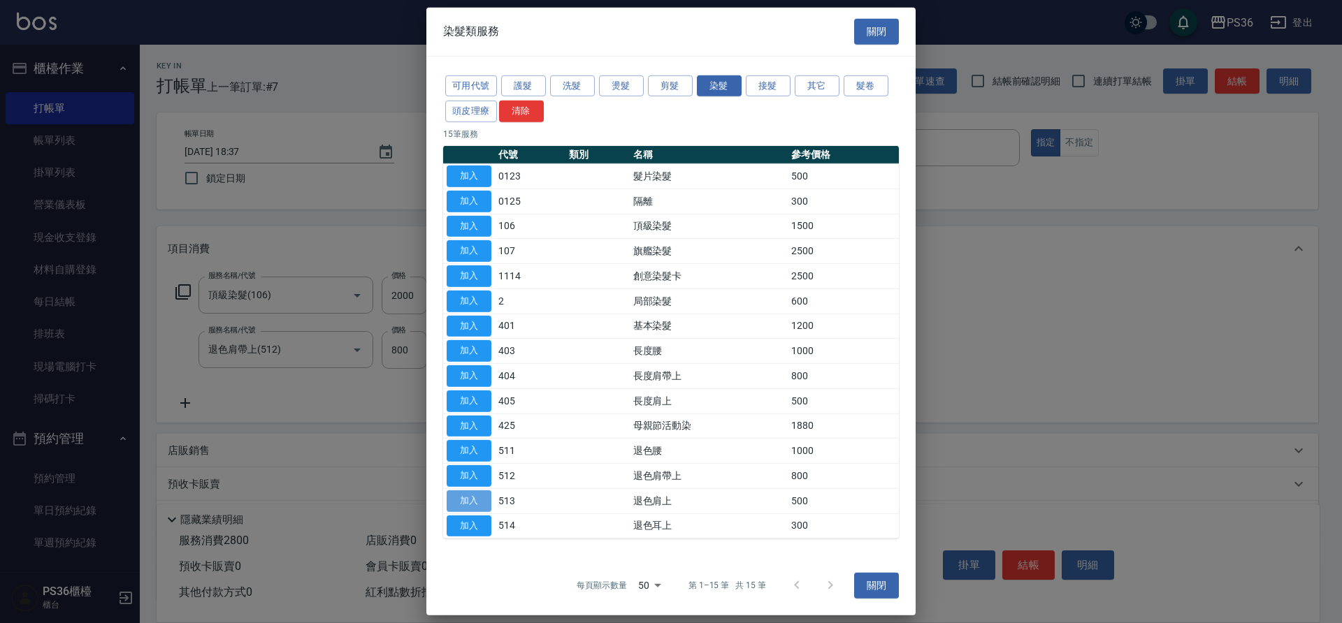
click at [470, 500] on button "加入" at bounding box center [469, 502] width 45 height 22
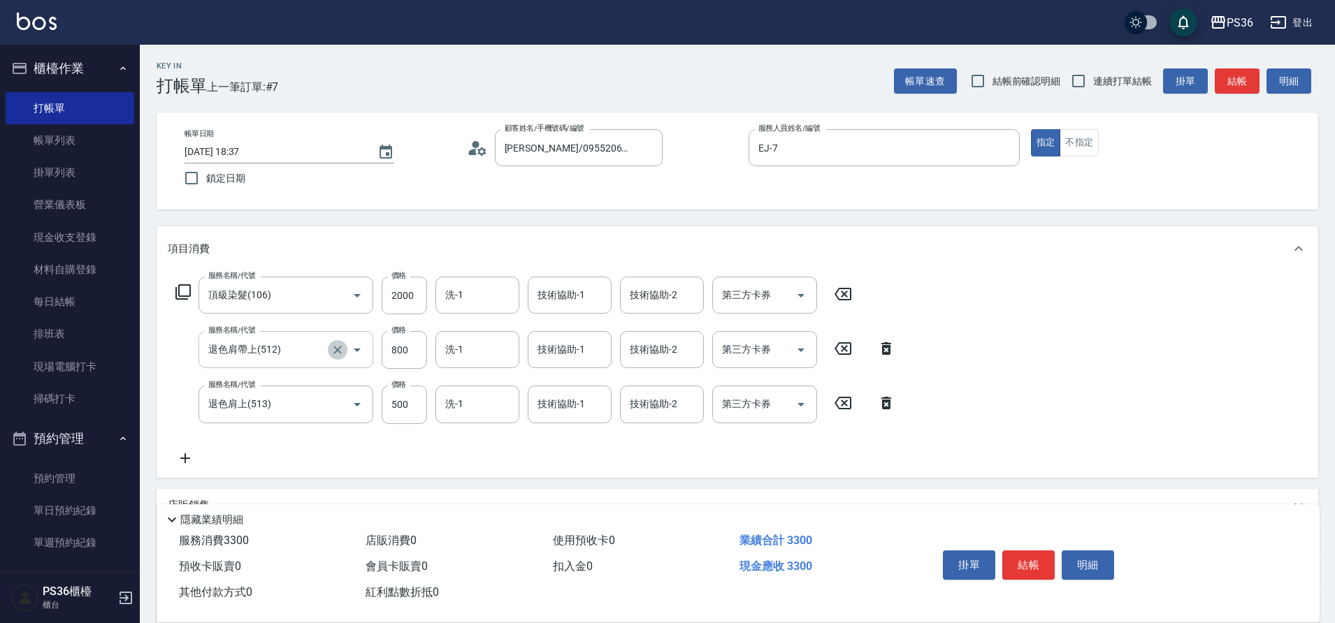
click at [341, 345] on icon "Clear" at bounding box center [338, 350] width 14 height 14
click at [889, 349] on icon at bounding box center [886, 348] width 10 height 13
type input "退色肩上(513)"
type input "500"
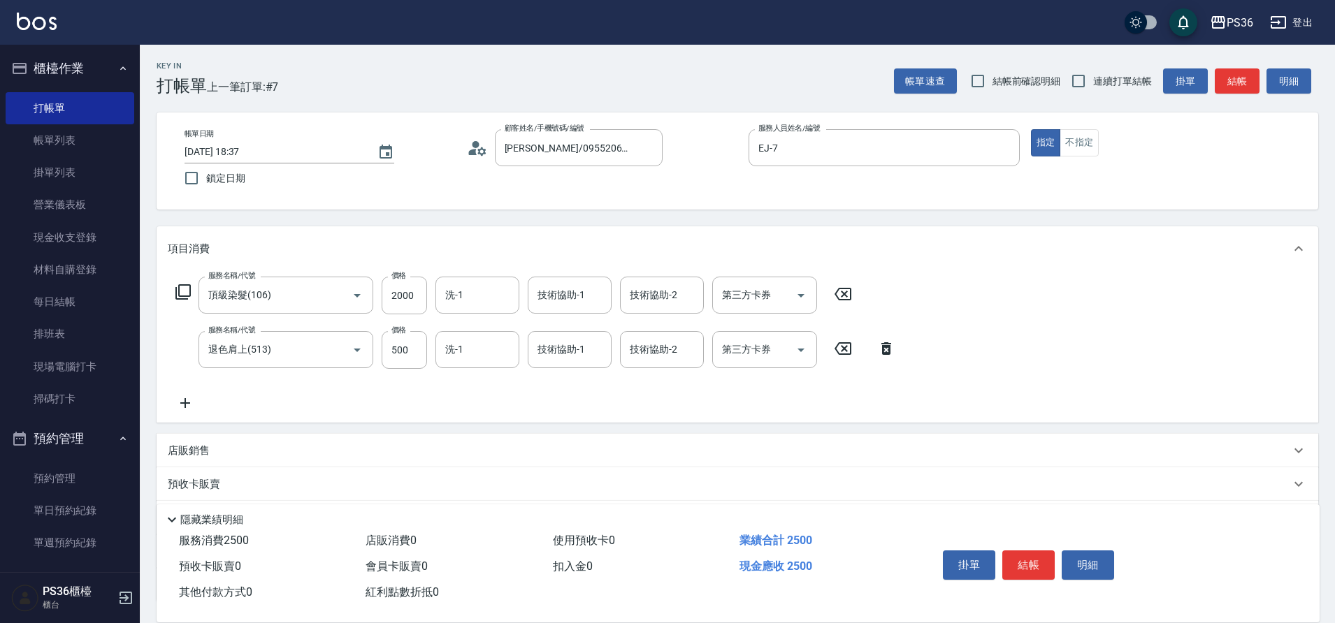
click at [178, 287] on icon at bounding box center [182, 291] width 15 height 15
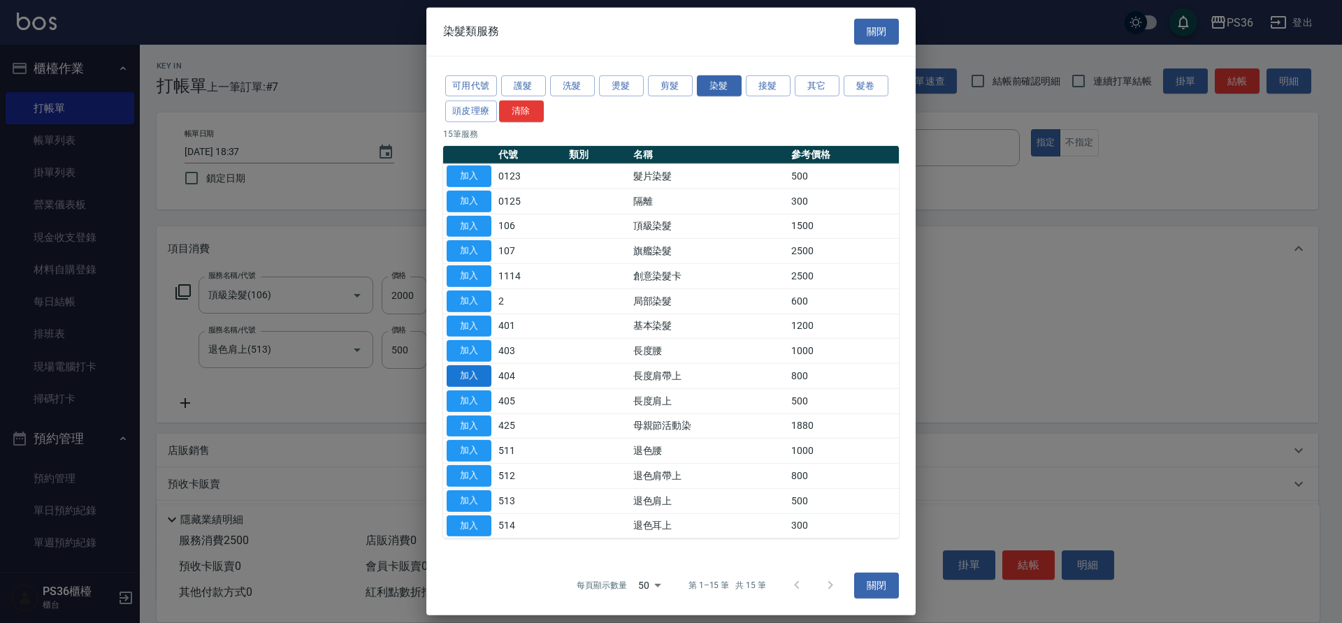
click at [454, 375] on button "加入" at bounding box center [469, 377] width 45 height 22
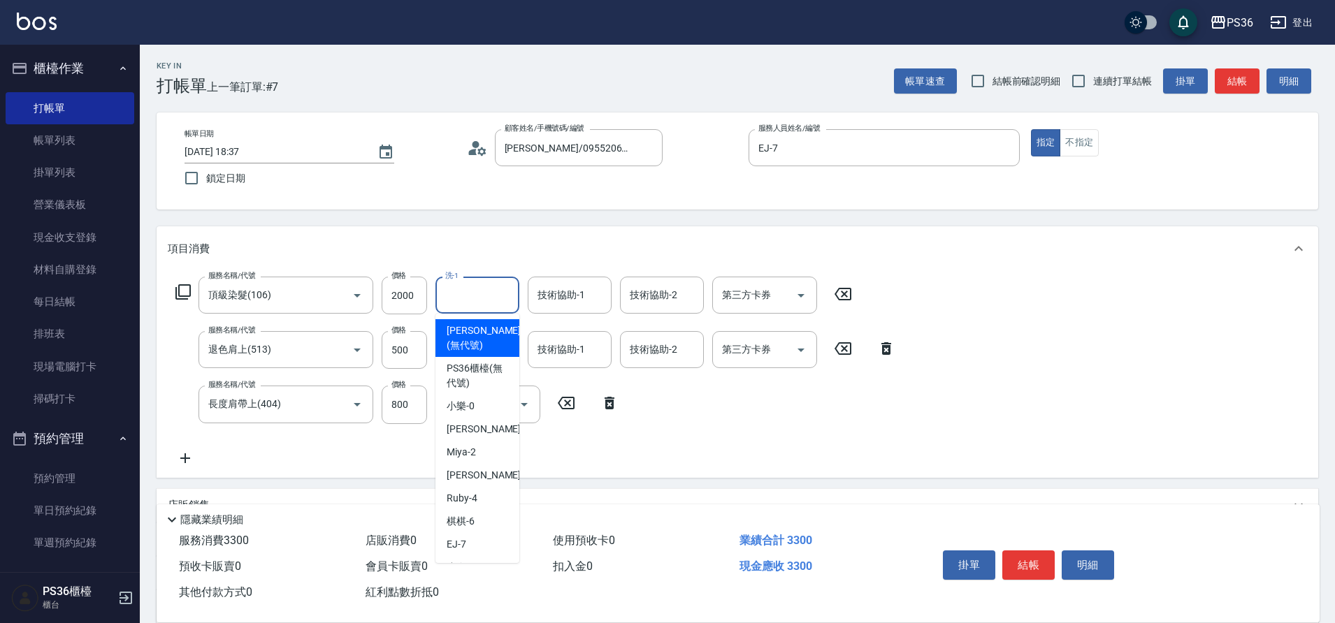
click at [469, 294] on input "洗-1" at bounding box center [477, 295] width 71 height 24
type input "又婕-25"
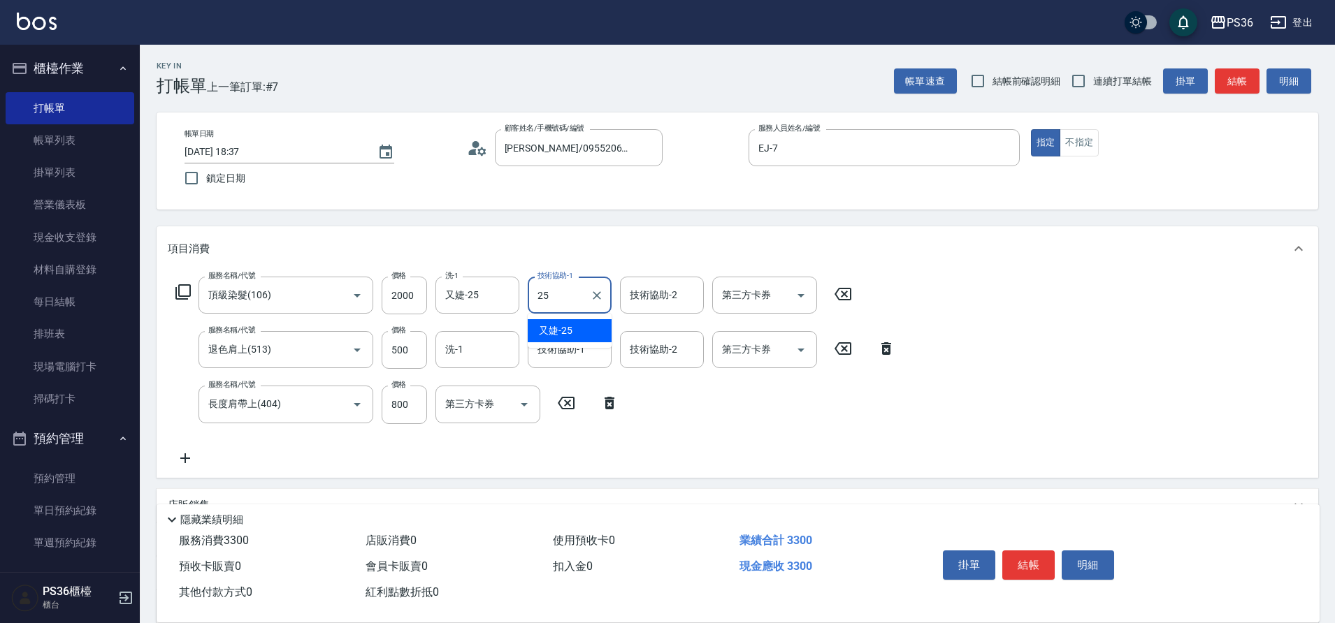
type input "又婕-25"
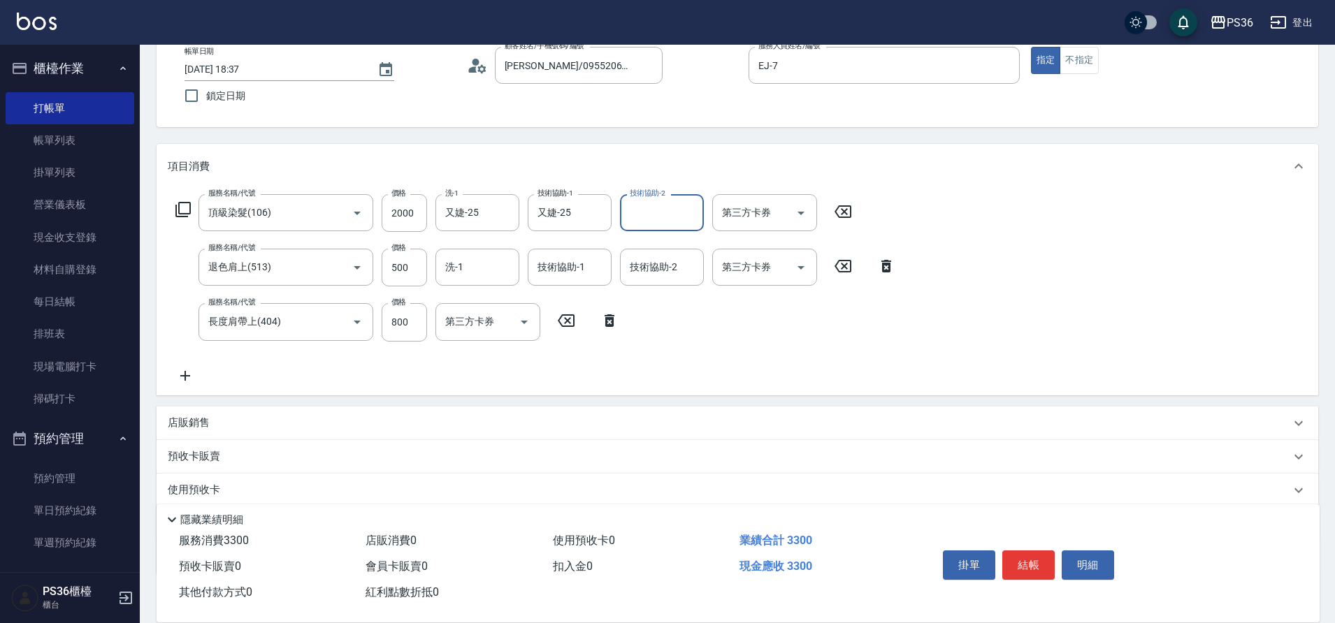
scroll to position [168, 0]
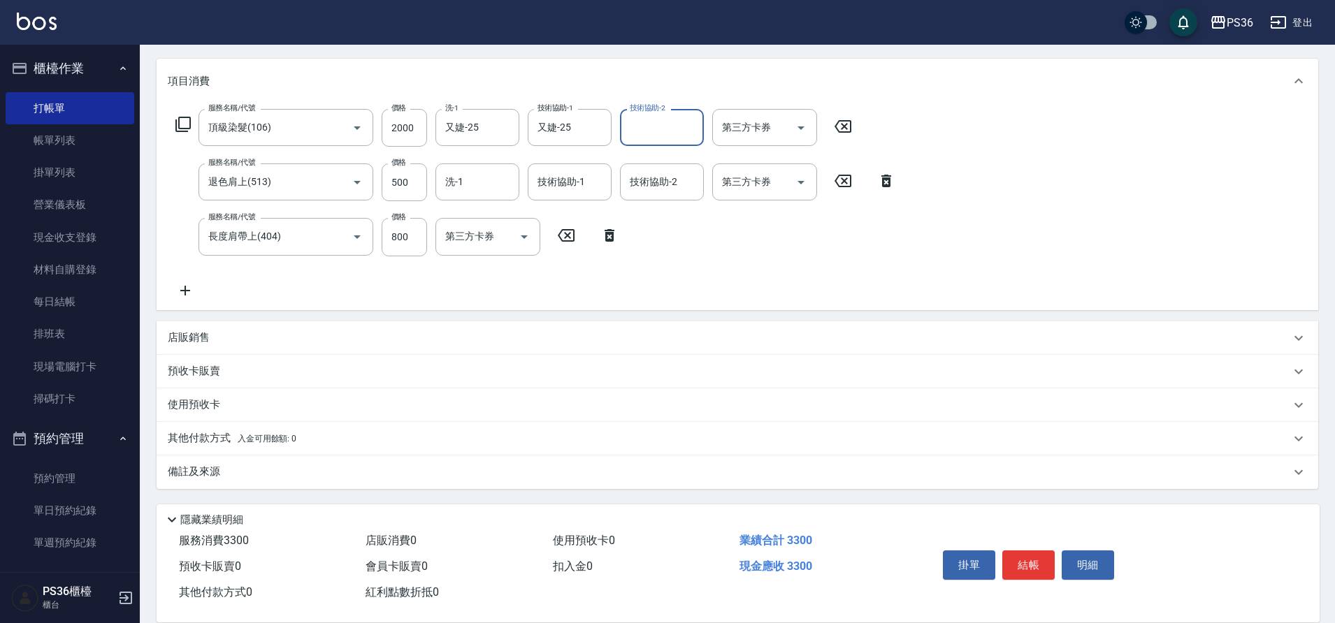
click at [205, 440] on p "其他付款方式 入金可用餘額: 0" at bounding box center [232, 438] width 129 height 15
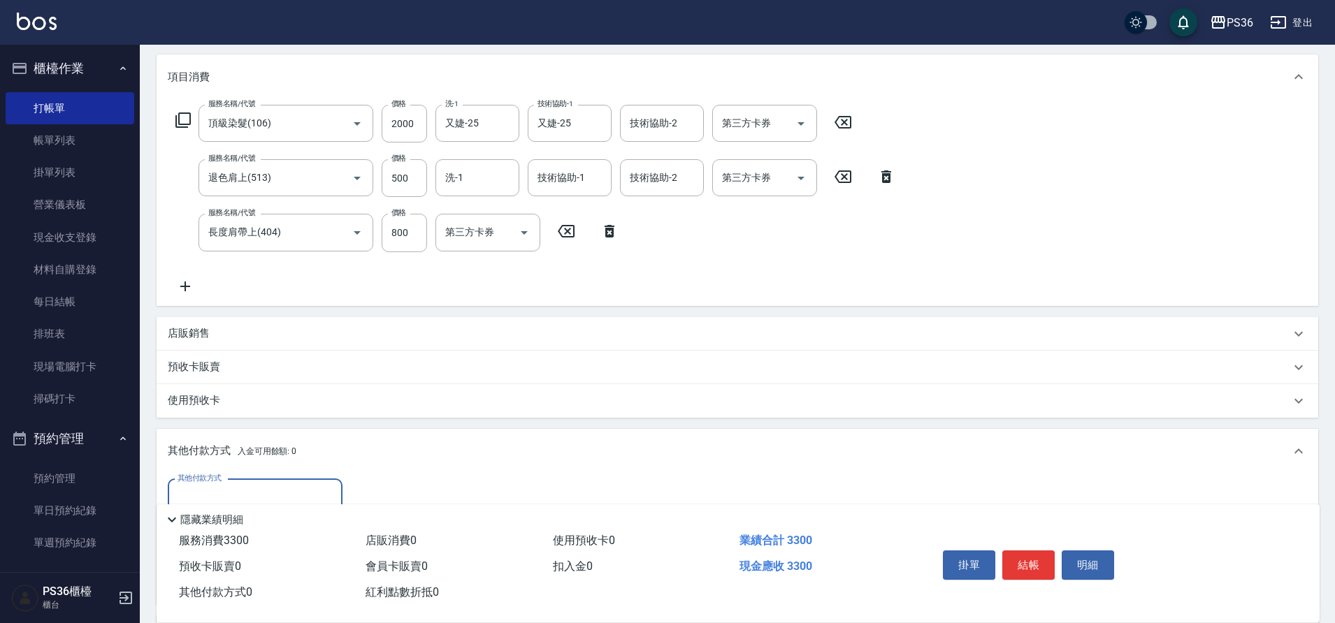
scroll to position [308, 0]
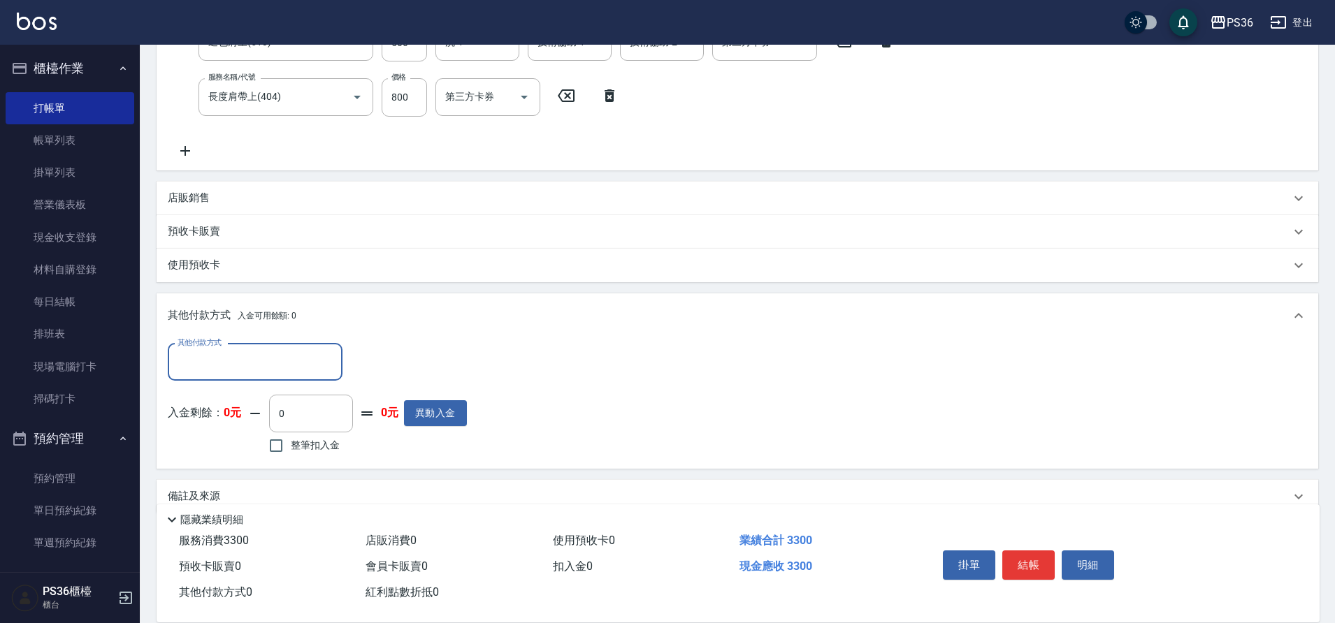
click at [226, 370] on input "其他付款方式" at bounding box center [255, 362] width 162 height 24
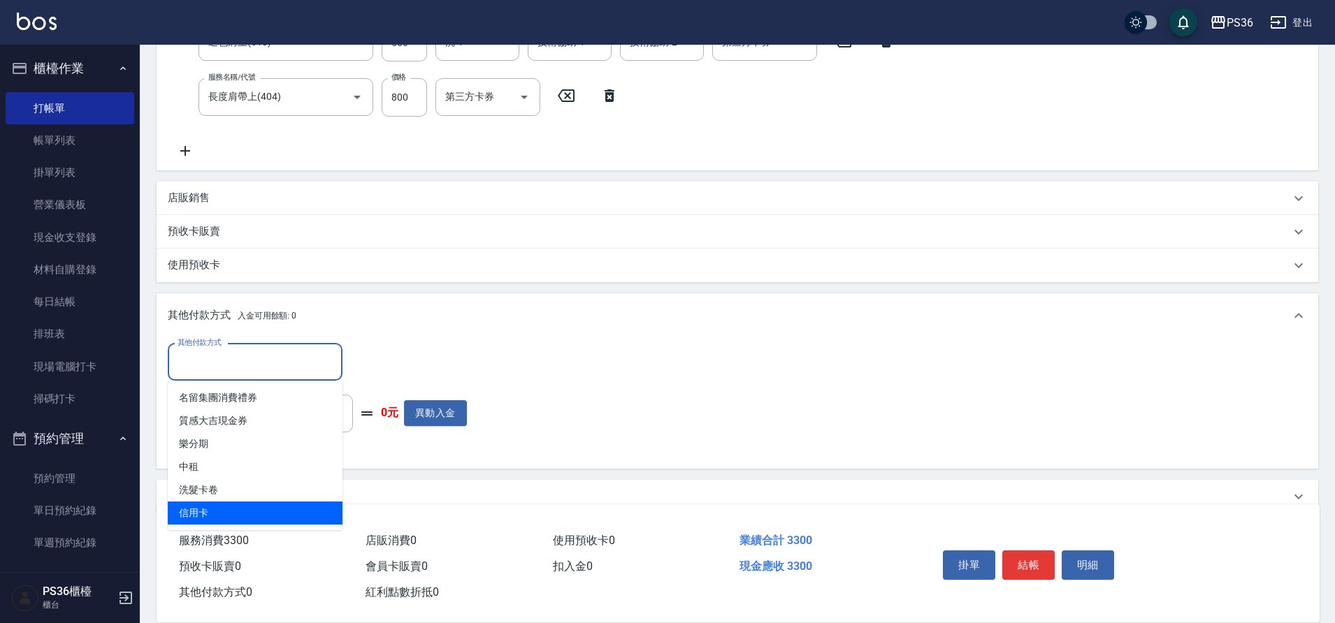
click at [213, 503] on span "信用卡" at bounding box center [255, 513] width 175 height 23
type input "信用卡"
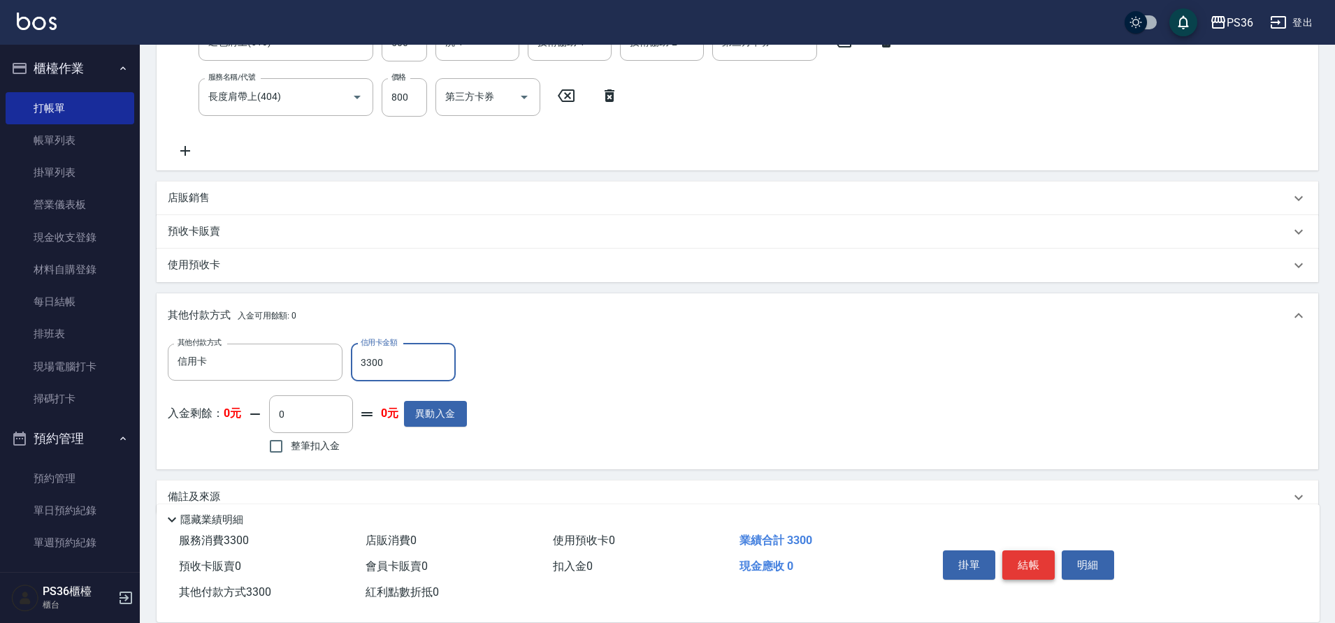
type input "3300"
click at [1032, 556] on button "結帳" at bounding box center [1028, 565] width 52 height 29
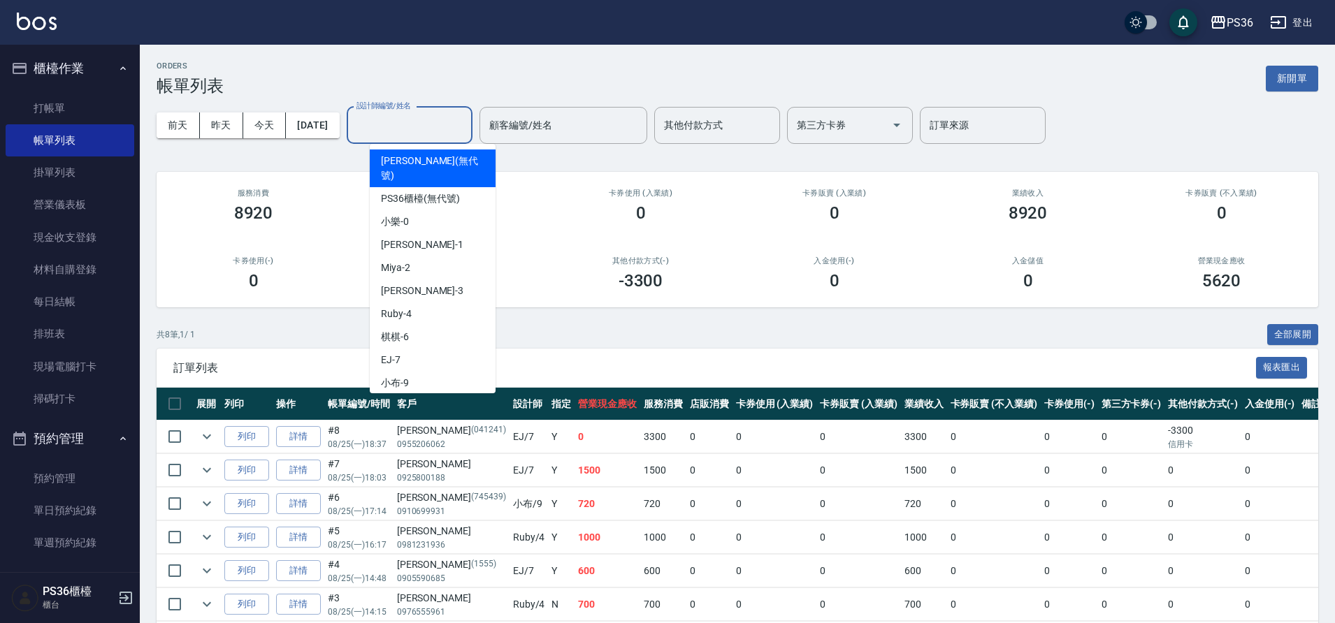
click at [405, 126] on input "設計師編號/姓名" at bounding box center [409, 125] width 113 height 24
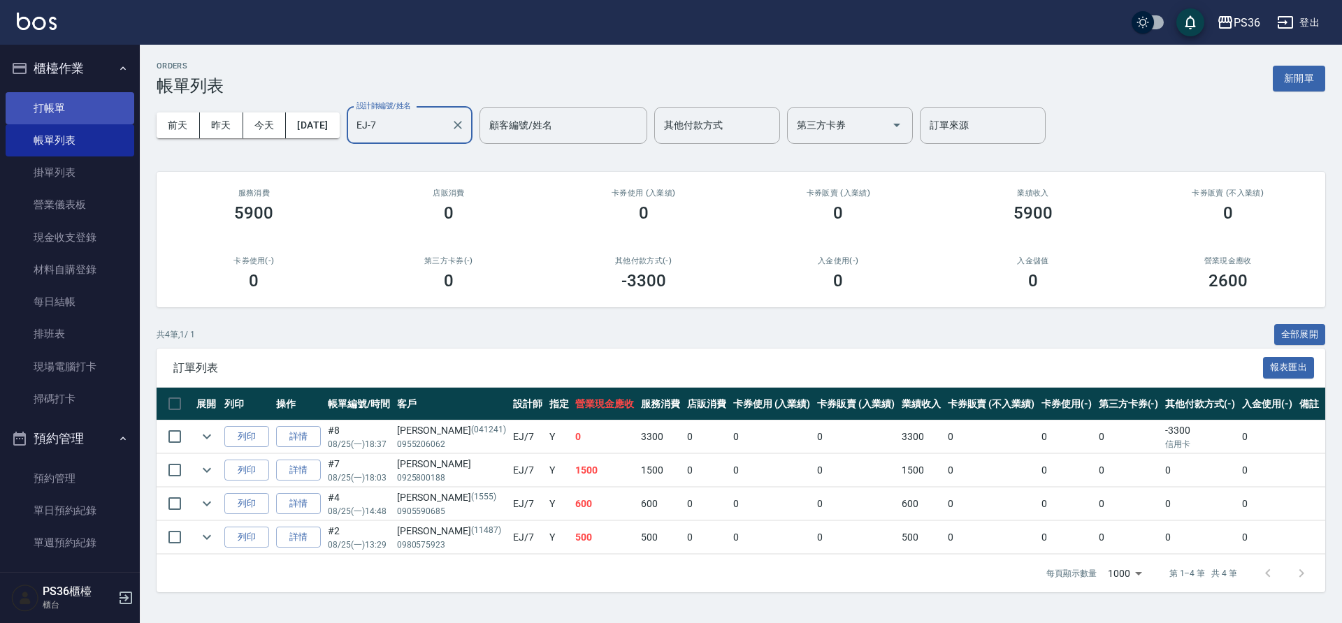
type input "EJ-7"
click at [71, 108] on link "打帳單" at bounding box center [70, 108] width 129 height 32
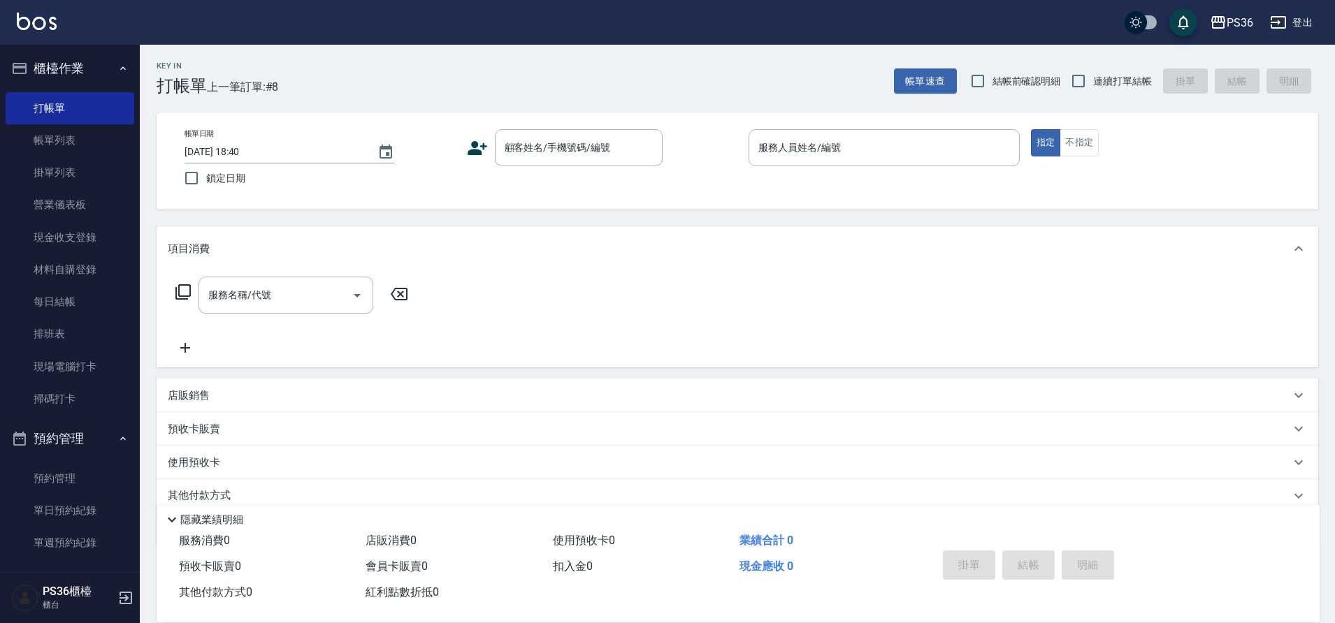
click at [479, 149] on icon at bounding box center [477, 148] width 21 height 21
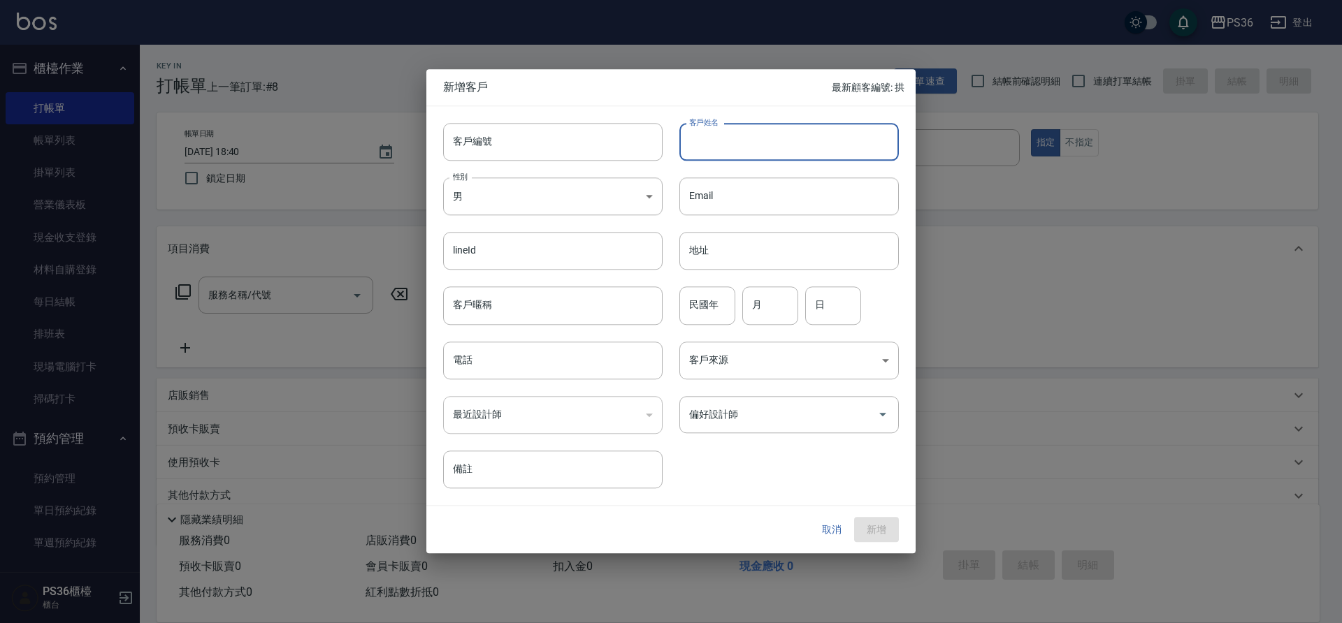
click at [709, 140] on input "客戶姓名" at bounding box center [788, 142] width 219 height 38
type input "家儀"
click at [592, 374] on input "電話" at bounding box center [552, 361] width 219 height 38
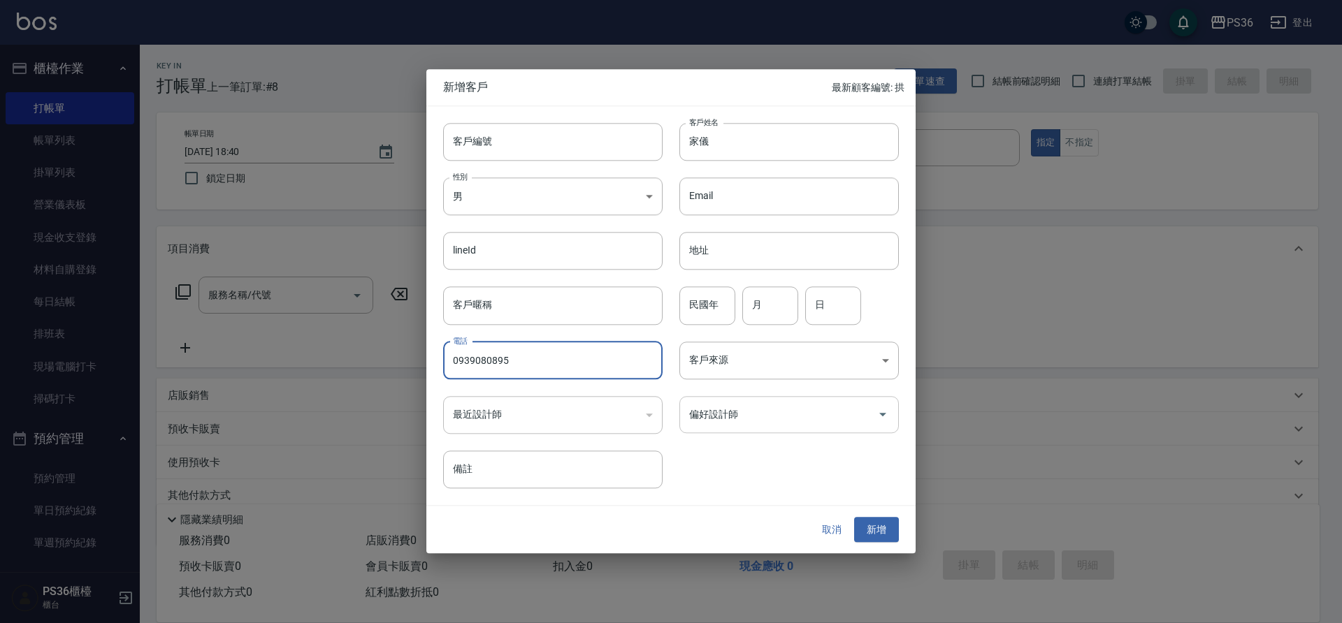
click at [879, 415] on icon "Open" at bounding box center [882, 415] width 17 height 17
type input "0939080895"
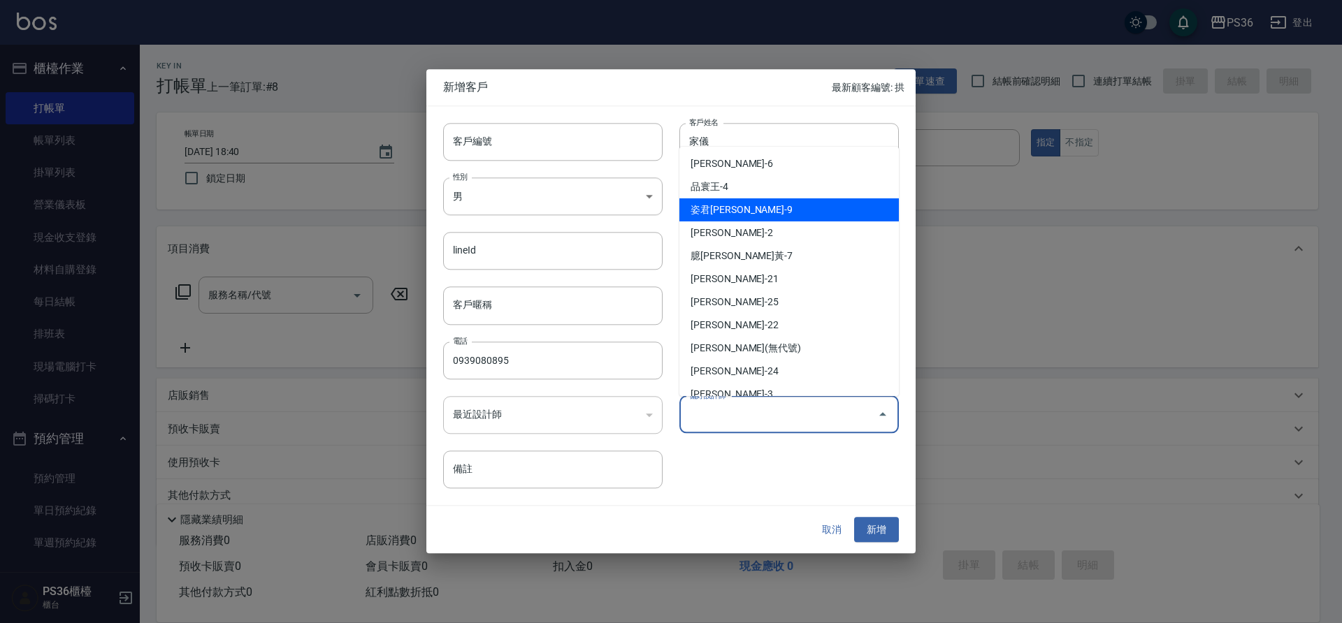
click at [777, 207] on li "姿君[PERSON_NAME]-9" at bounding box center [788, 209] width 219 height 23
type input "姿君[PERSON_NAME]"
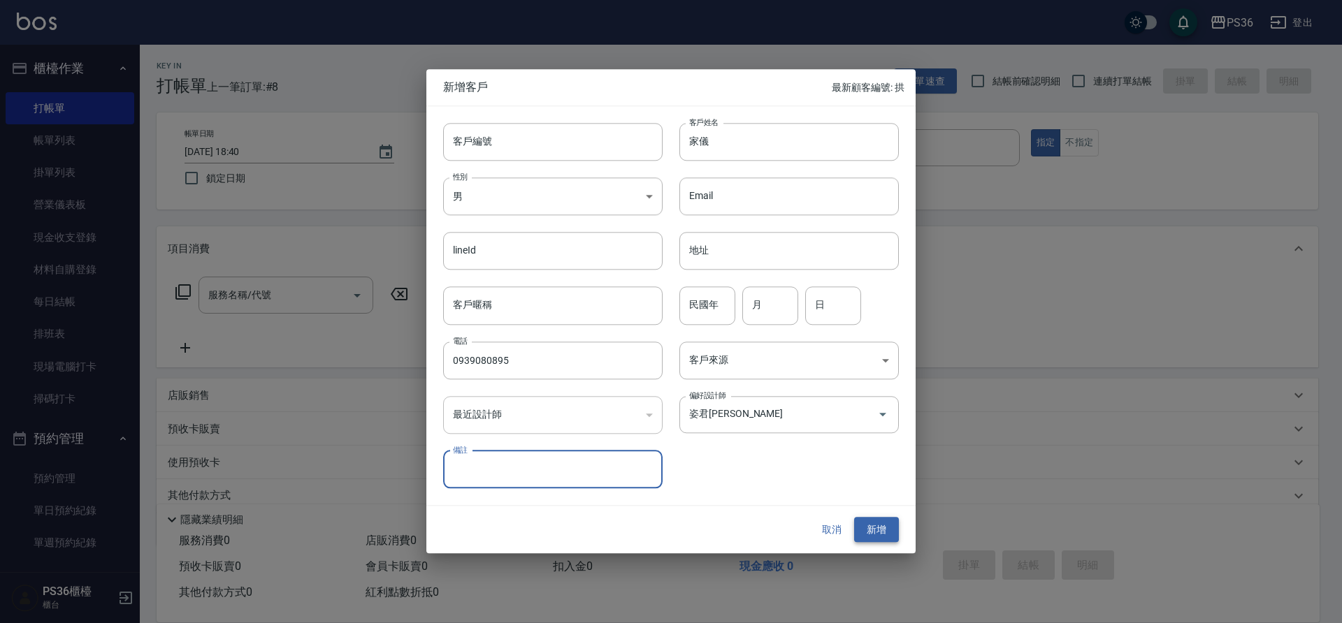
click at [882, 523] on button "新增" at bounding box center [876, 530] width 45 height 26
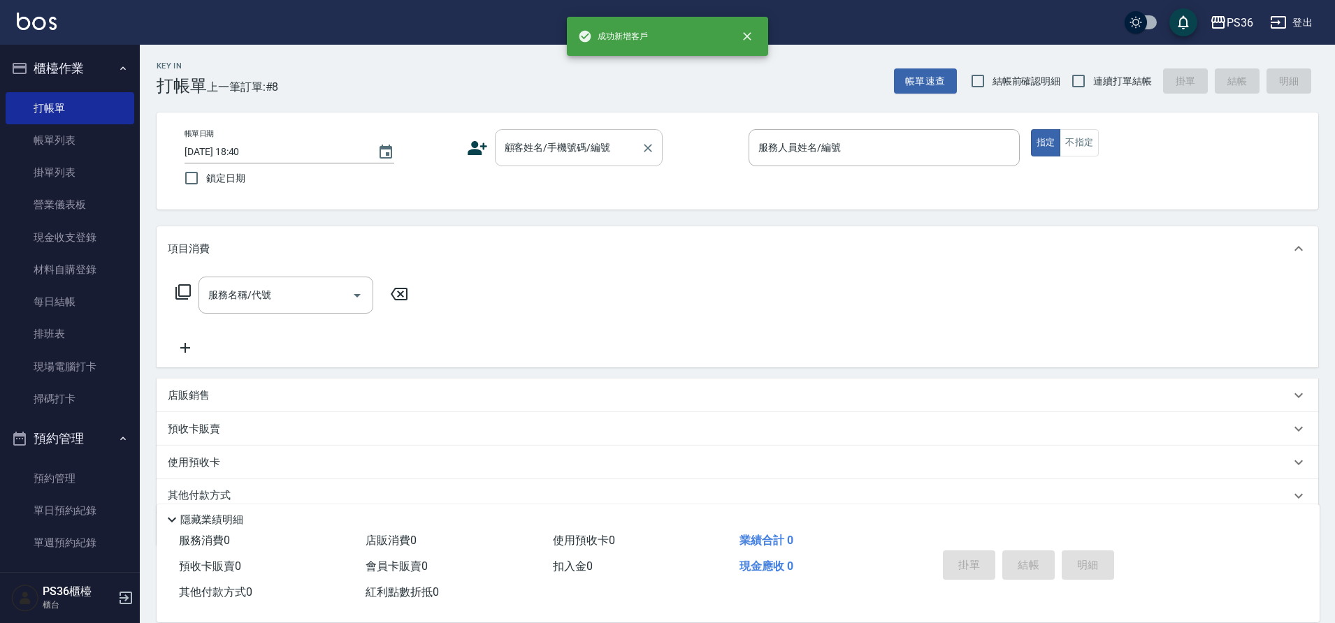
click at [559, 149] on input "顧客姓名/手機號碼/編號" at bounding box center [568, 148] width 134 height 24
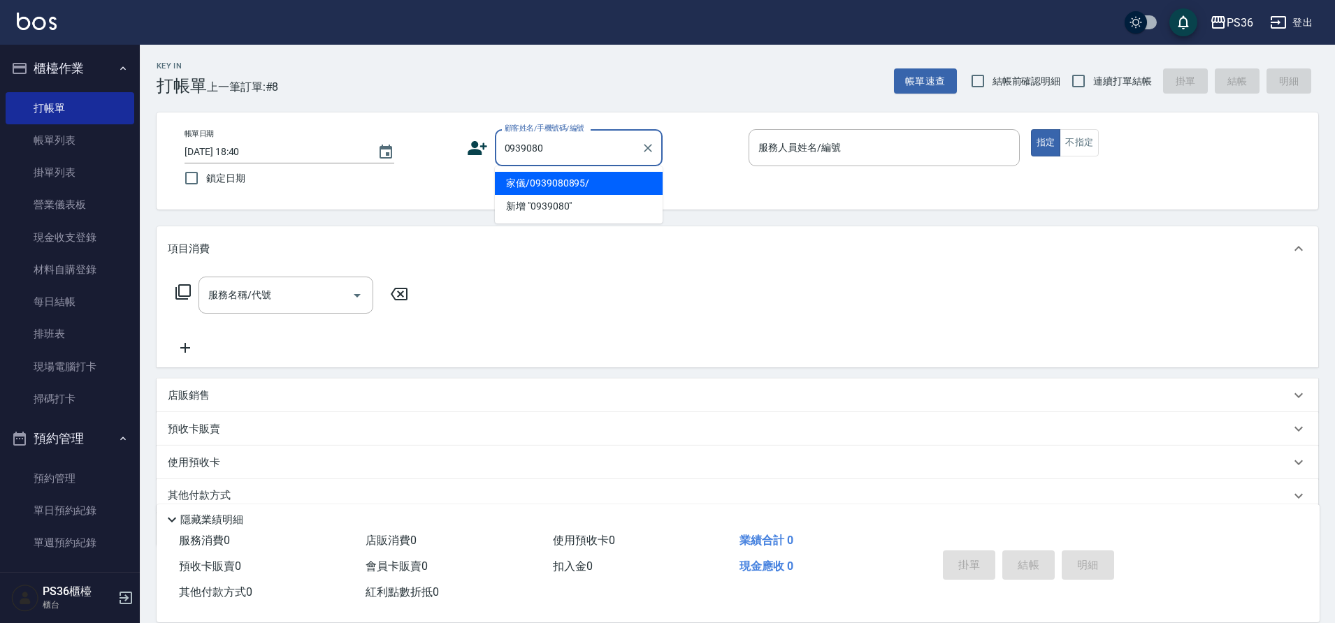
click at [545, 182] on li "家儀/0939080895/" at bounding box center [579, 183] width 168 height 23
type input "家儀/0939080895/"
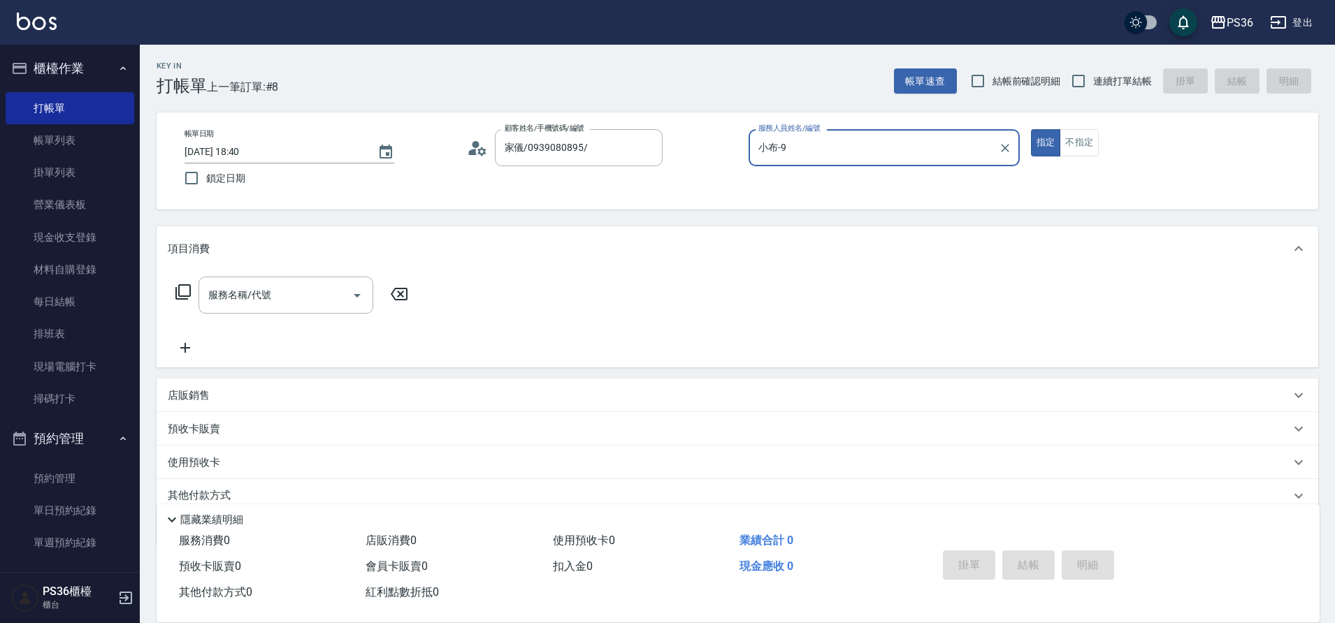
type input "小布-9"
click at [179, 290] on icon at bounding box center [182, 291] width 15 height 15
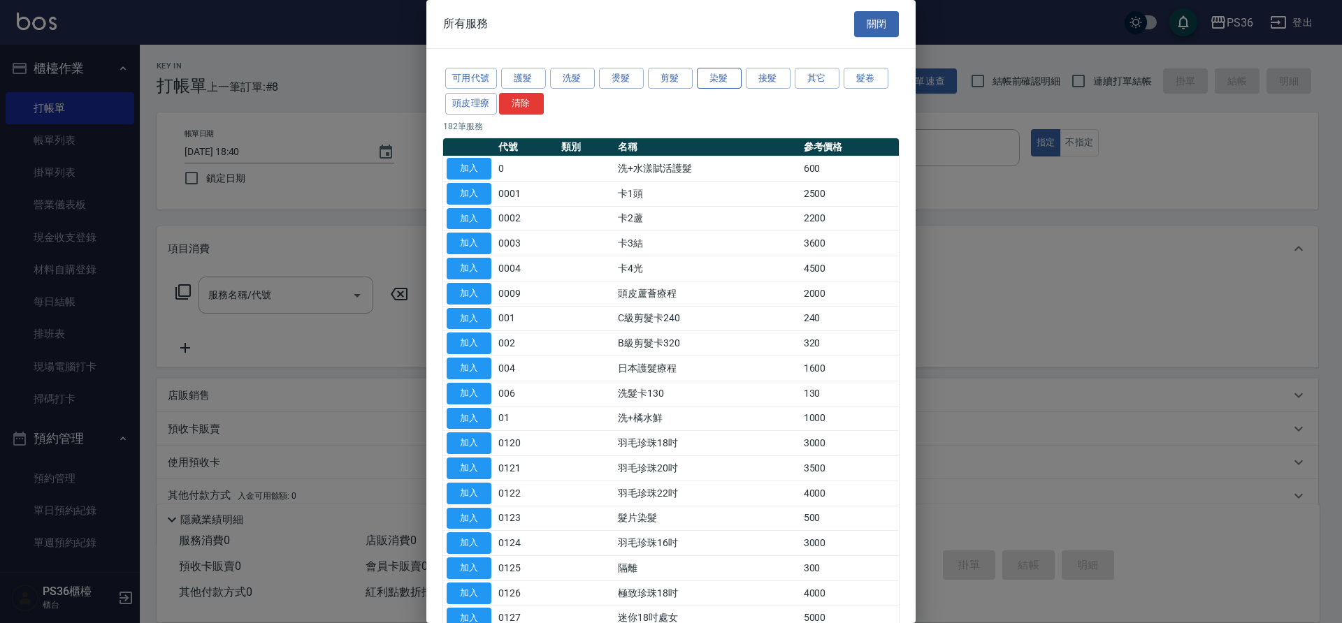
click at [705, 80] on button "染髮" at bounding box center [719, 79] width 45 height 22
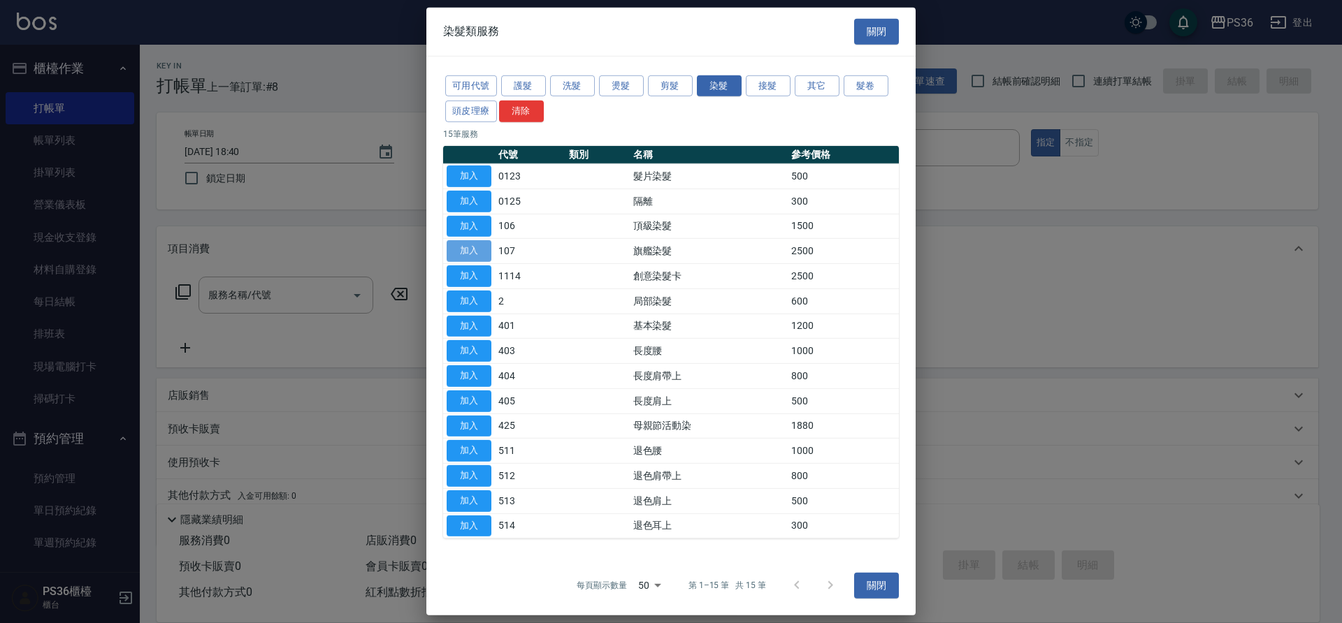
click at [481, 252] on button "加入" at bounding box center [469, 251] width 45 height 22
type input "旗艦染髮(107)"
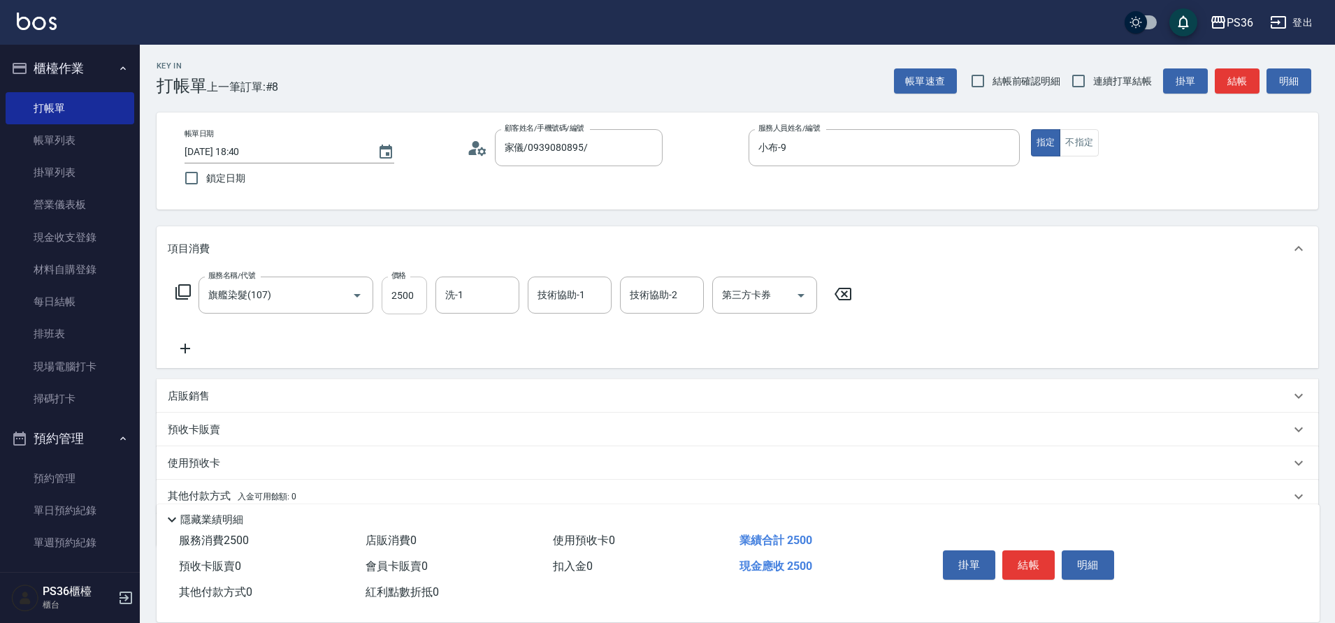
click at [397, 296] on input "2500" at bounding box center [404, 296] width 45 height 38
type input "2499"
type input "[PERSON_NAME]-22"
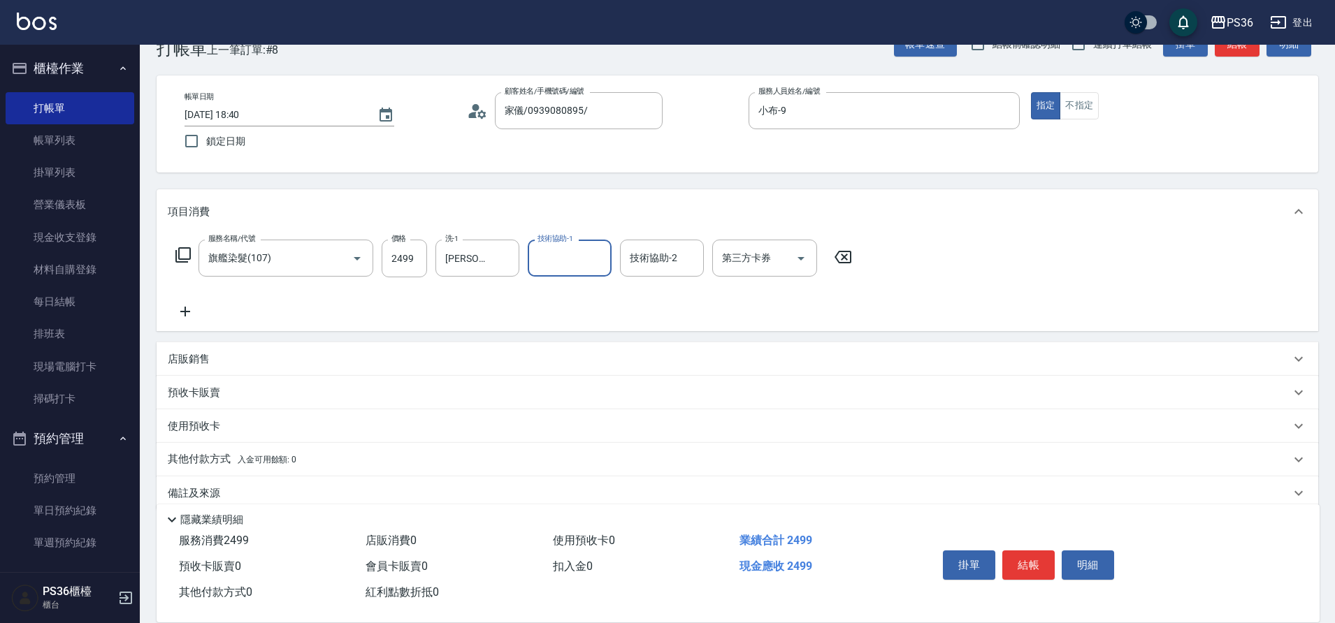
scroll to position [58, 0]
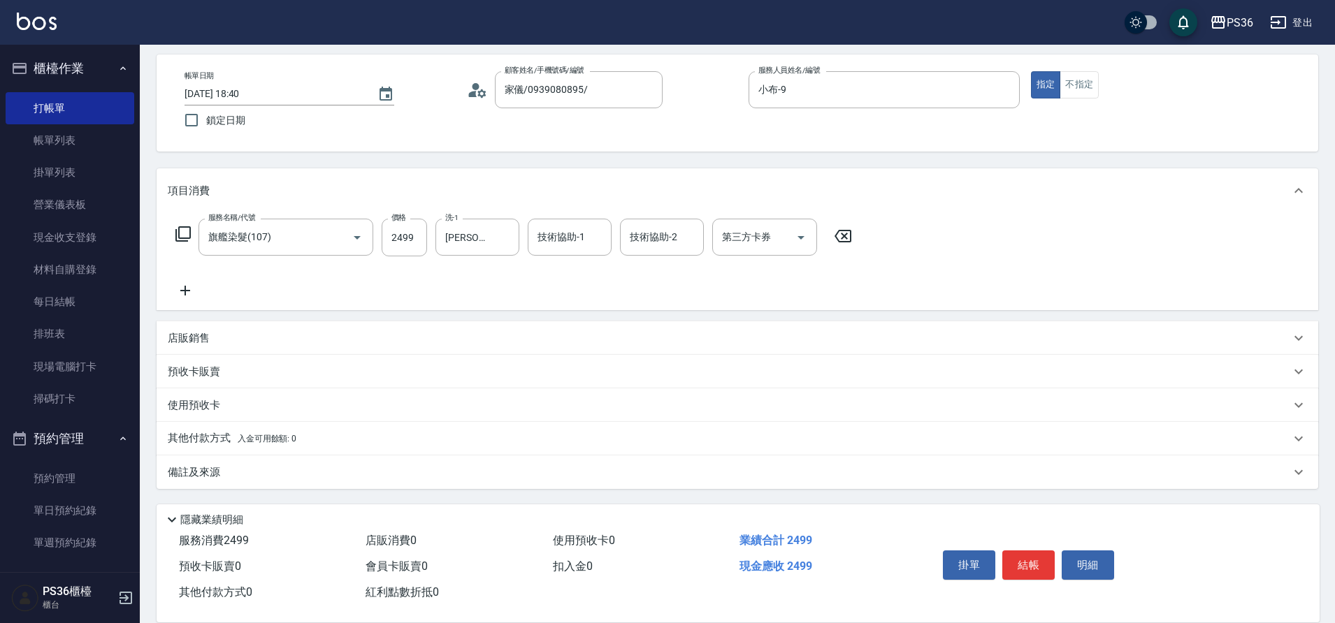
click at [191, 441] on p "其他付款方式 入金可用餘額: 0" at bounding box center [232, 438] width 129 height 15
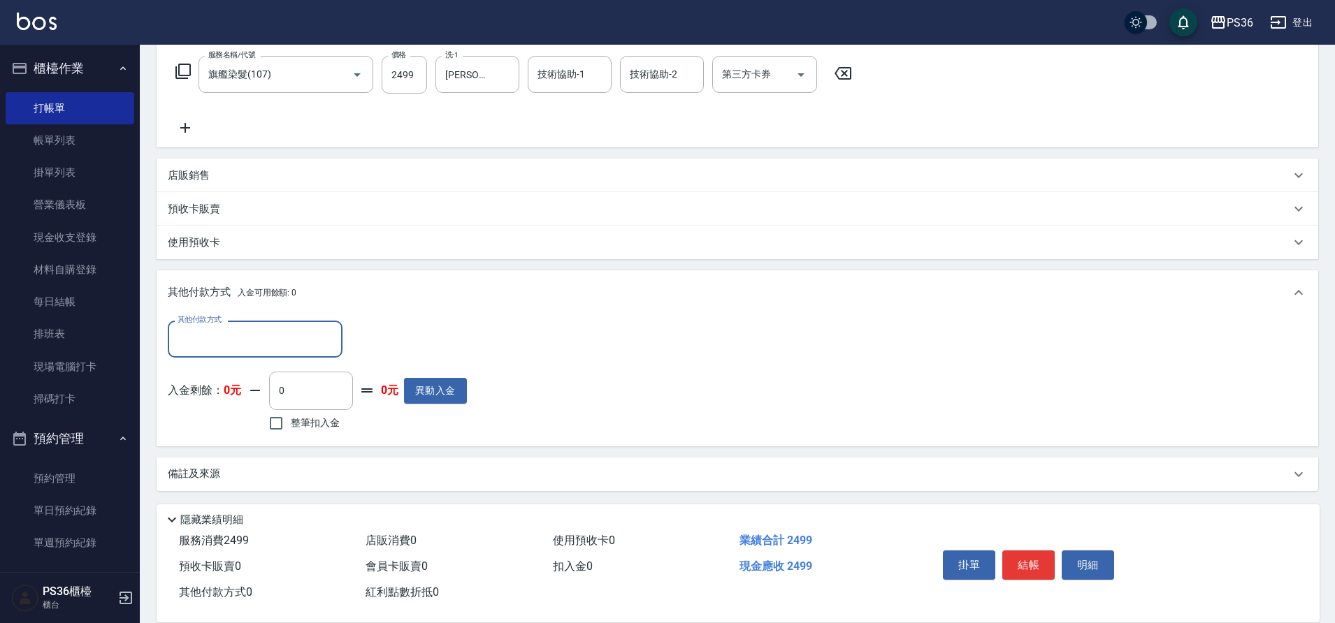
scroll to position [223, 0]
click at [250, 342] on input "其他付款方式" at bounding box center [255, 337] width 162 height 24
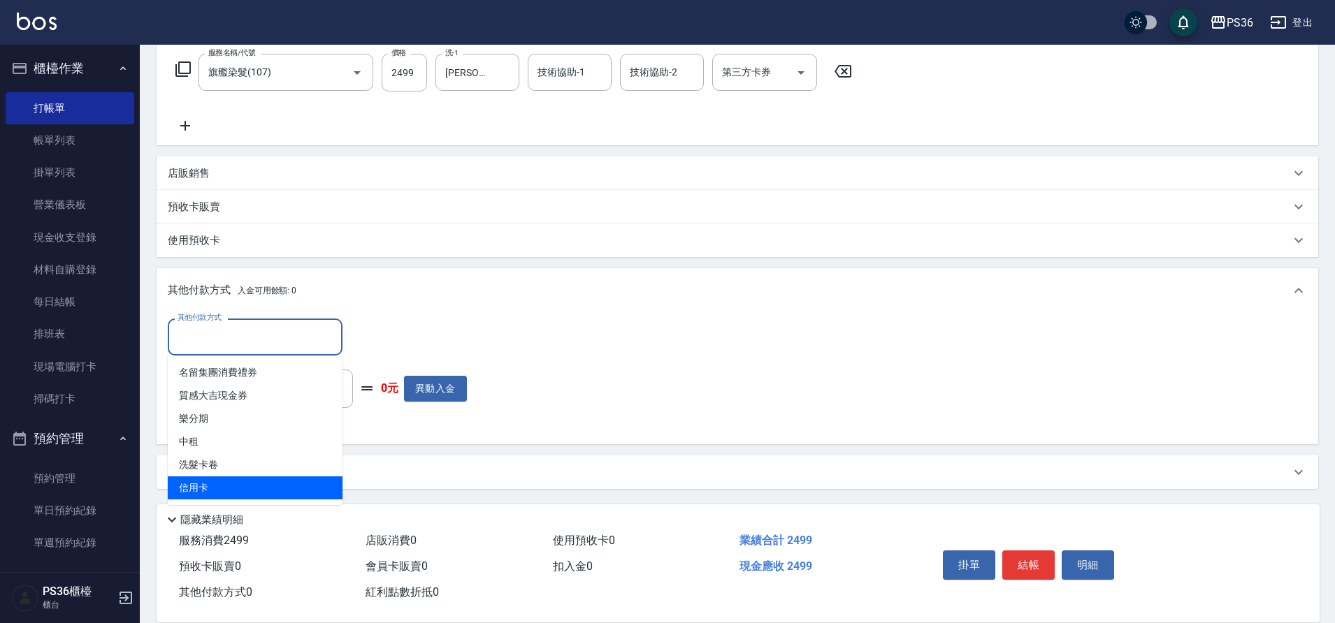
click at [264, 480] on span "信用卡" at bounding box center [255, 488] width 175 height 23
type input "信用卡"
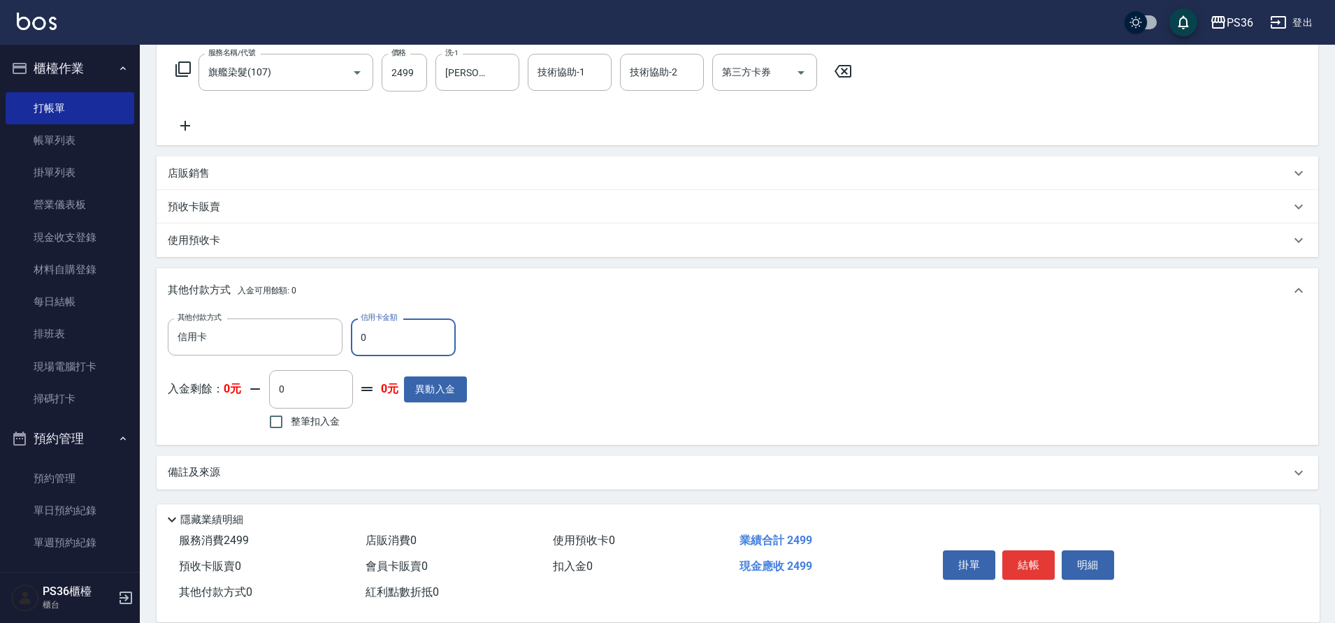
click at [400, 348] on input "0" at bounding box center [403, 338] width 105 height 38
type input "2499"
click at [1031, 565] on button "結帳" at bounding box center [1028, 565] width 52 height 29
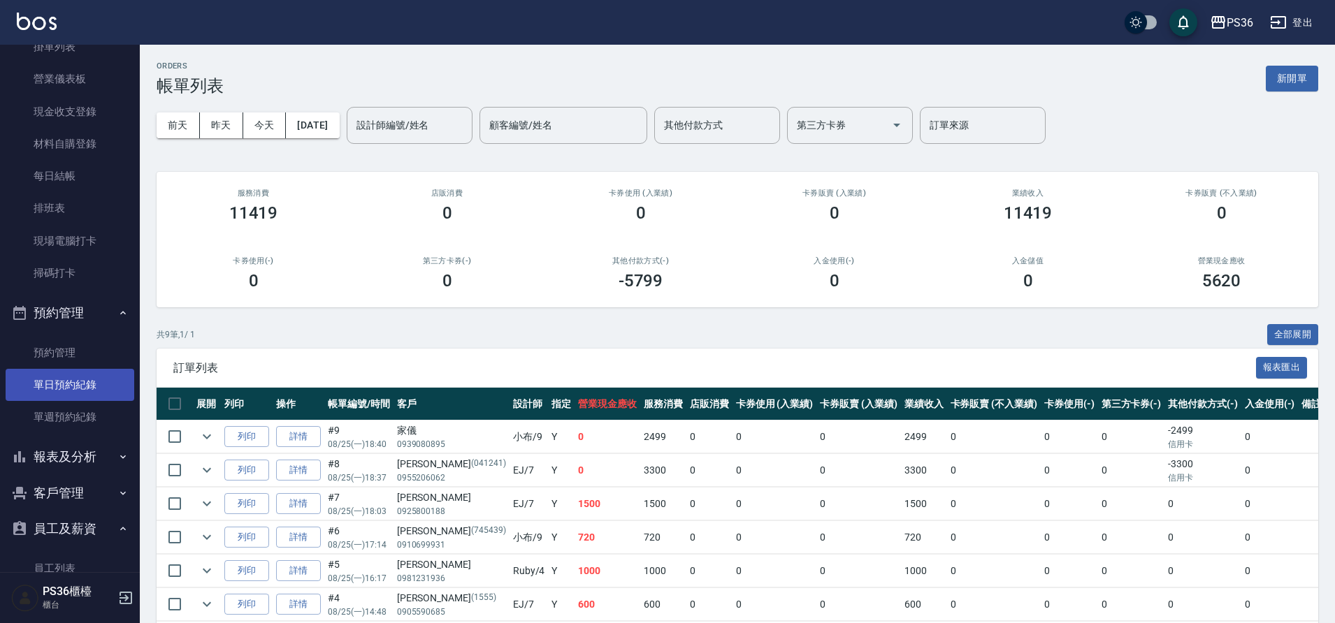
scroll to position [265, 0]
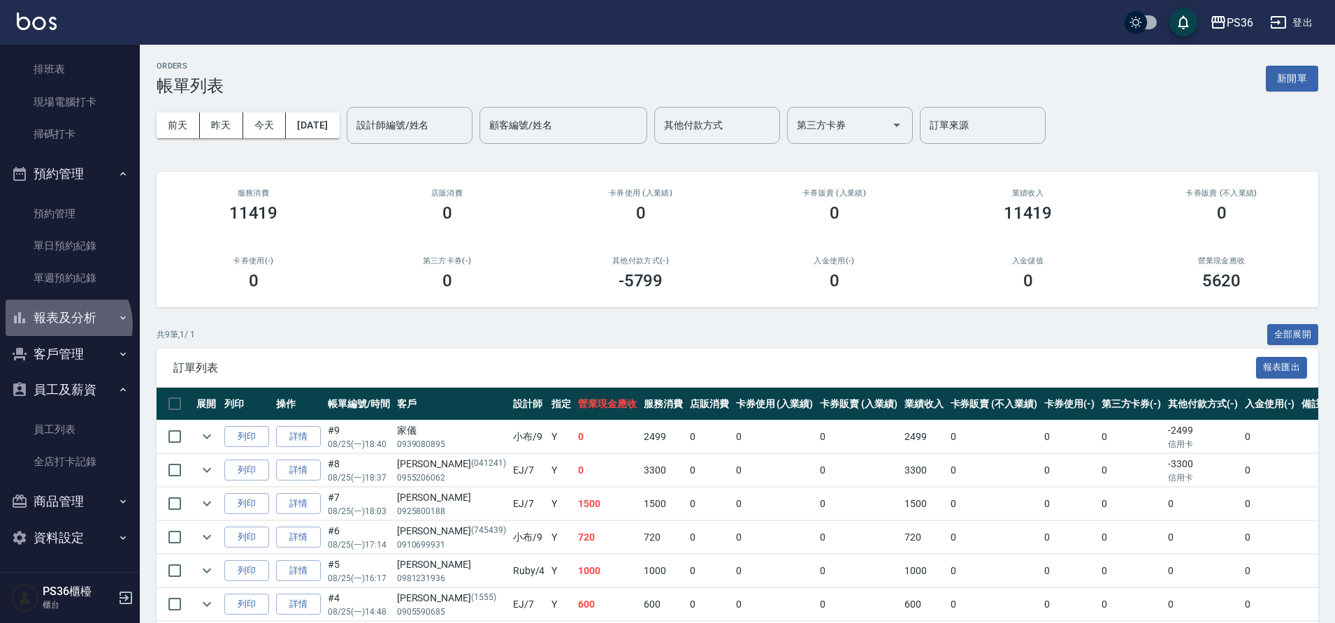
click at [62, 325] on button "報表及分析" at bounding box center [70, 318] width 129 height 36
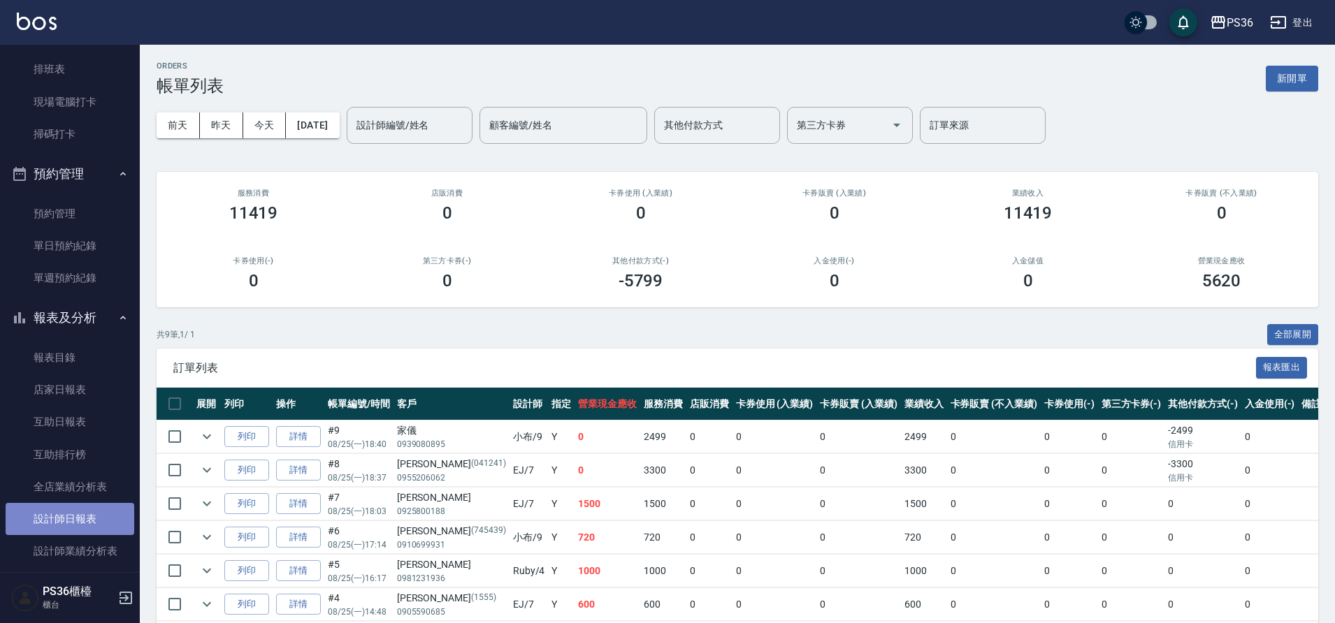
click at [71, 520] on link "設計師日報表" at bounding box center [70, 519] width 129 height 32
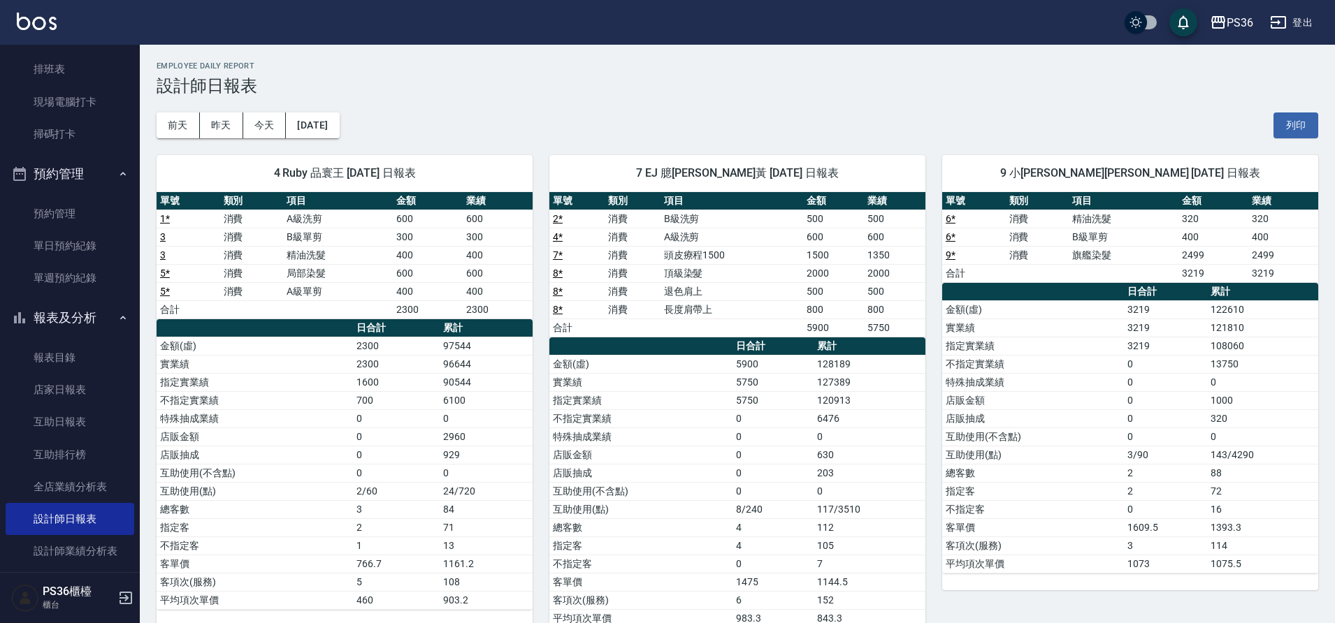
click at [658, 356] on td "金額(虛)" at bounding box center [640, 364] width 183 height 18
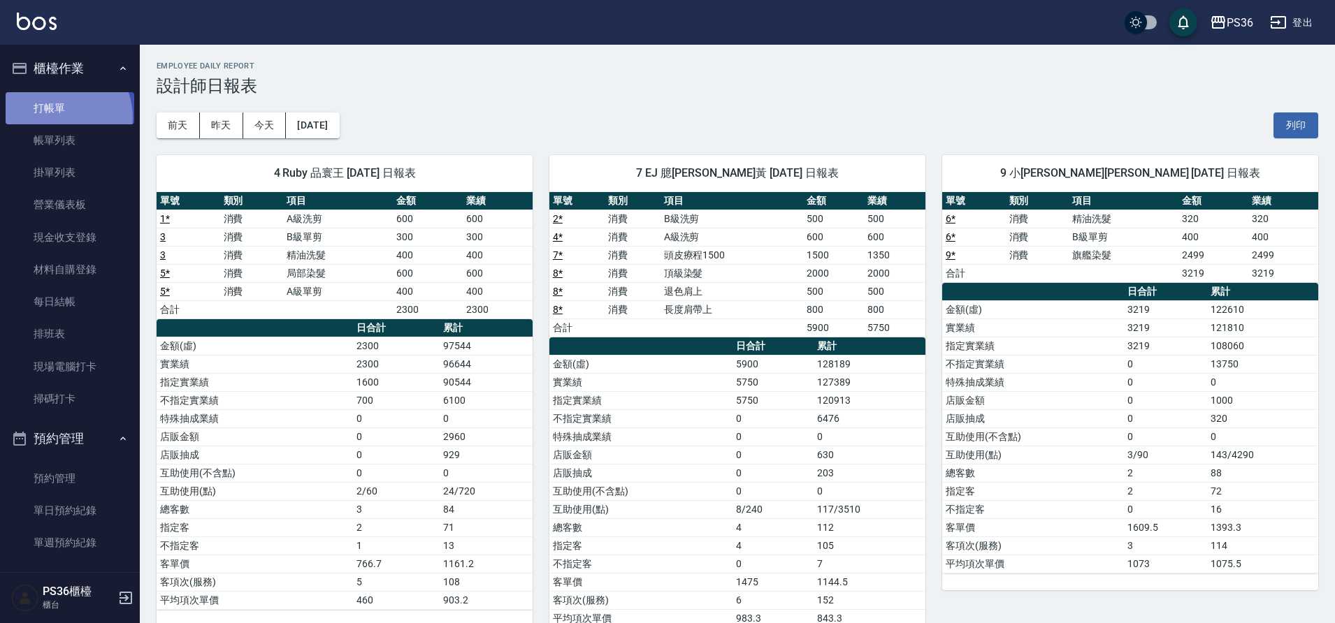
click at [59, 117] on link "打帳單" at bounding box center [70, 108] width 129 height 32
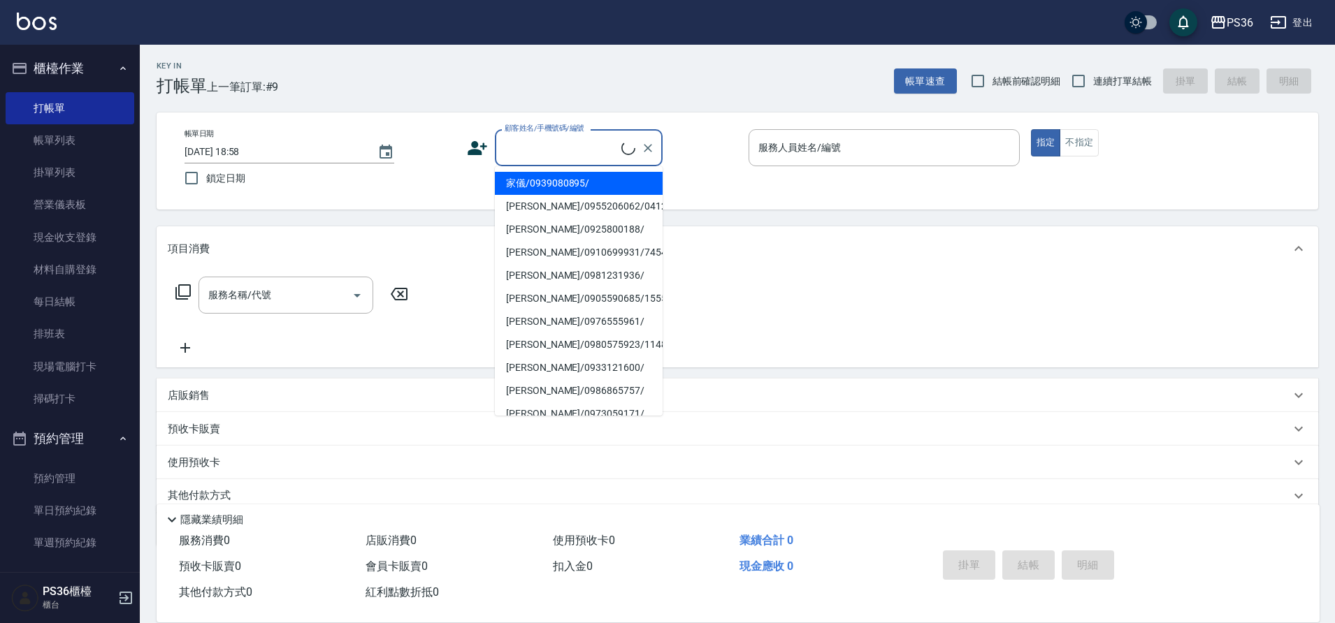
click at [540, 159] on input "顧客姓名/手機號碼/編號" at bounding box center [561, 148] width 120 height 24
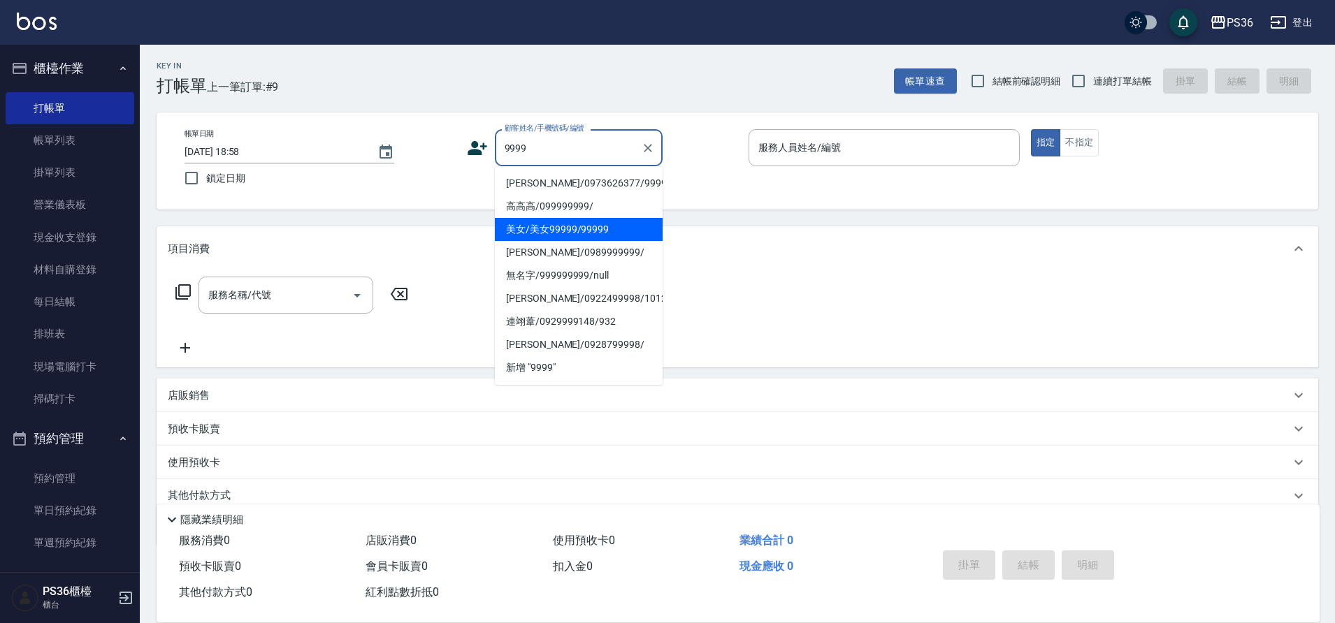
type input "美女/美女99999/99999"
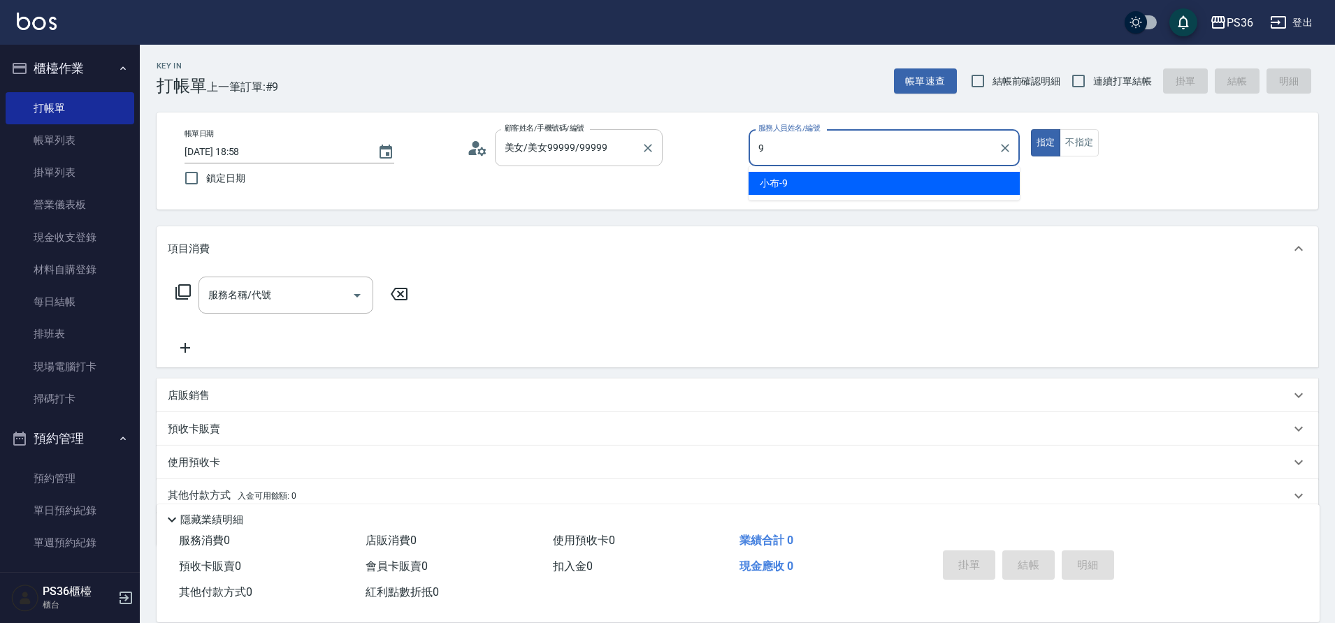
type input "小布-9"
type button "true"
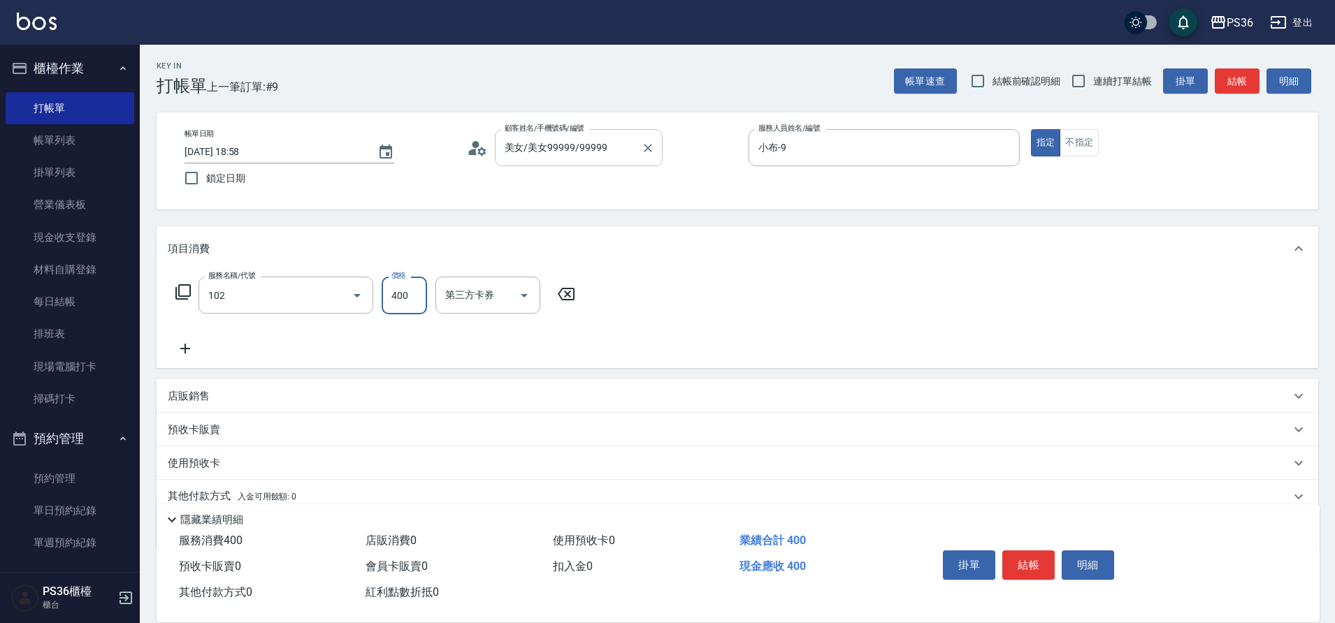
type input "精油洗髮(102)"
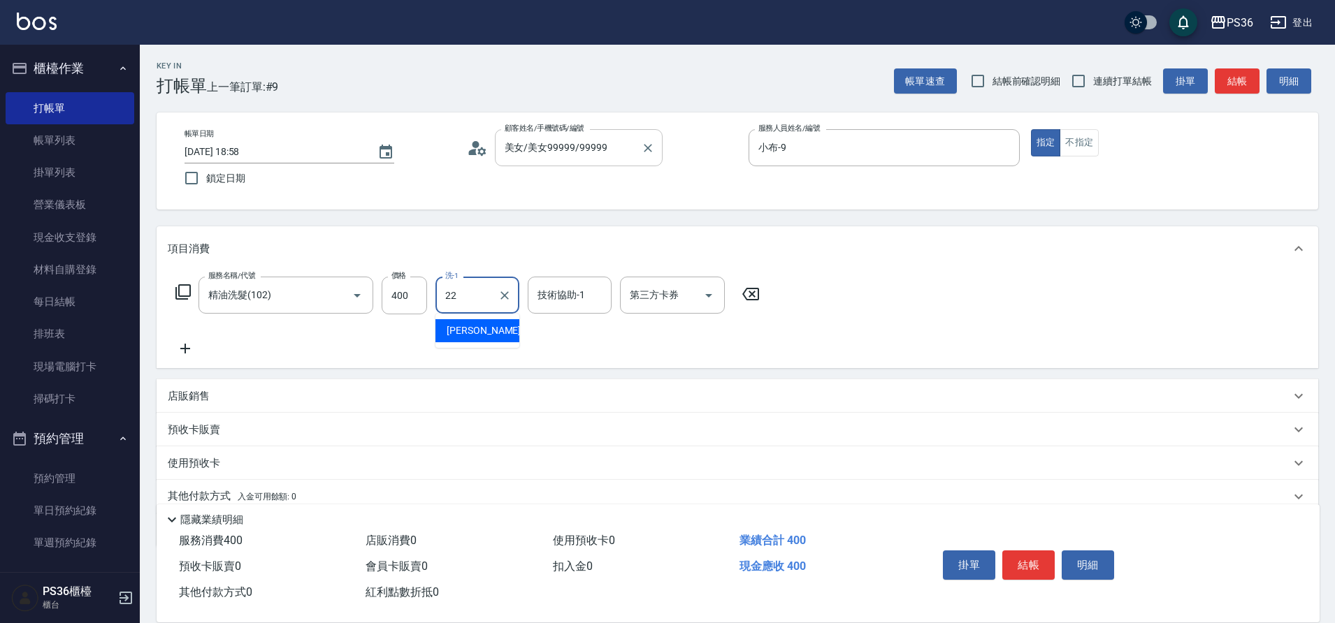
type input "[PERSON_NAME]-22"
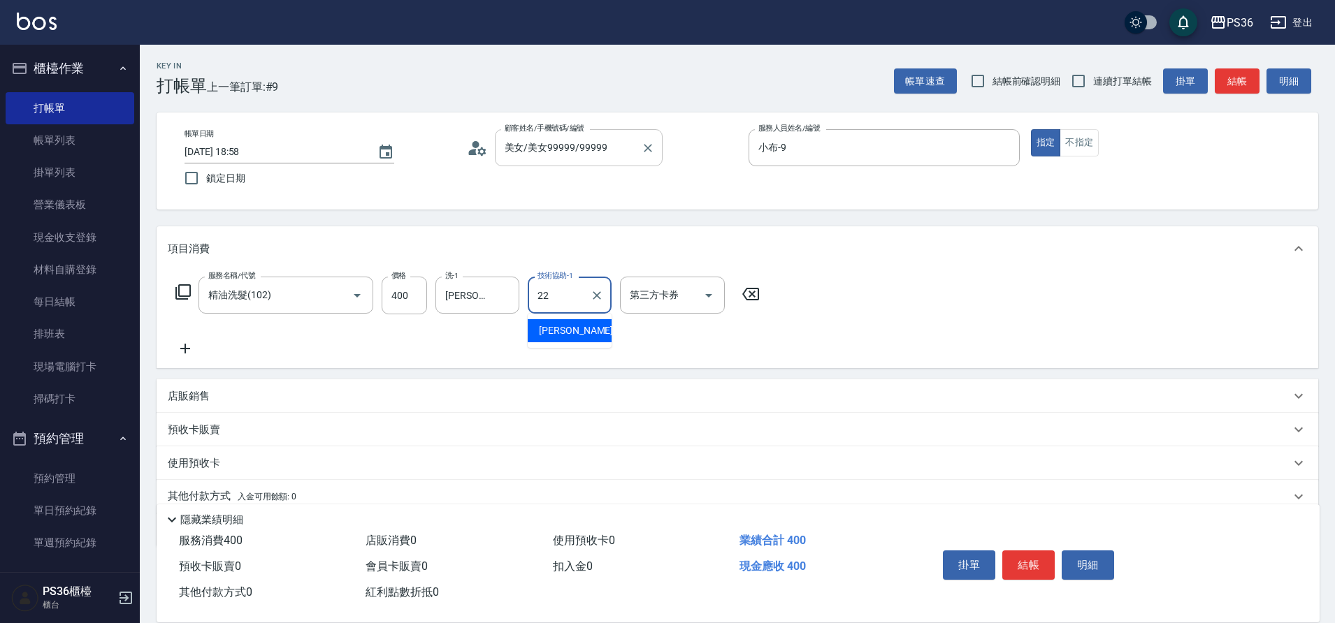
type input "[PERSON_NAME]-22"
click at [1021, 560] on button "結帳" at bounding box center [1028, 565] width 52 height 29
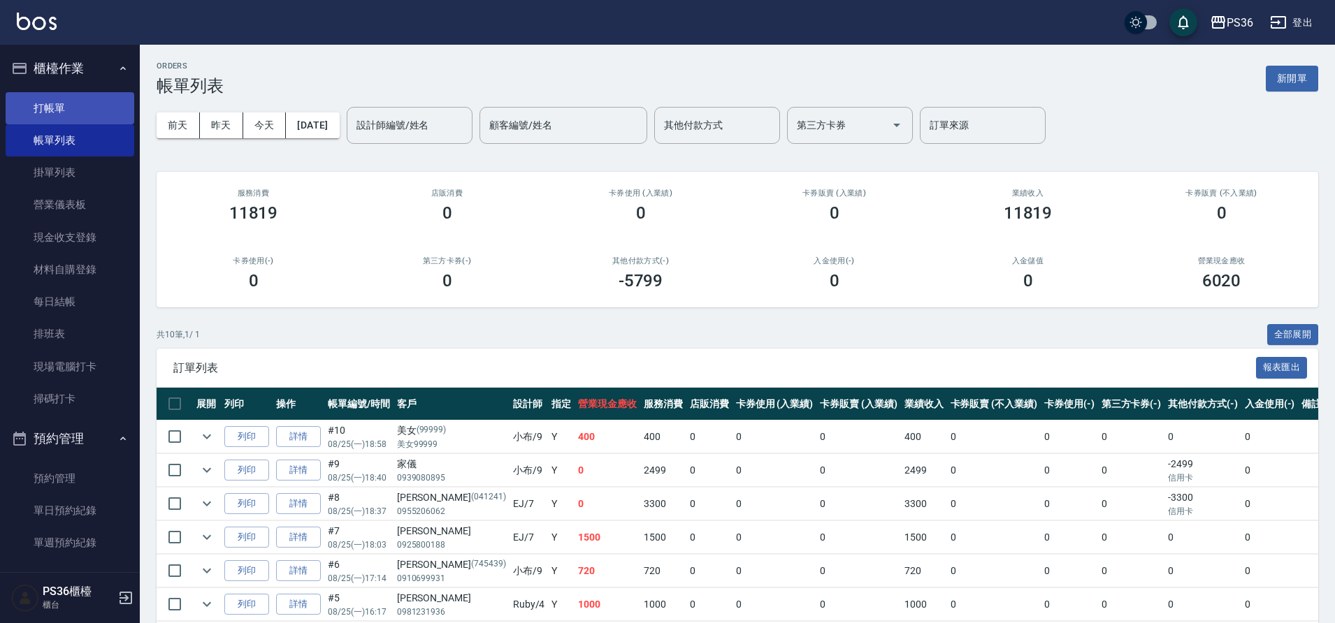
click at [50, 99] on link "打帳單" at bounding box center [70, 108] width 129 height 32
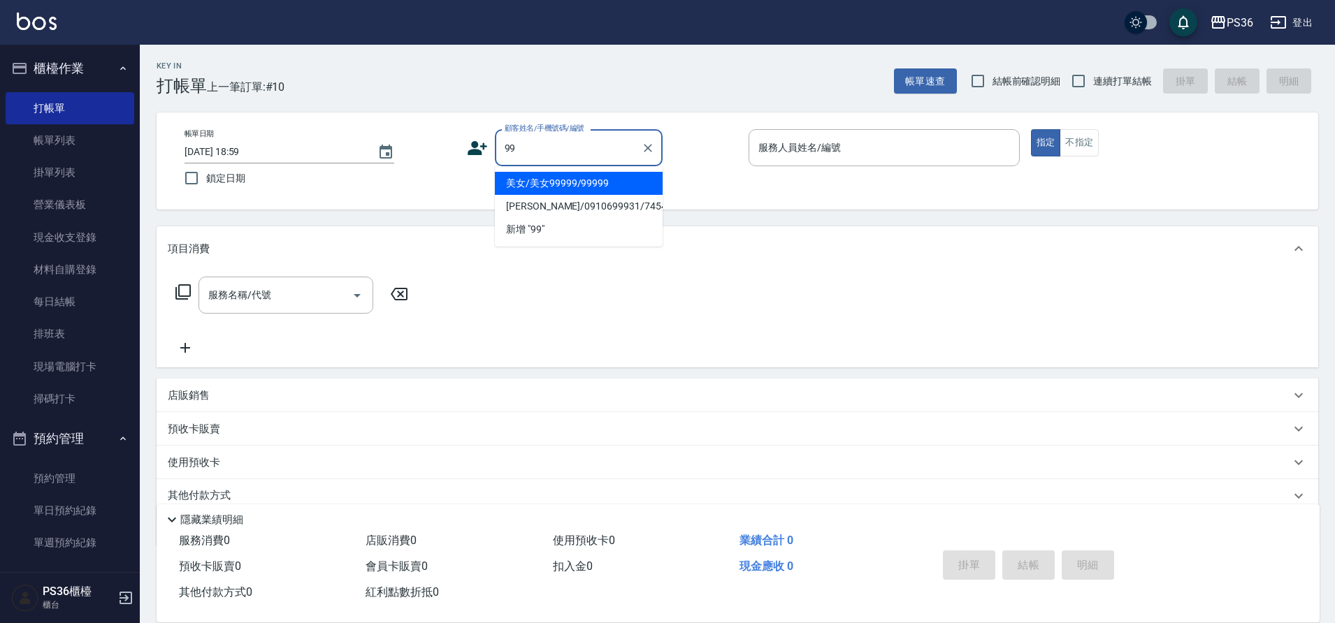
type input "9"
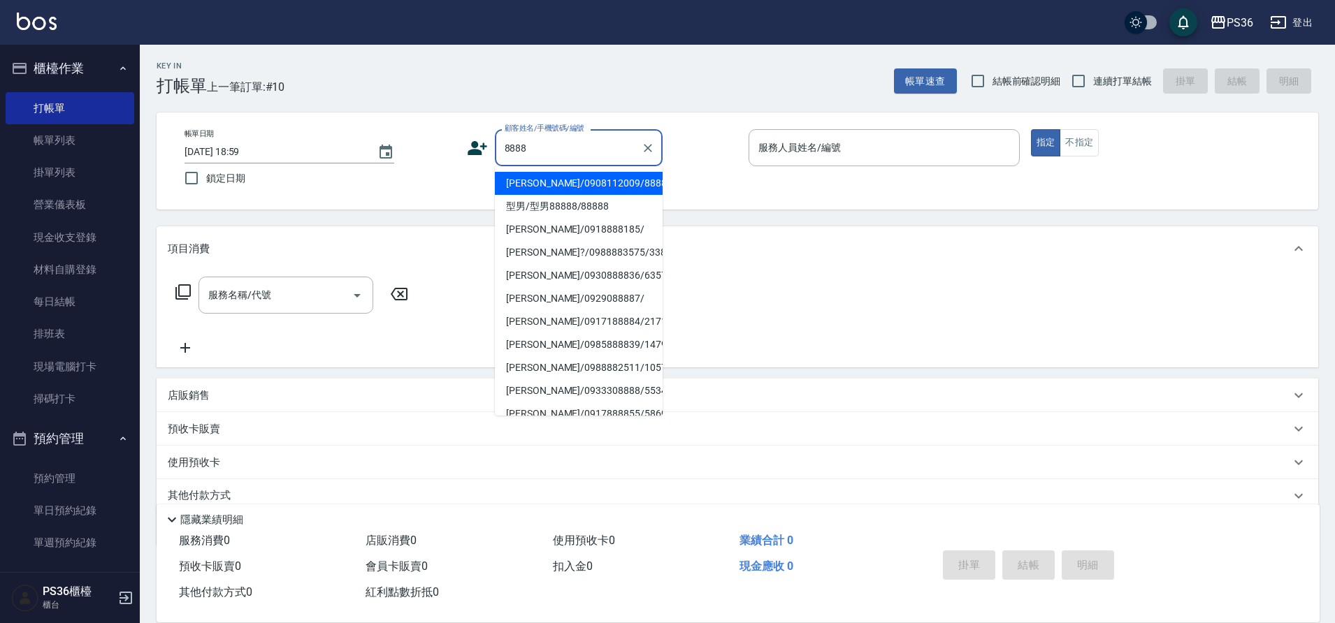
click at [568, 184] on li "[PERSON_NAME]/0908112009/8888" at bounding box center [579, 183] width 168 height 23
type input "[PERSON_NAME]/0908112009/8888"
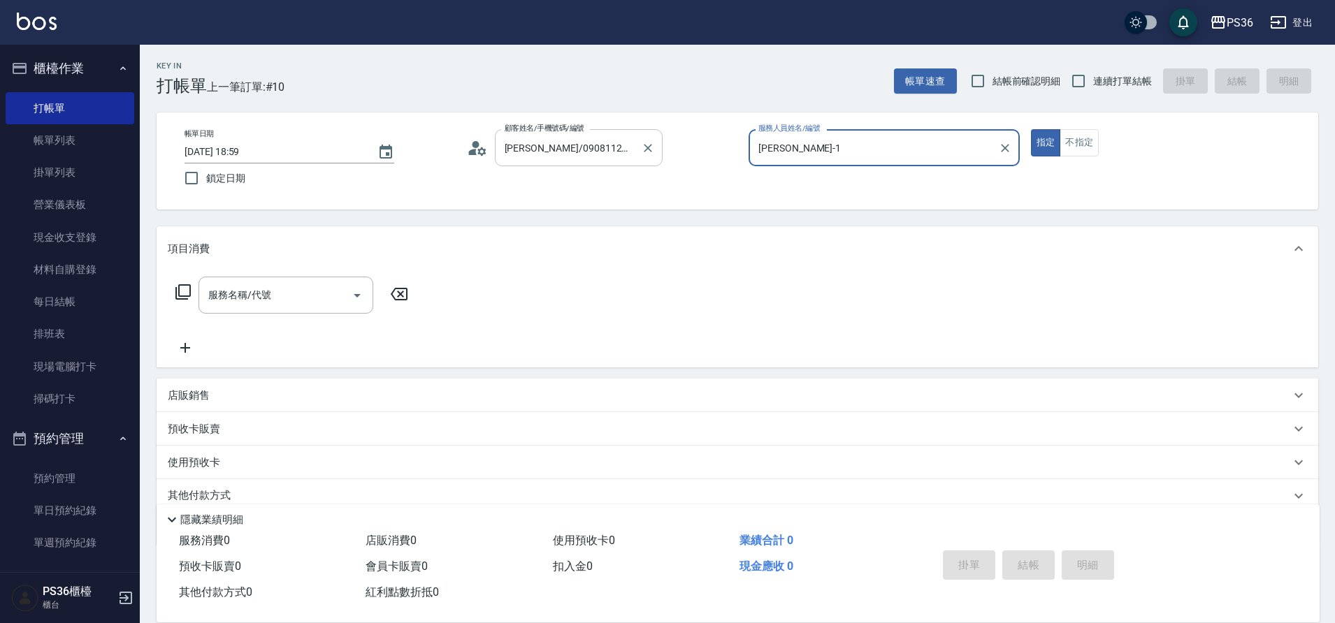
type input "[PERSON_NAME]-1"
click at [644, 138] on div at bounding box center [647, 147] width 18 height 37
click at [646, 139] on button "Clear" at bounding box center [648, 148] width 20 height 20
click at [565, 150] on input "顧客姓名/手機號碼/編號" at bounding box center [568, 148] width 134 height 24
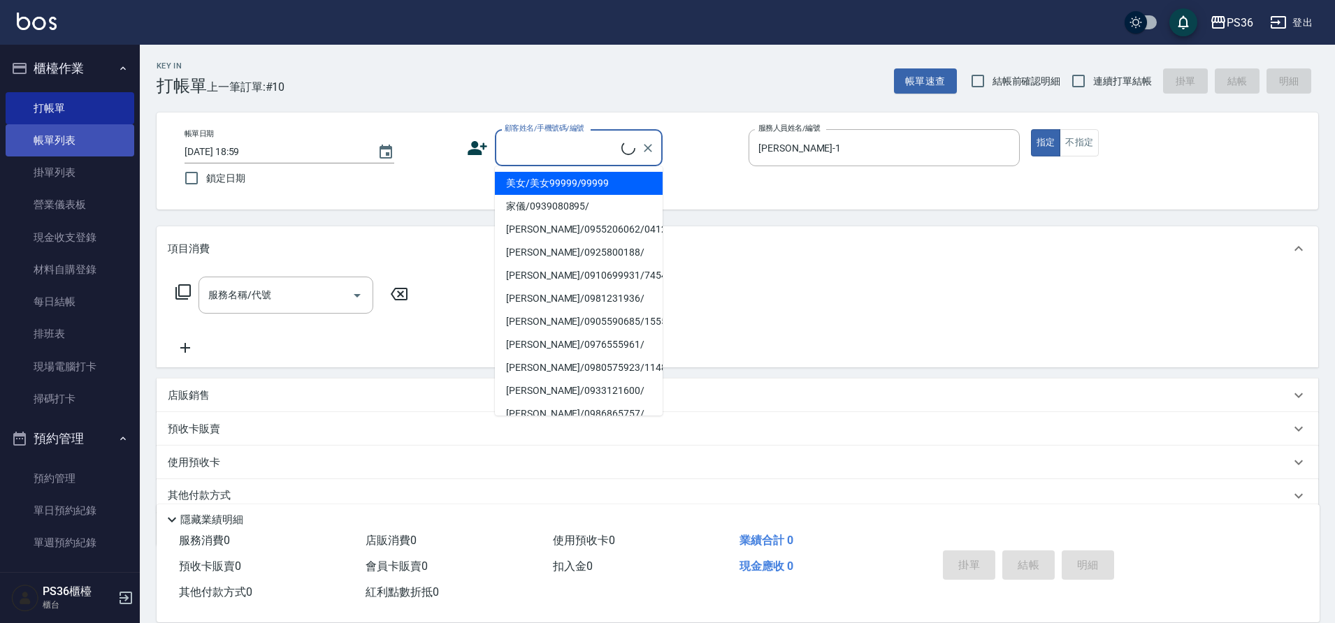
click at [73, 137] on link "帳單列表" at bounding box center [70, 140] width 129 height 32
click at [62, 110] on link "打帳單" at bounding box center [70, 108] width 129 height 32
click at [60, 110] on link "打帳單" at bounding box center [70, 108] width 129 height 32
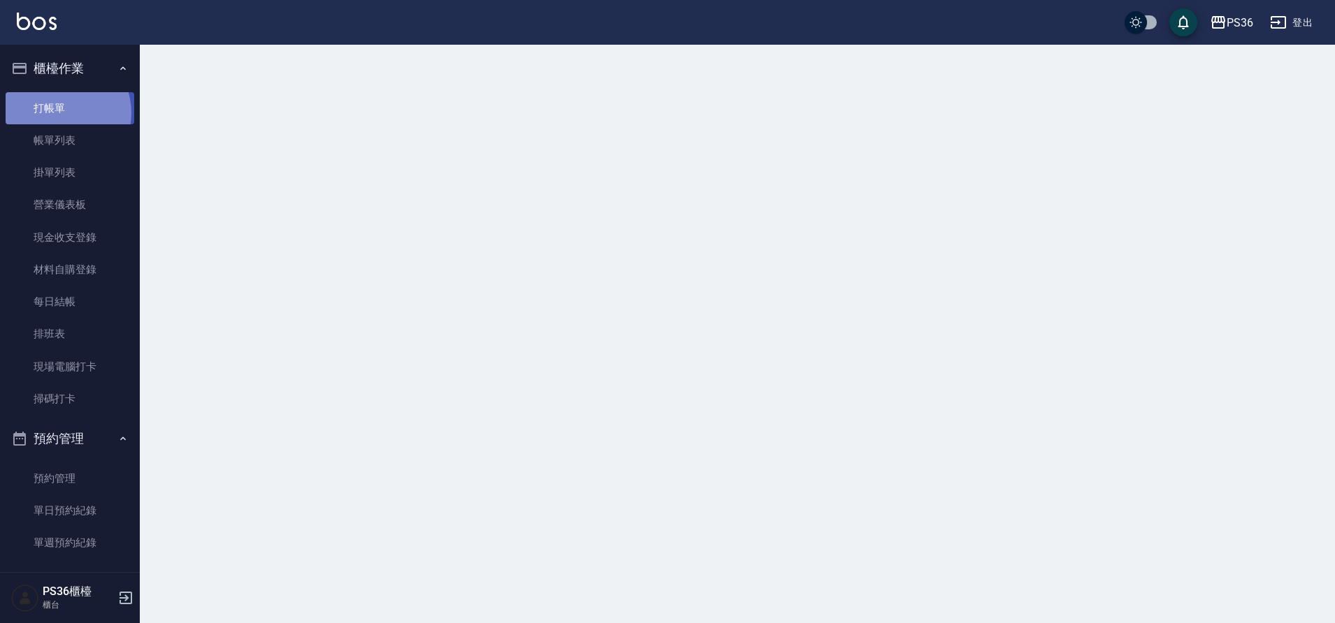
click at [59, 113] on link "打帳單" at bounding box center [70, 108] width 129 height 32
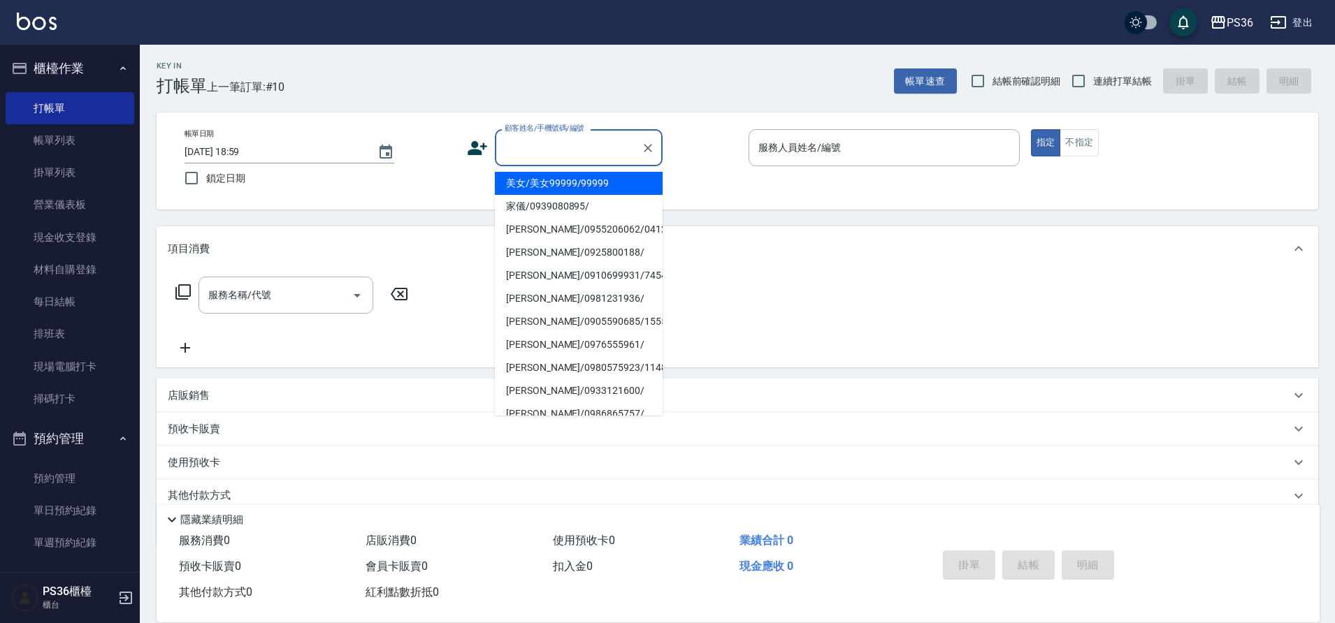
click at [595, 156] on input "顧客姓名/手機號碼/編號" at bounding box center [568, 148] width 134 height 24
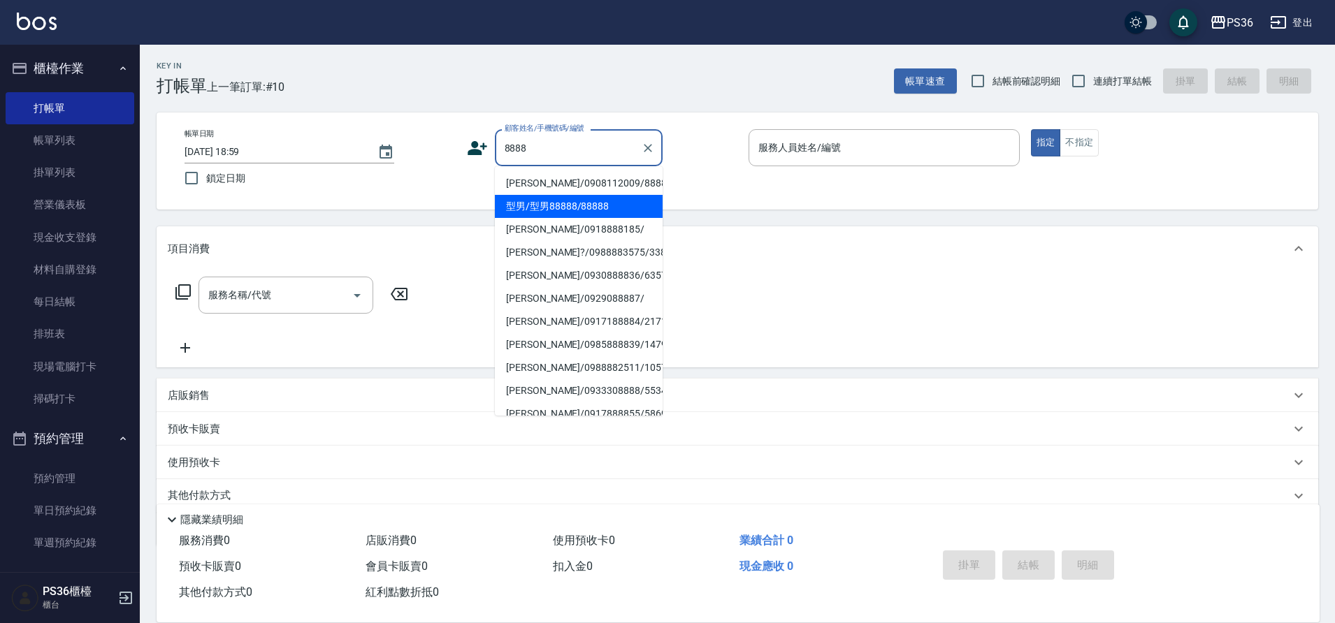
click at [547, 216] on li "型男/型男88888/88888" at bounding box center [579, 206] width 168 height 23
type input "型男/型男88888/88888"
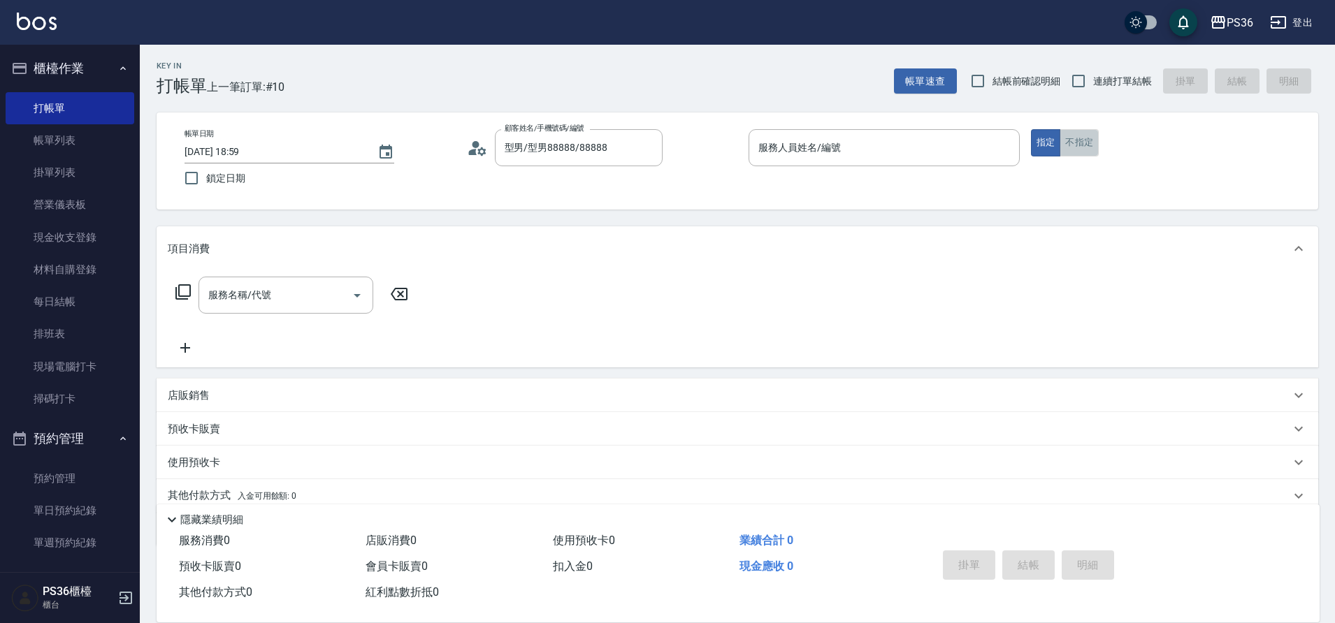
click at [1079, 147] on button "不指定" at bounding box center [1079, 142] width 39 height 27
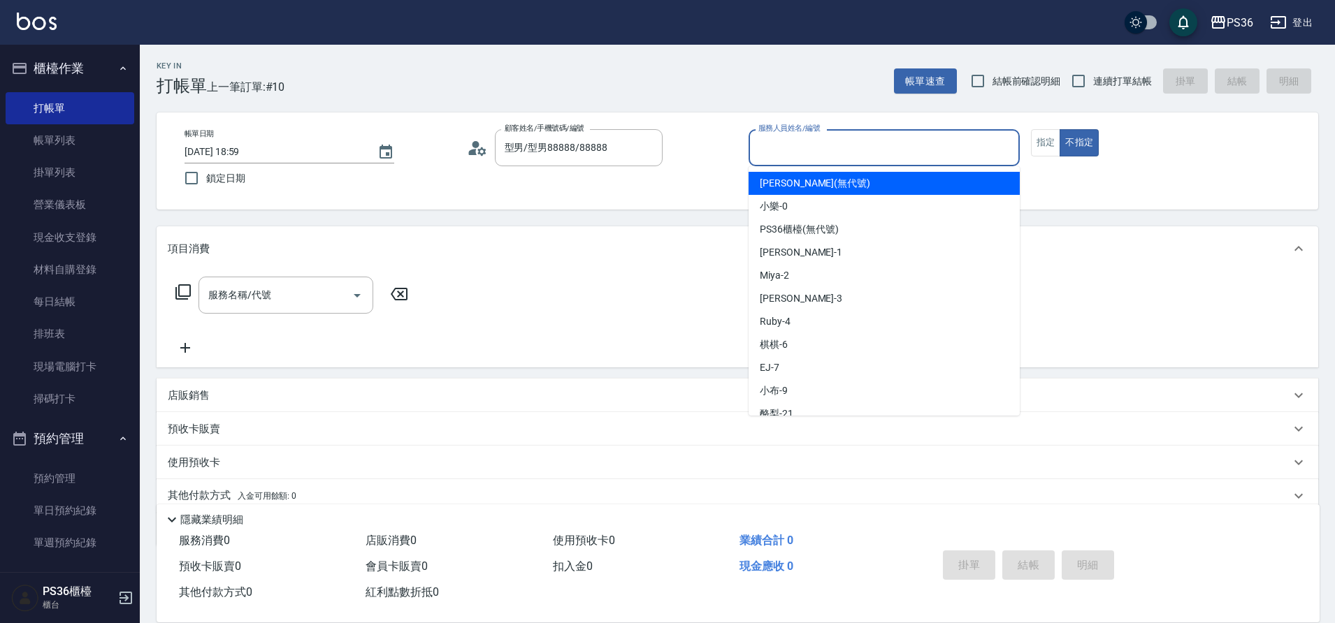
click at [874, 156] on input "服務人員姓名/編號" at bounding box center [884, 148] width 259 height 24
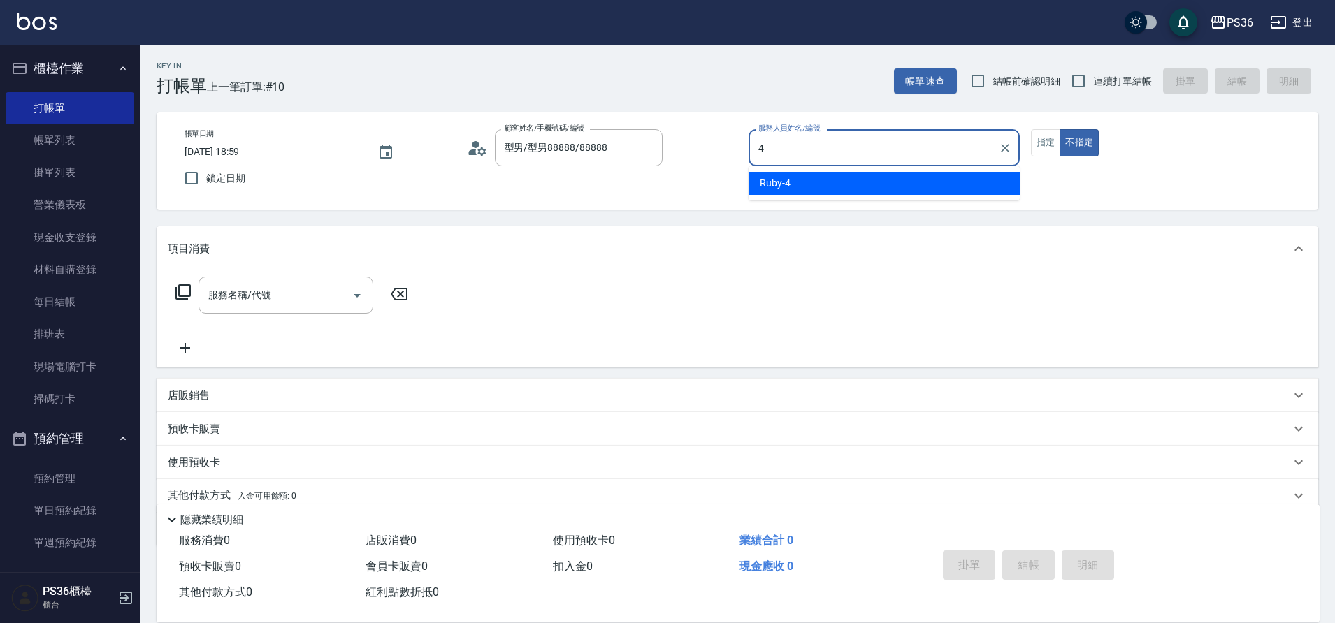
type input "Ruby-4"
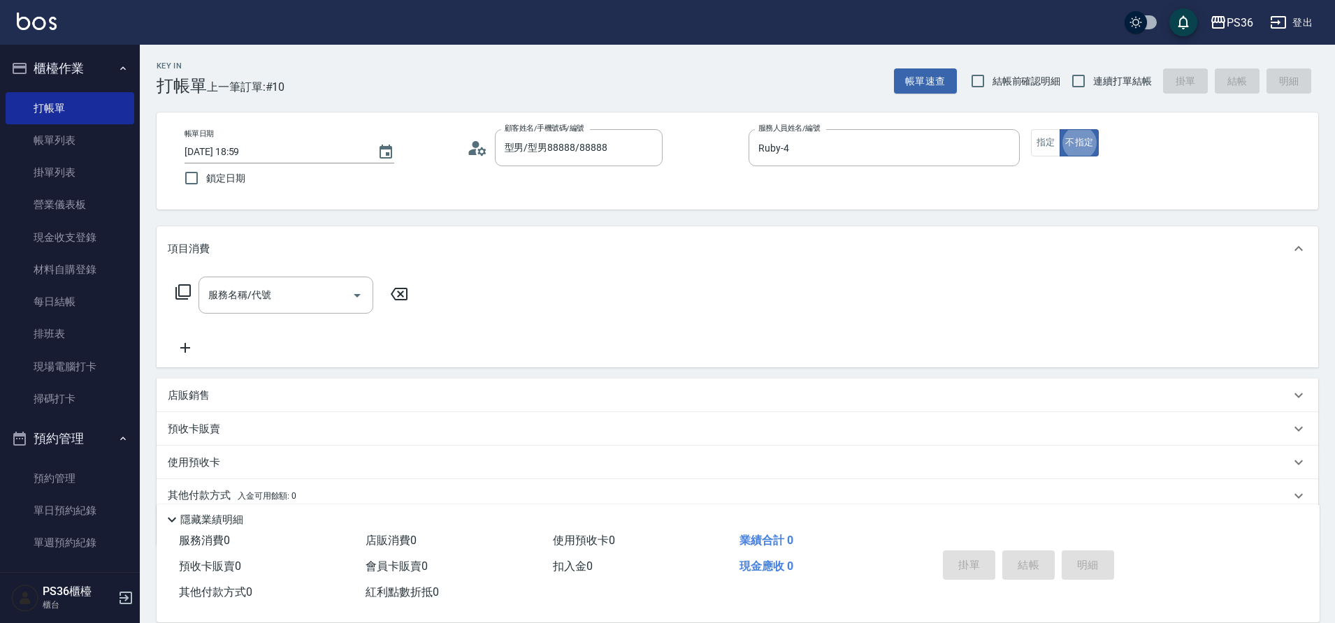
type button "false"
click at [254, 315] on div "服務名稱/代號 服務名稱/代號" at bounding box center [292, 317] width 249 height 80
click at [266, 298] on input "服務名稱/代號" at bounding box center [275, 295] width 141 height 24
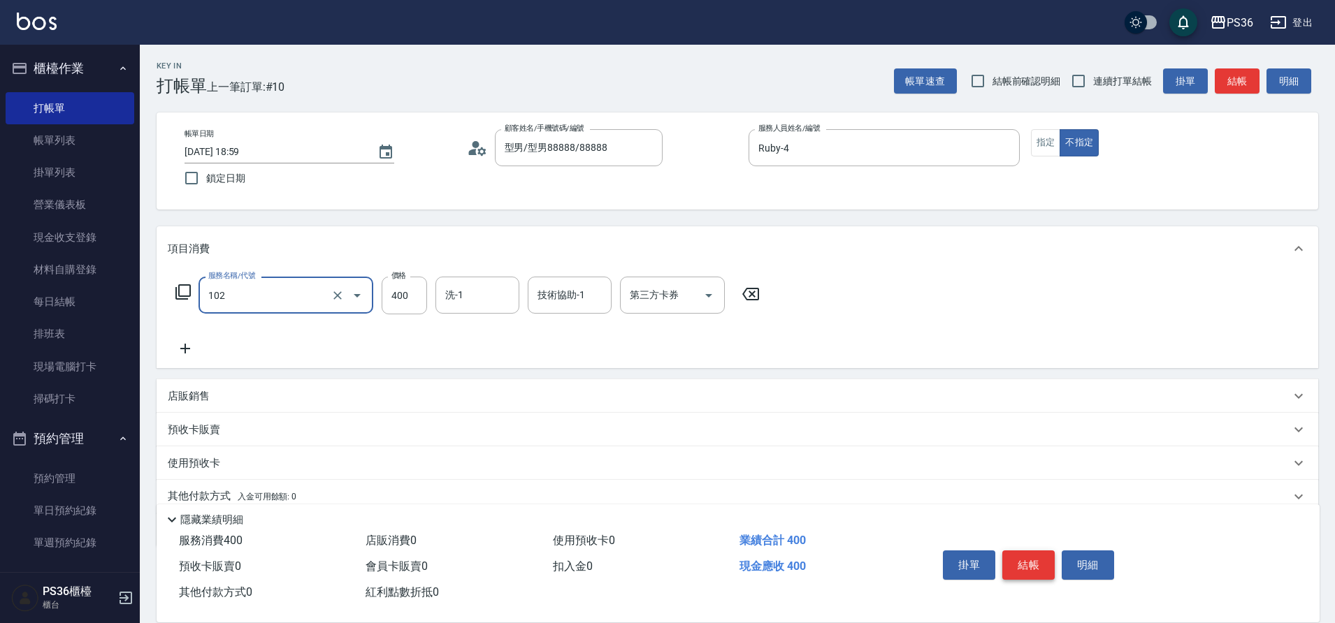
type input "精油洗髮(102)"
click at [1027, 558] on button "結帳" at bounding box center [1028, 565] width 52 height 29
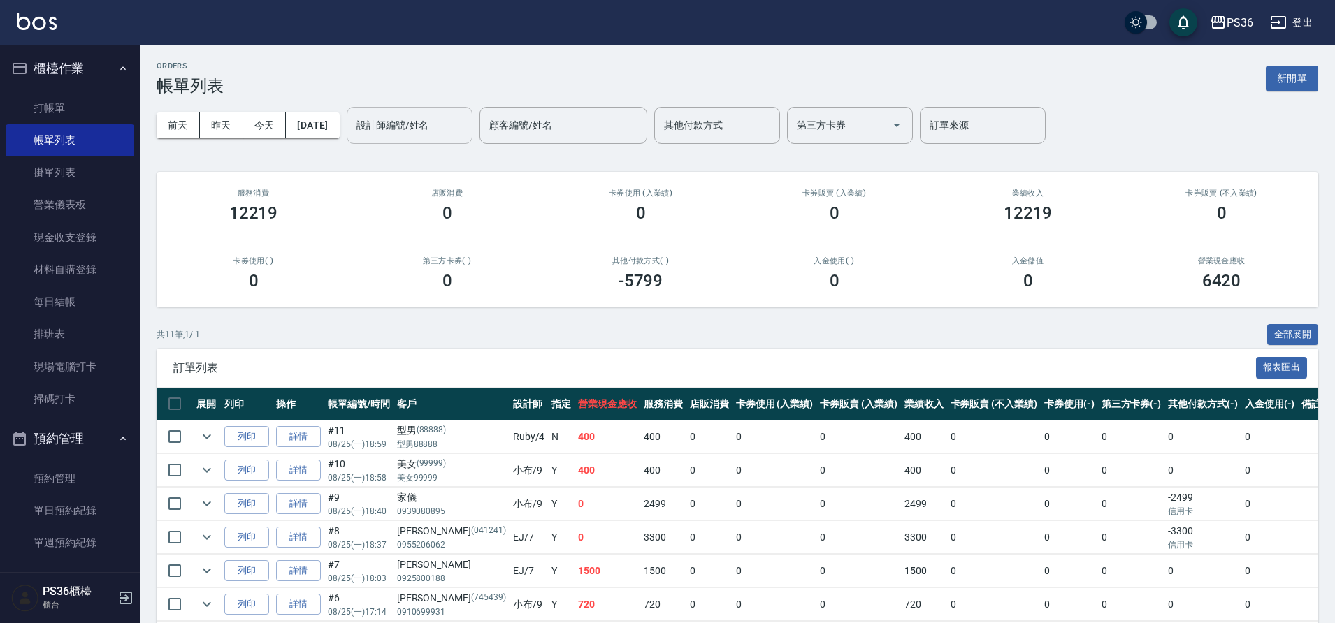
click at [404, 129] on input "設計師編號/姓名" at bounding box center [409, 125] width 113 height 24
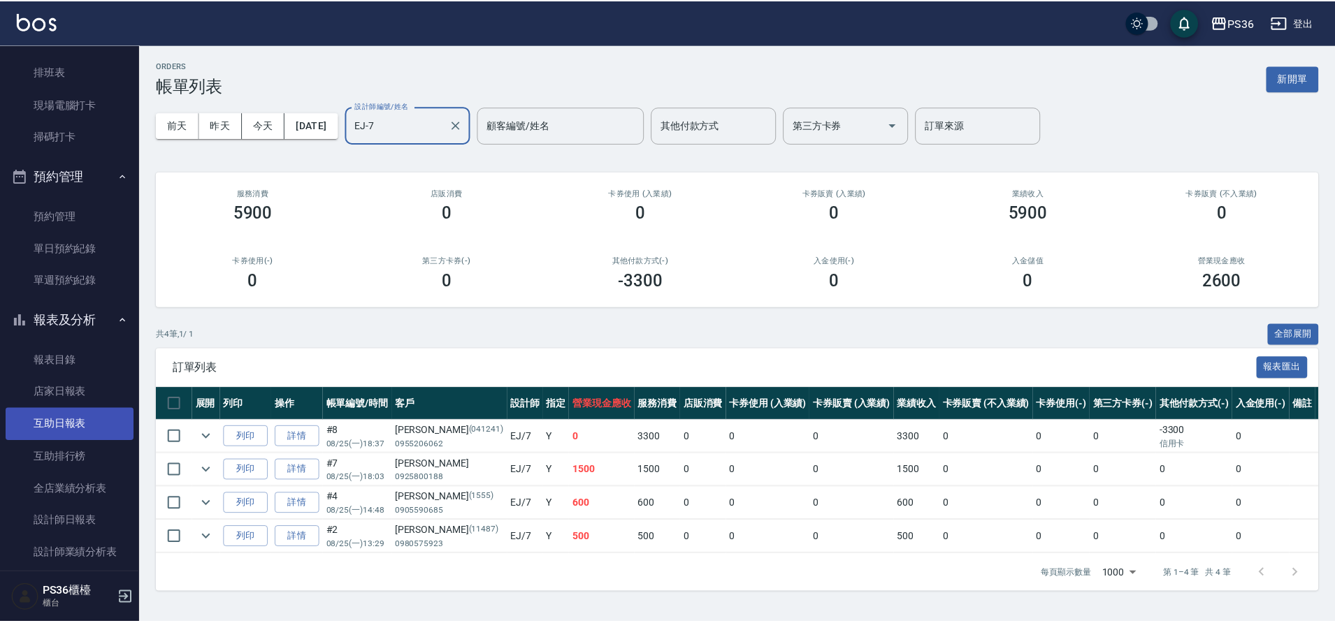
scroll to position [349, 0]
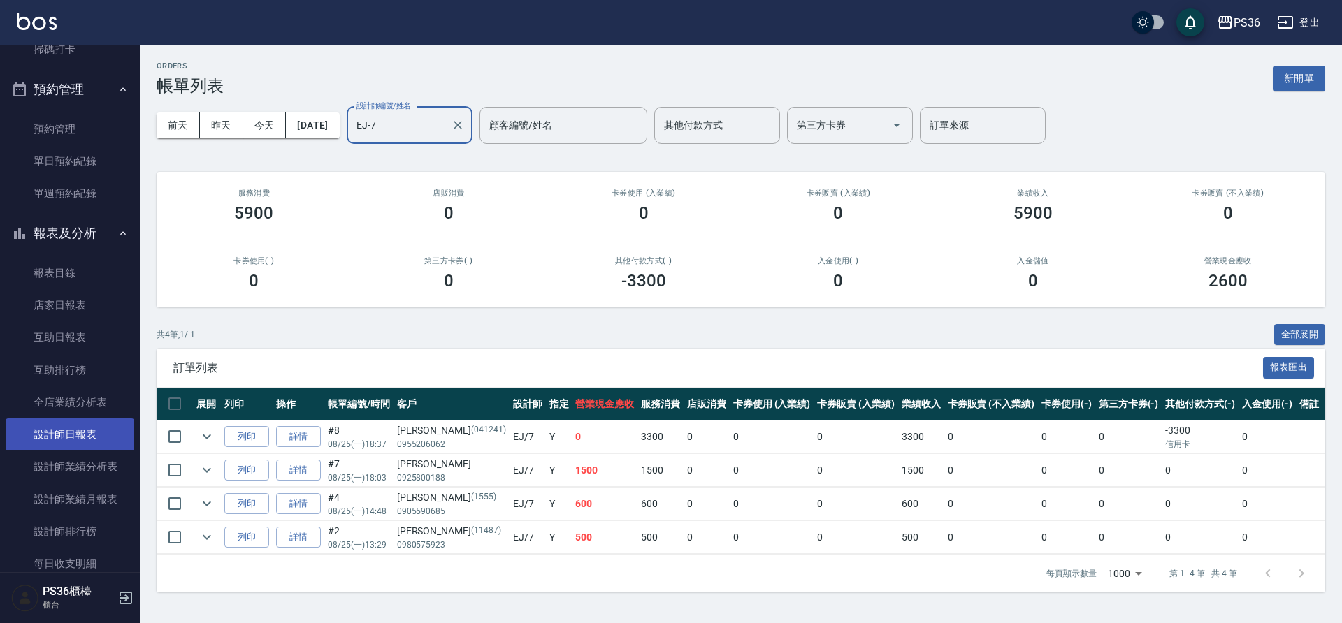
type input "EJ-7"
click at [76, 440] on link "設計師日報表" at bounding box center [70, 435] width 129 height 32
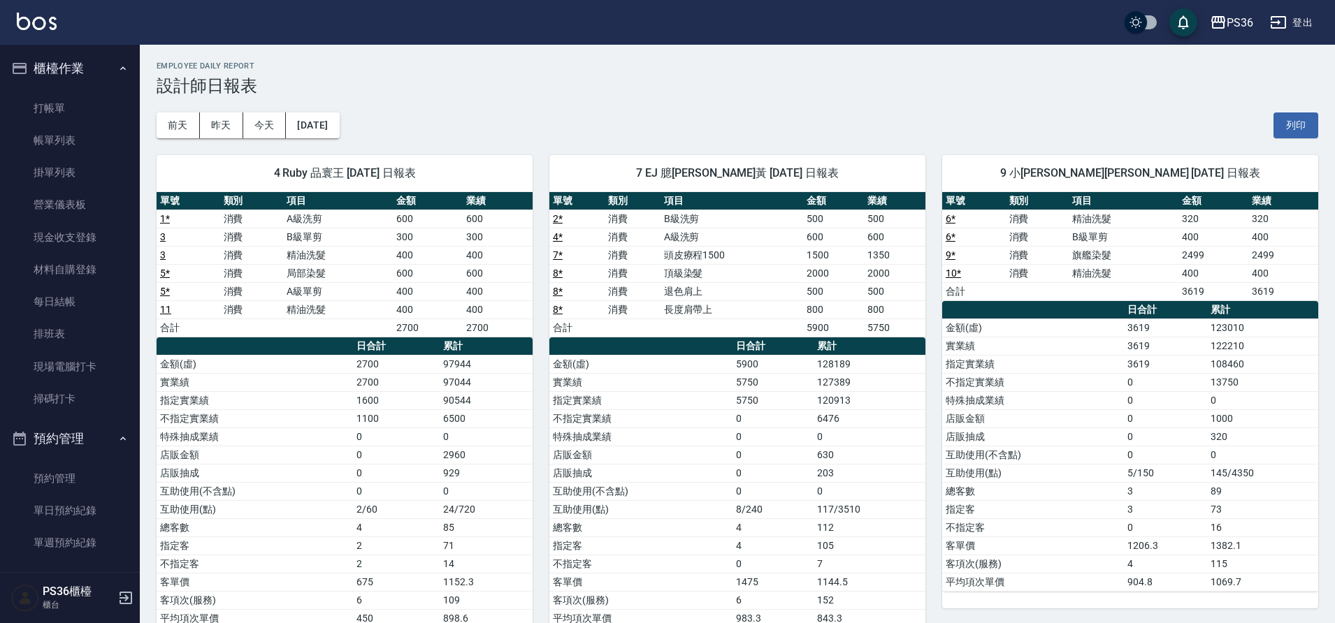
scroll to position [38, 0]
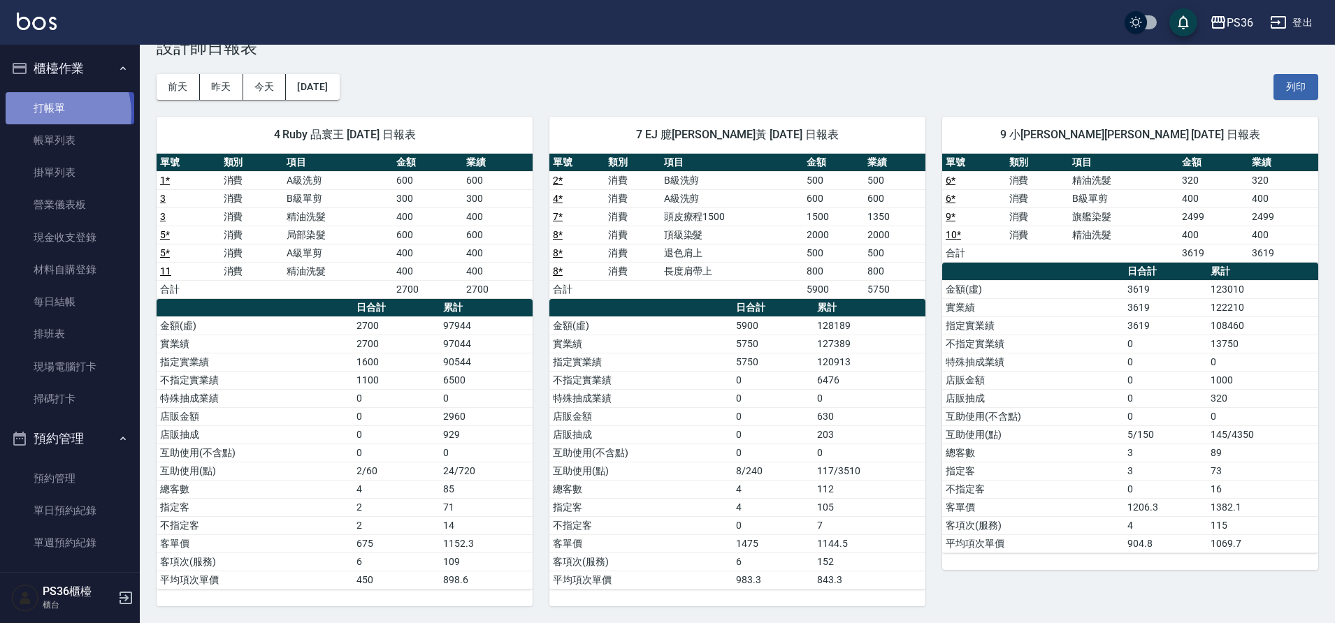
click at [50, 113] on link "打帳單" at bounding box center [70, 108] width 129 height 32
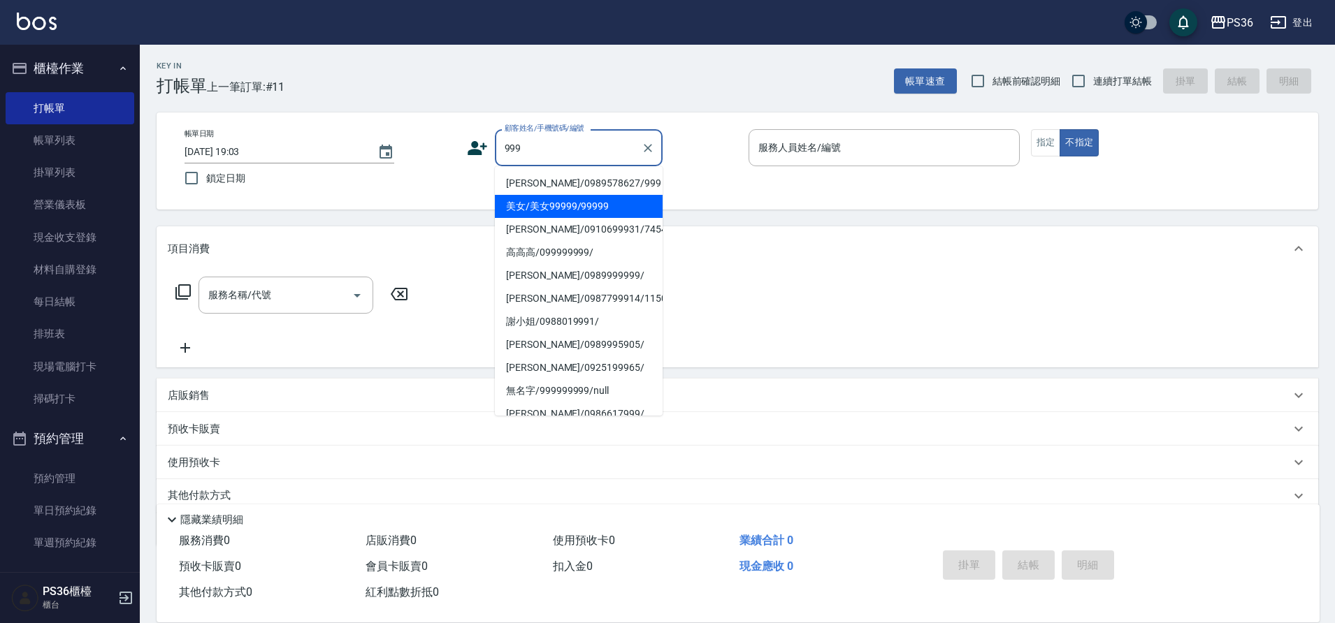
type input "美女/美女99999/99999"
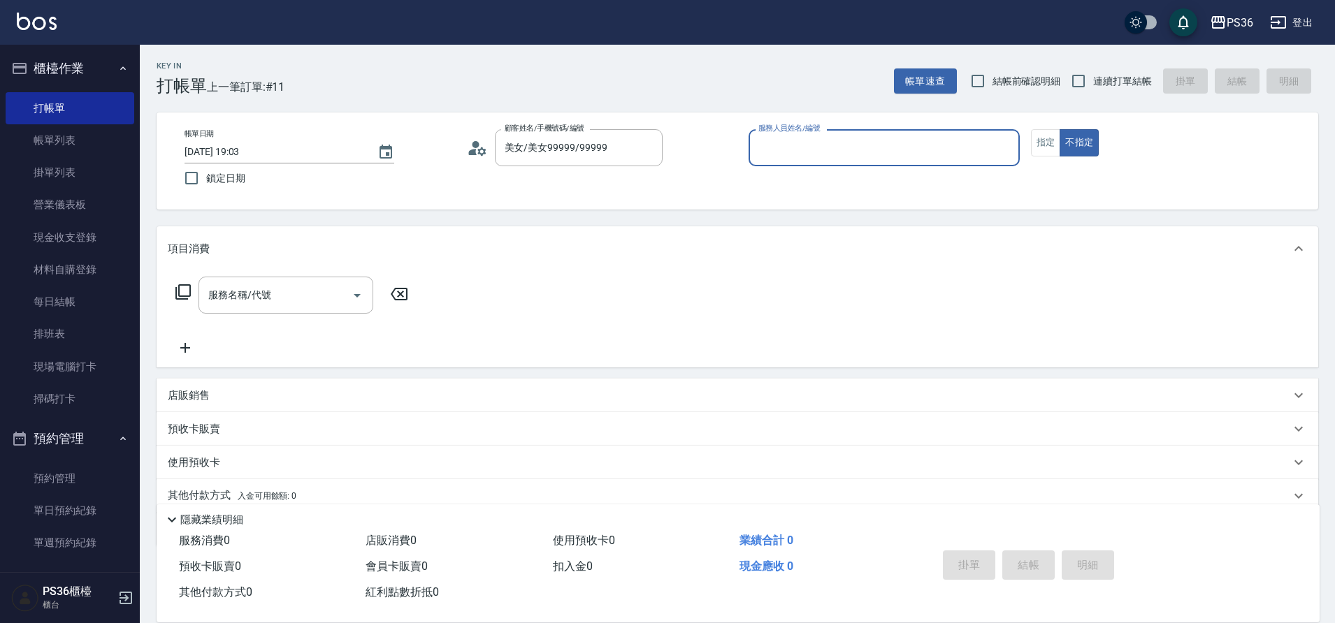
type input "6"
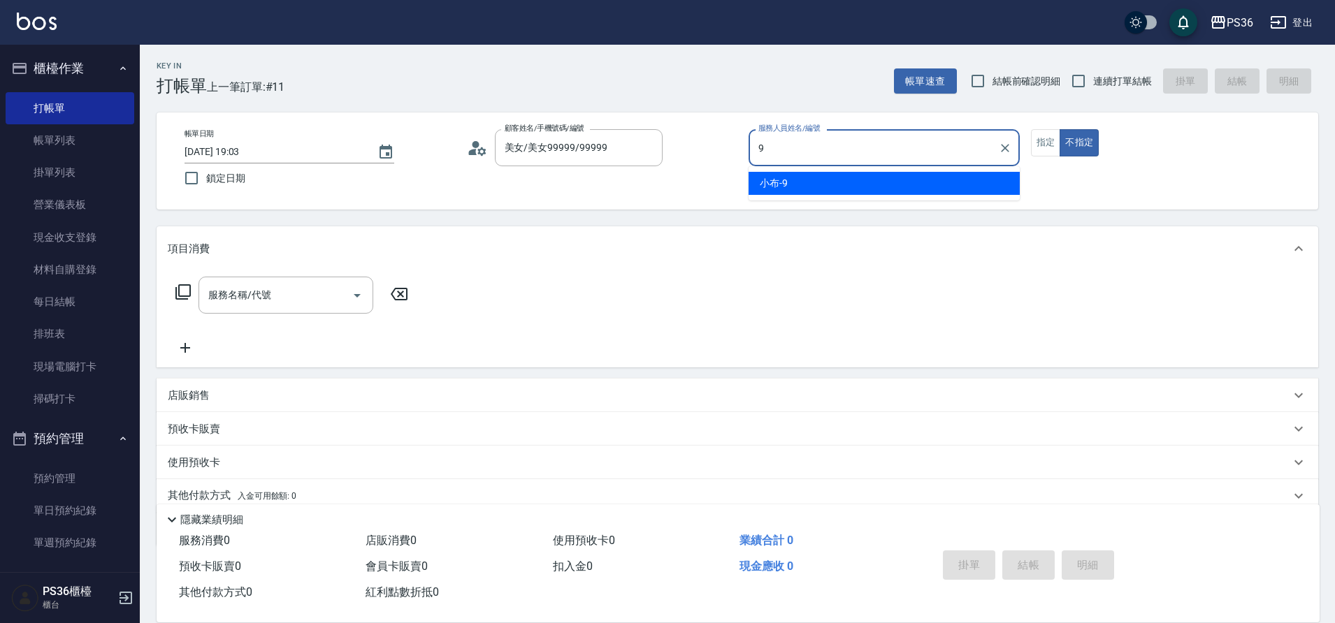
type input "小布-9"
type button "false"
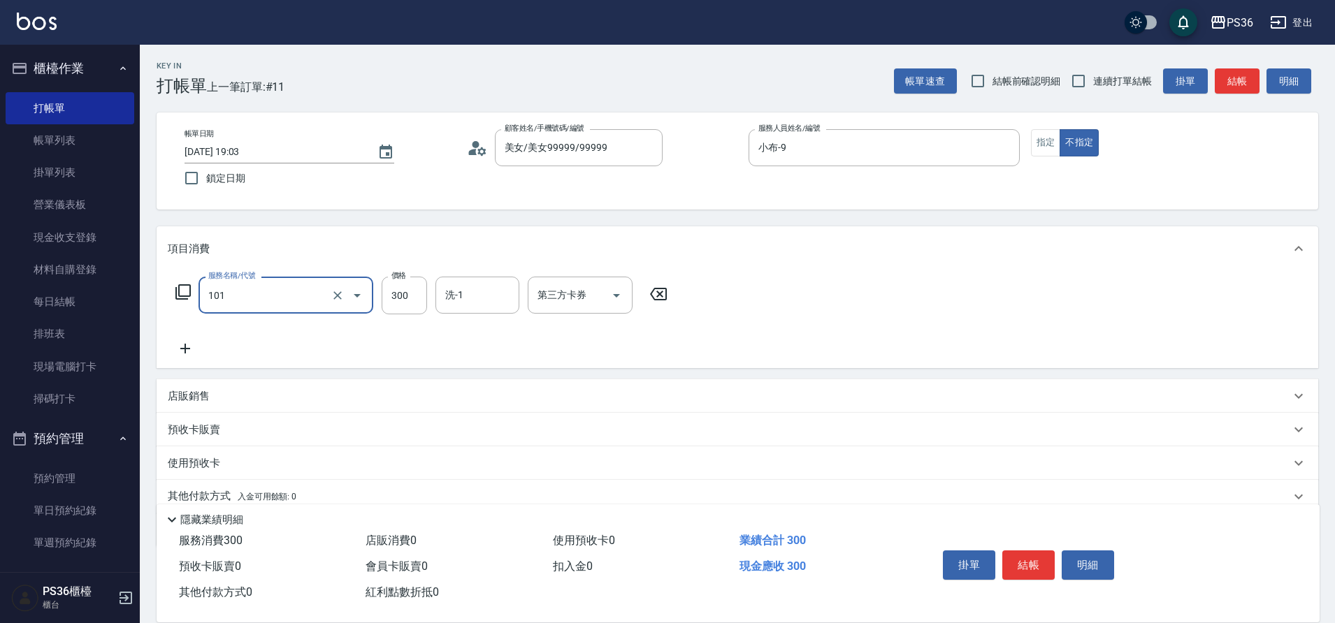
type input "洗髮(101)"
type input "270"
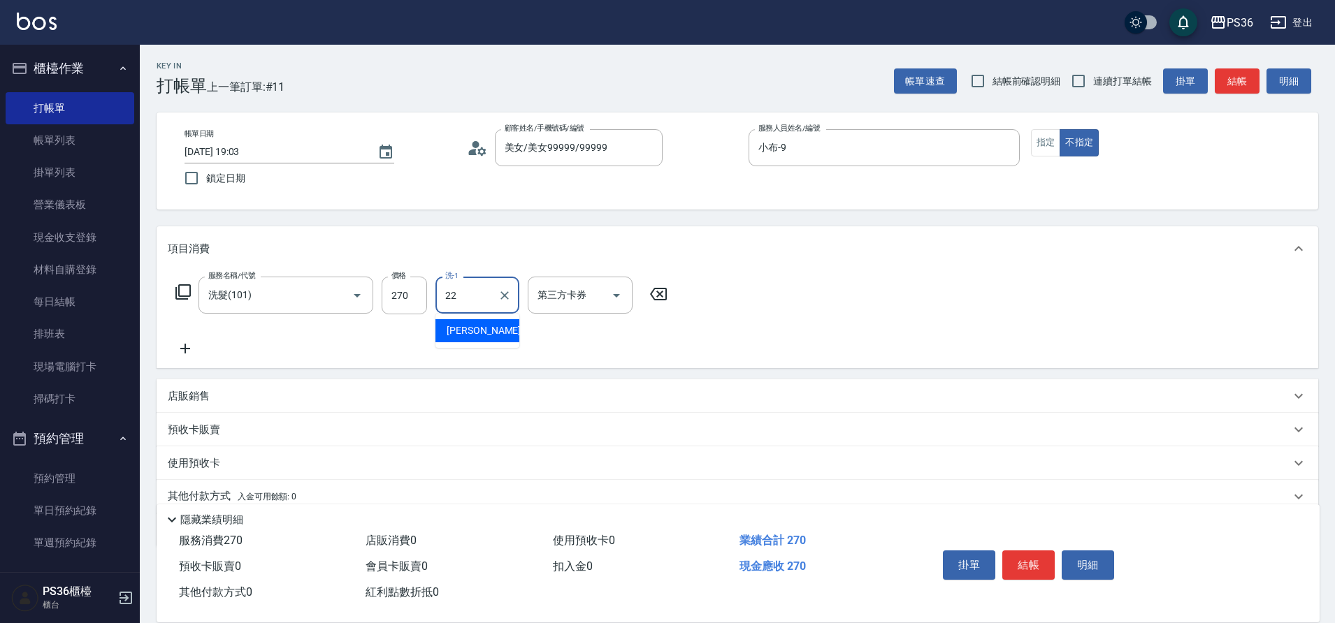
type input "[PERSON_NAME]-22"
click at [1018, 554] on button "結帳" at bounding box center [1028, 565] width 52 height 29
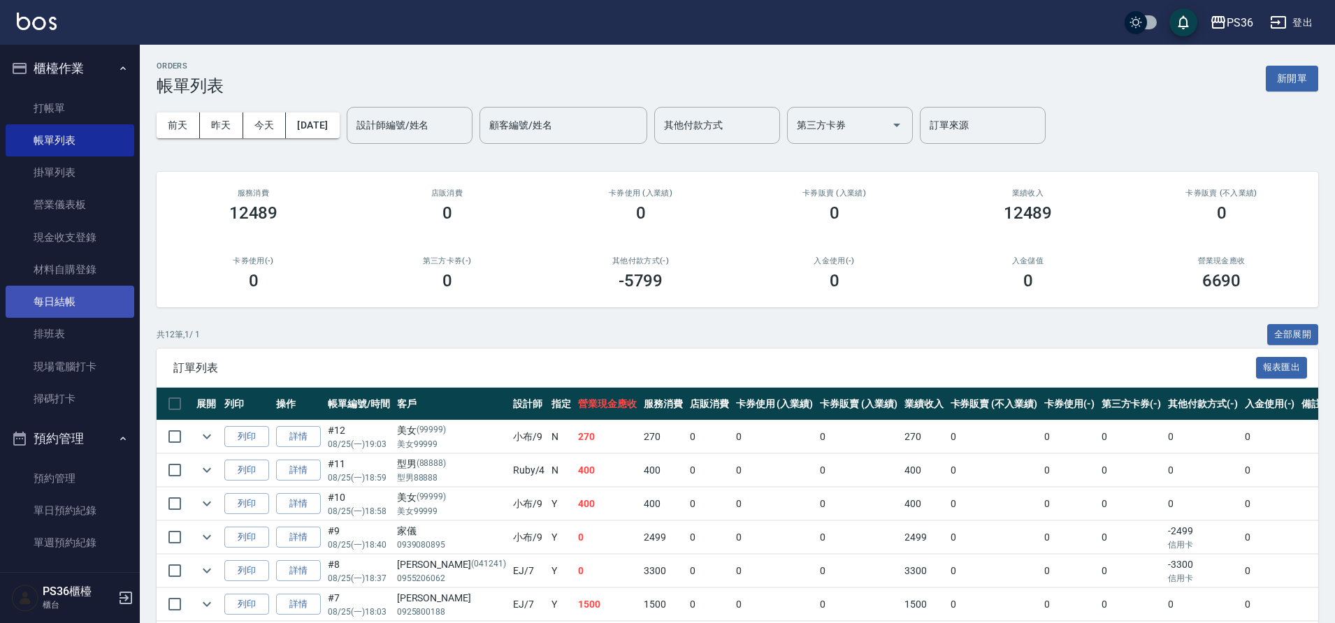
click at [54, 304] on link "每日結帳" at bounding box center [70, 302] width 129 height 32
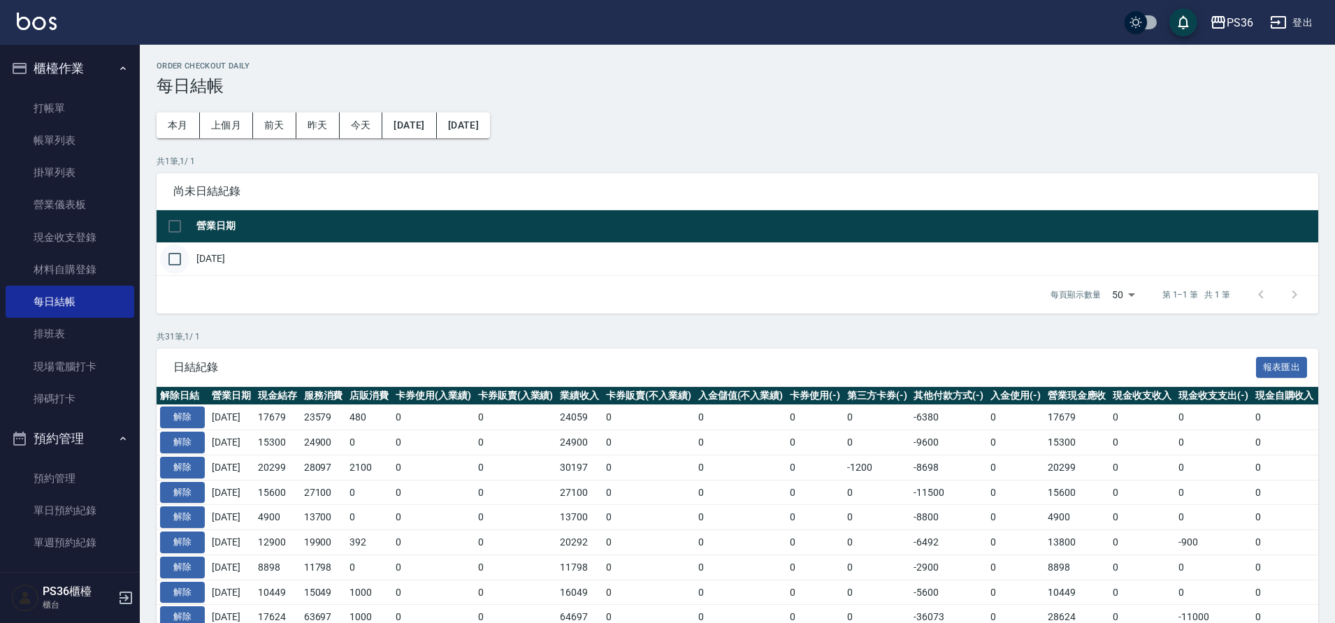
click at [182, 260] on input "checkbox" at bounding box center [174, 259] width 29 height 29
checkbox input "true"
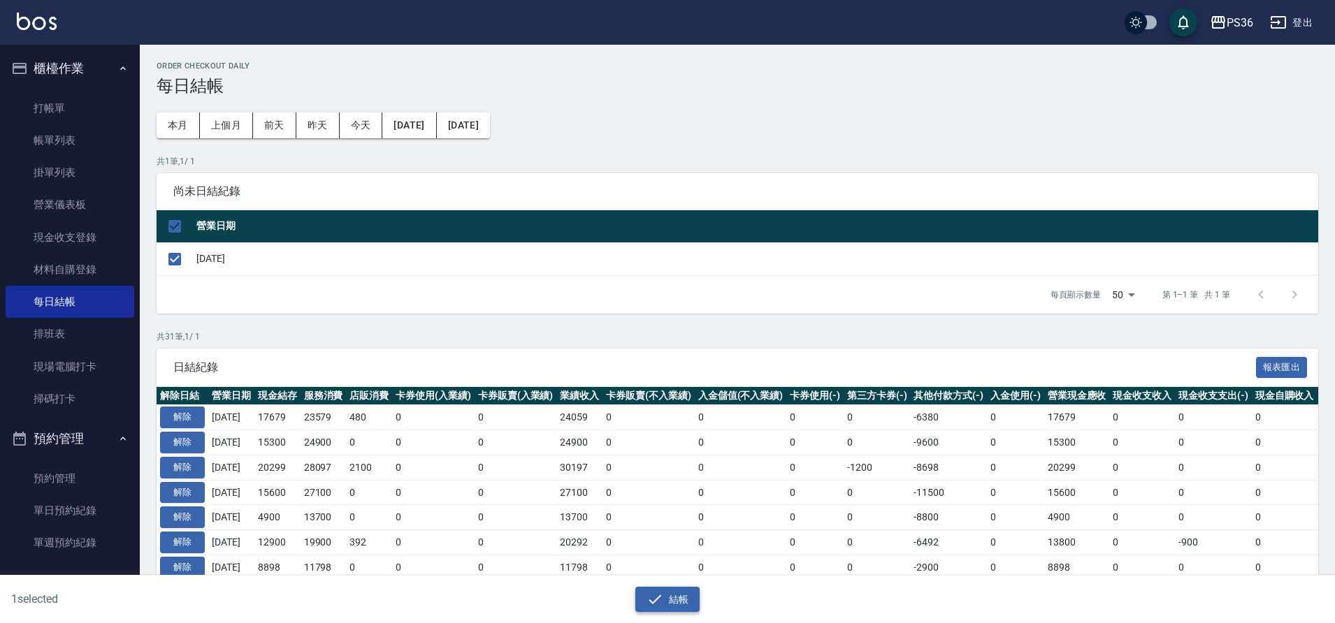
click at [679, 593] on button "結帳" at bounding box center [667, 600] width 65 height 26
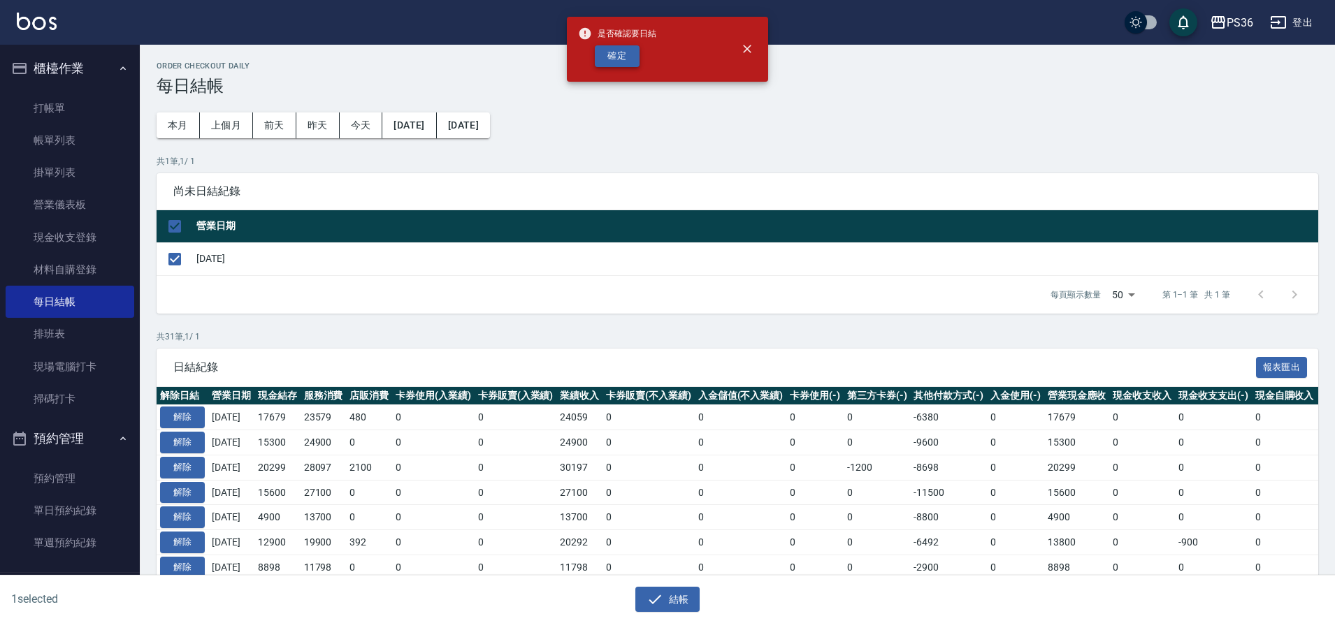
click at [623, 58] on button "確定" at bounding box center [617, 56] width 45 height 22
checkbox input "false"
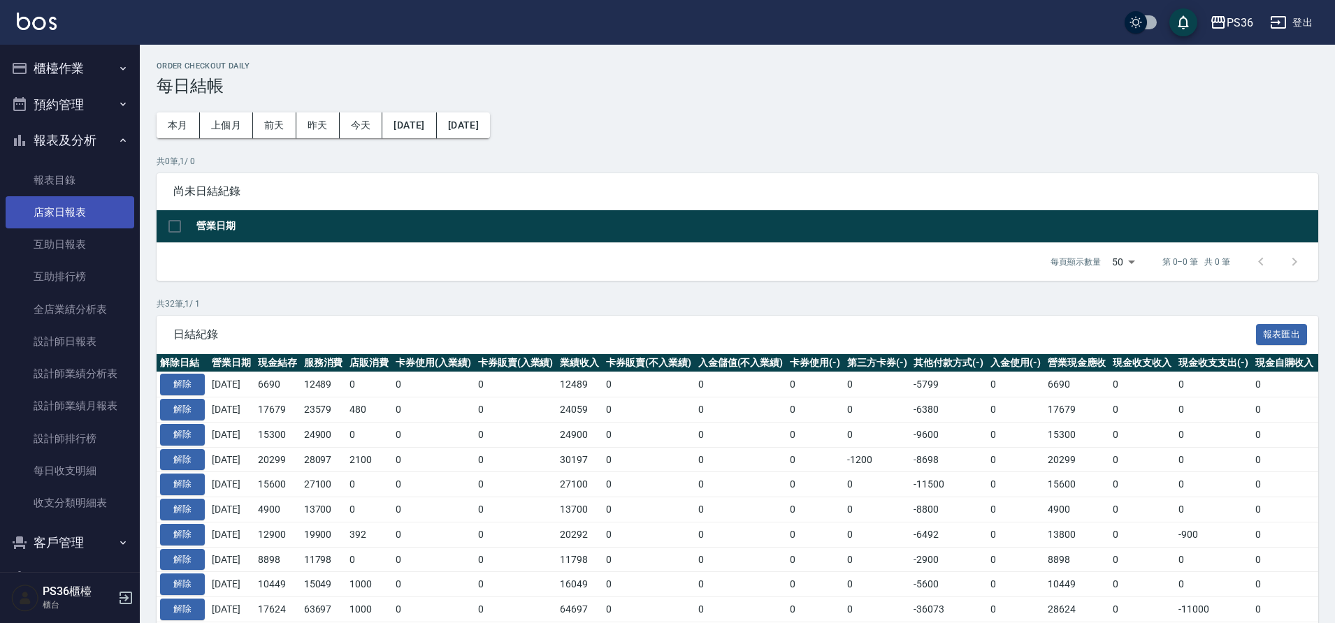
click at [62, 220] on link "店家日報表" at bounding box center [70, 212] width 129 height 32
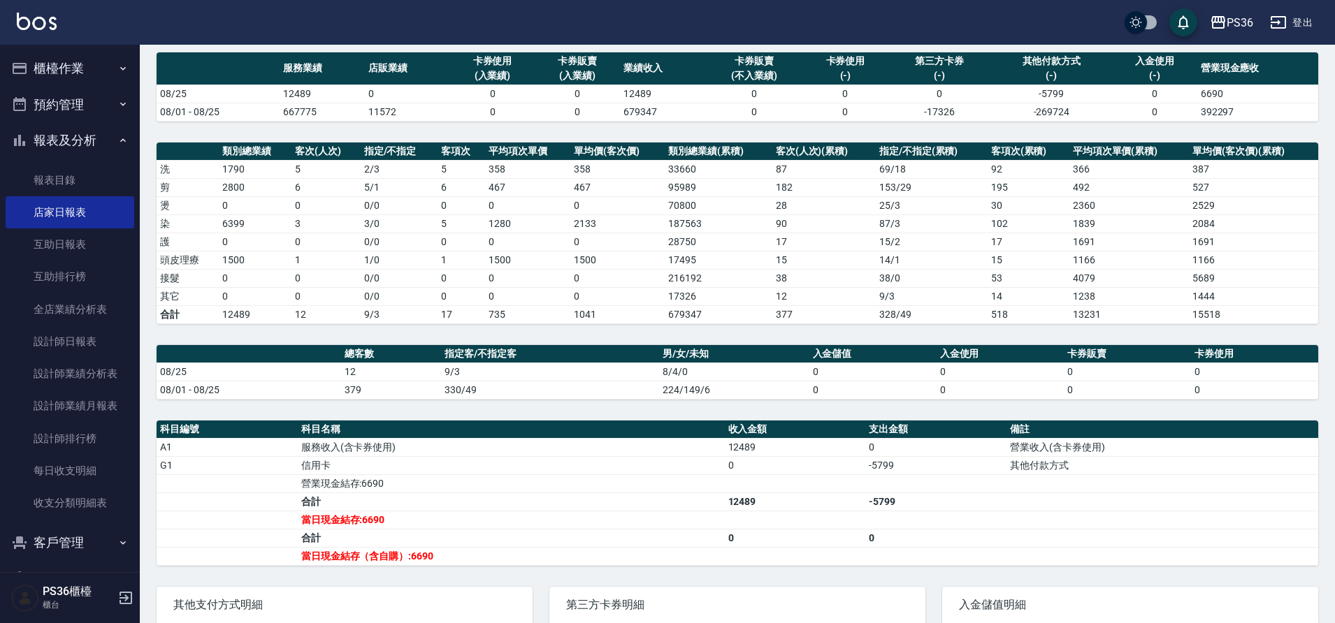
scroll to position [246, 0]
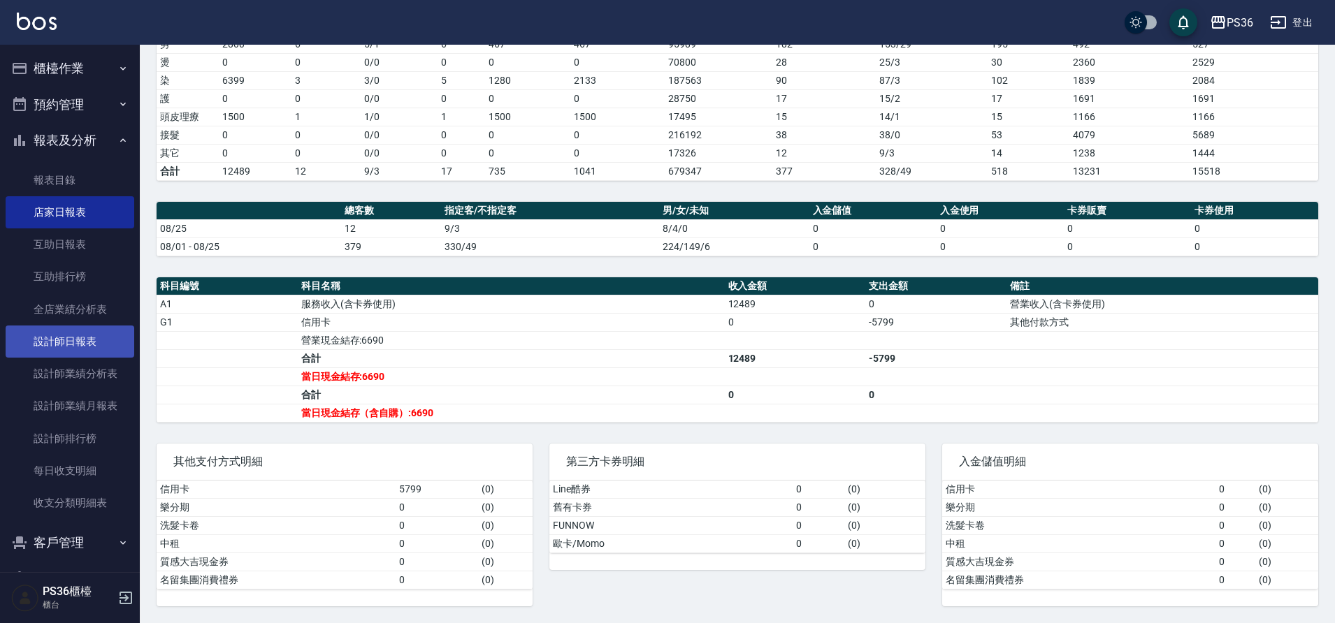
click at [41, 339] on link "設計師日報表" at bounding box center [70, 342] width 129 height 32
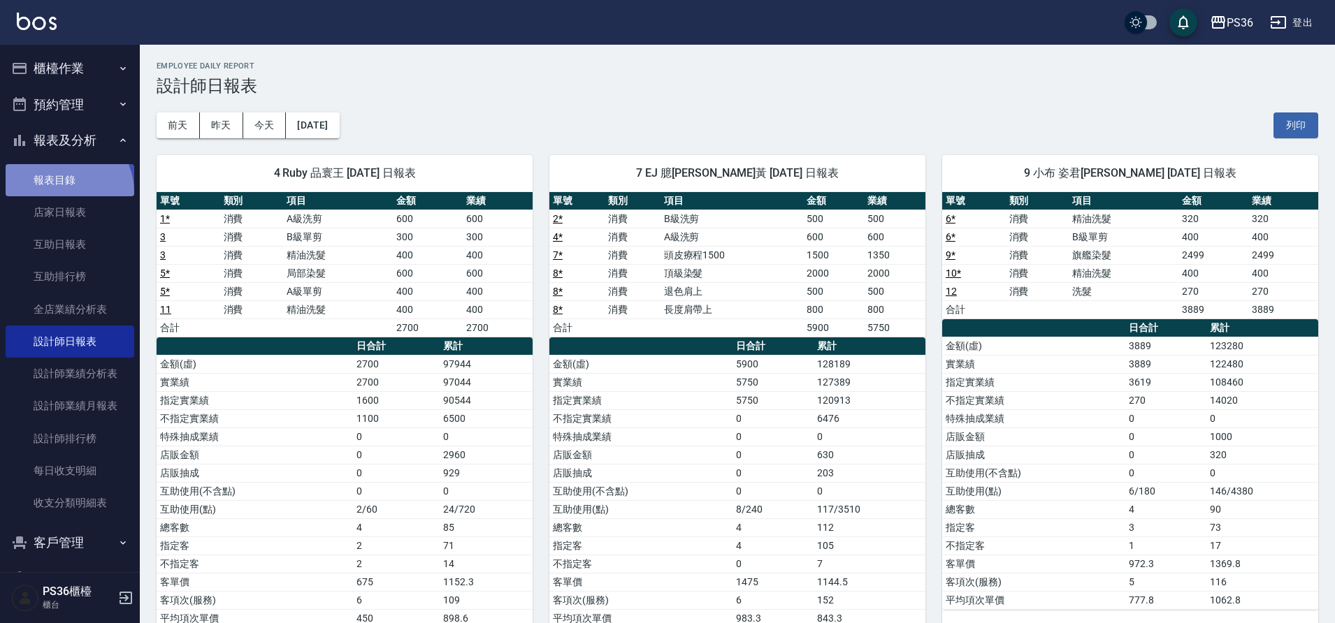
click at [59, 192] on link "報表目錄" at bounding box center [70, 180] width 129 height 32
